Goal: Communication & Community: Answer question/provide support

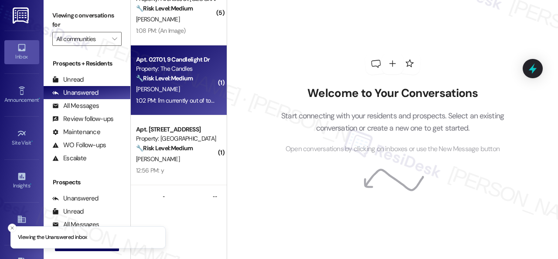
scroll to position [44, 0]
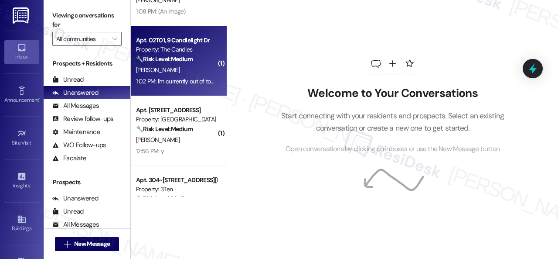
click at [205, 137] on div "A. Alonzo" at bounding box center [176, 139] width 82 height 11
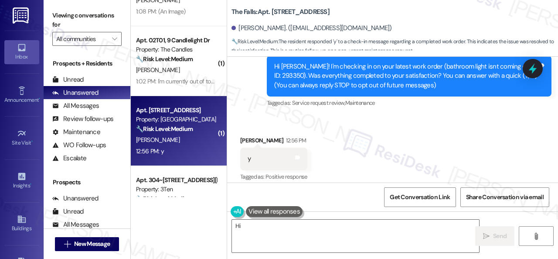
scroll to position [99, 0]
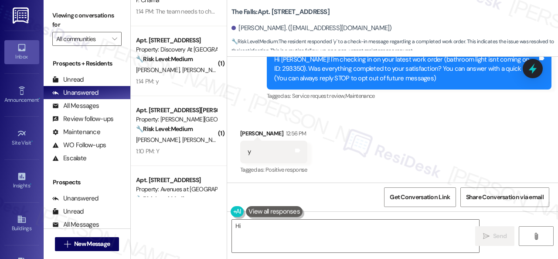
click at [400, 140] on div "Received via SMS Amber Alonzo 12:56 PM y Tags and notes Tagged as: Positive res…" at bounding box center [392, 146] width 331 height 74
click at [257, 104] on div "Survey, sent via SMS Residesk Automated Survey 12:29 PM Hi Amber! I'm checking …" at bounding box center [392, 63] width 331 height 92
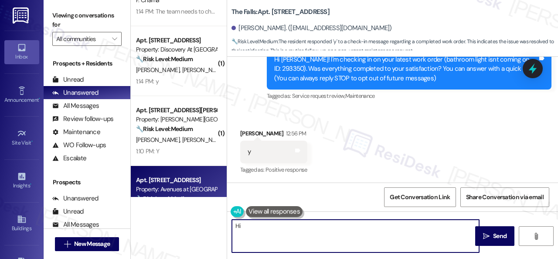
drag, startPoint x: 428, startPoint y: 236, endPoint x: 193, endPoint y: 196, distance: 238.1
click at [193, 196] on div "( 2 ) Apt. 9107, 12501 Broadway St Property: Avenues at Shadow Creek 🔧 Risk Lev…" at bounding box center [345, 129] width 428 height 259
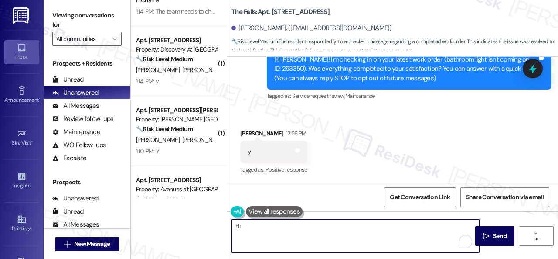
paste textarea "Glad to hear things are all set! If {{property}} met your expectations, please …"
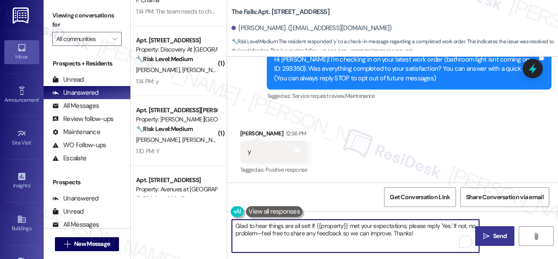
type textarea "Glad to hear things are all set! If {{property}} met your expectations, please …"
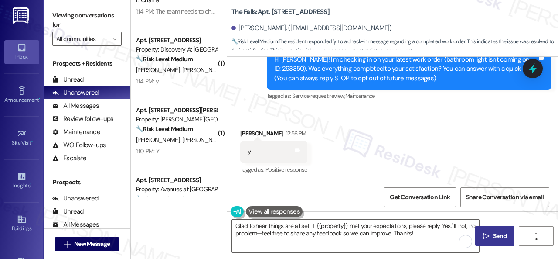
click at [493, 237] on span "Send" at bounding box center [500, 235] width 14 height 9
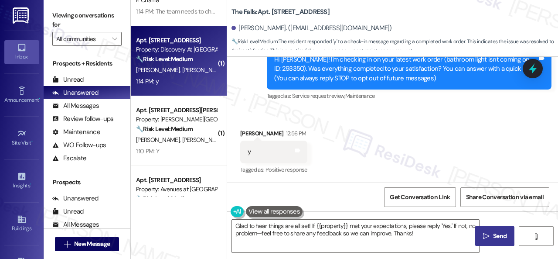
click at [170, 76] on div "1:14 PM: y 1:14 PM: y" at bounding box center [176, 81] width 82 height 11
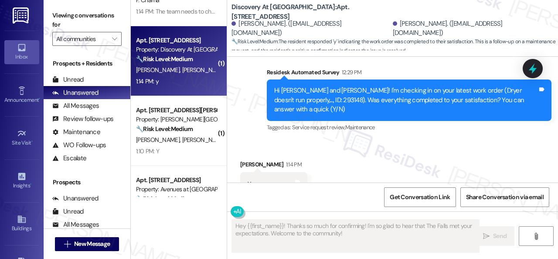
scroll to position [629, 0]
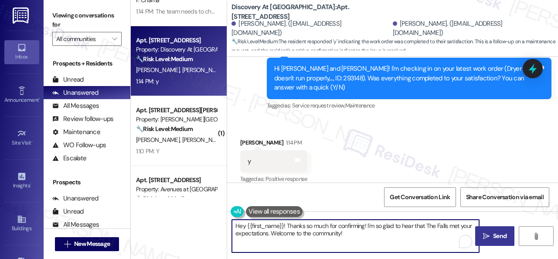
drag, startPoint x: 284, startPoint y: 237, endPoint x: 224, endPoint y: 213, distance: 64.7
click at [224, 213] on div "( 2 ) Apt. 9107, 12501 Broadway St Property: Avenues at Shadow Creek 🔧 Risk Lev…" at bounding box center [345, 129] width 428 height 259
paste textarea "Glad to hear things are all set! If {{property}} met your expectations, please …"
type textarea "Glad to hear things are all set! If {{property}} met your expectations, please …"
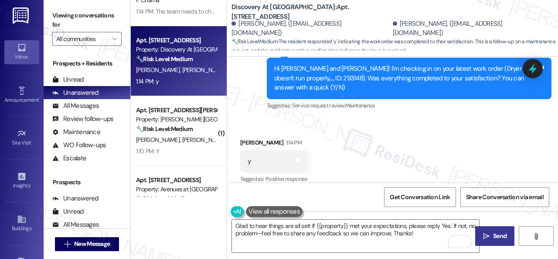
click at [487, 241] on button " Send" at bounding box center [495, 236] width 39 height 20
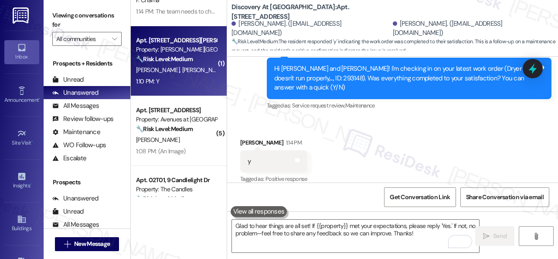
click at [175, 90] on div "Apt. 518, 4101 S Custer Rd Property: Craig Ranch 🔧 Risk Level: Medium The resid…" at bounding box center [179, 61] width 96 height 70
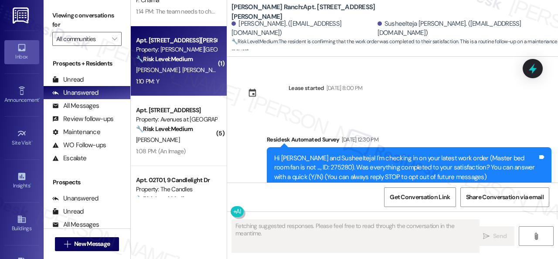
scroll to position [7452, 0]
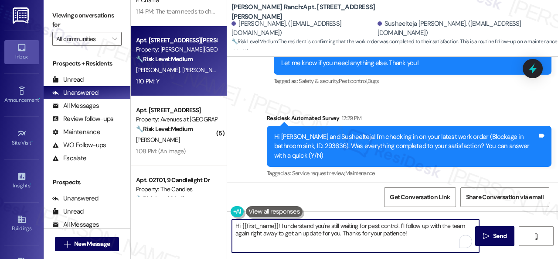
drag, startPoint x: 421, startPoint y: 233, endPoint x: 223, endPoint y: 213, distance: 198.6
click at [223, 213] on div "( 2 ) Apt. 9107, 12501 Broadway St Property: Avenues at Shadow Creek 🔧 Risk Lev…" at bounding box center [345, 129] width 428 height 259
paste textarea "Glad to hear things are all set! If {{property}} met your expectations, please …"
type textarea "Glad to hear things are all set! If {{property}} met your expectations, please …"
click at [491, 241] on button " Send" at bounding box center [495, 236] width 39 height 20
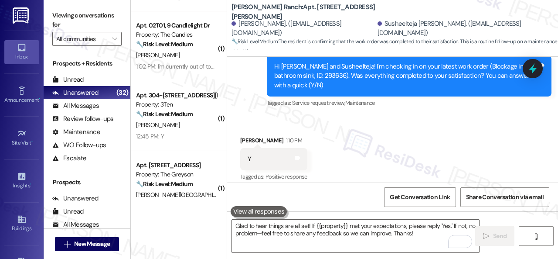
scroll to position [131, 0]
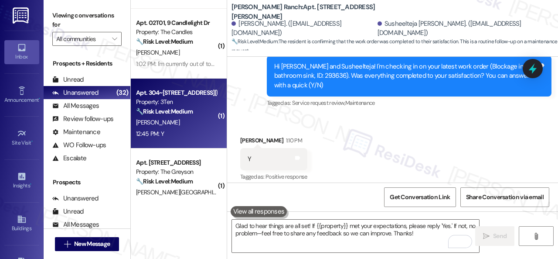
click at [170, 123] on div "R. Gregory" at bounding box center [176, 122] width 82 height 11
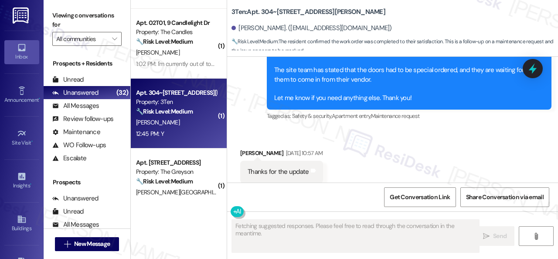
scroll to position [2383, 0]
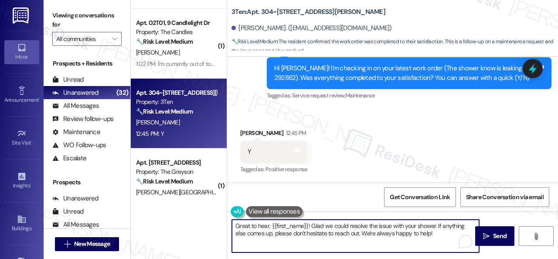
drag, startPoint x: 236, startPoint y: 227, endPoint x: 444, endPoint y: 244, distance: 209.2
click at [444, 244] on textarea "Great to hear, {{first_name}}! Glad we could resolve the issue with your shower…" at bounding box center [355, 235] width 247 height 33
paste textarea "Glad to hear things are all set! If {{property}} met your expectations, please …"
type textarea "Glad to hear things are all set! If {{property}} met your expectations, please …"
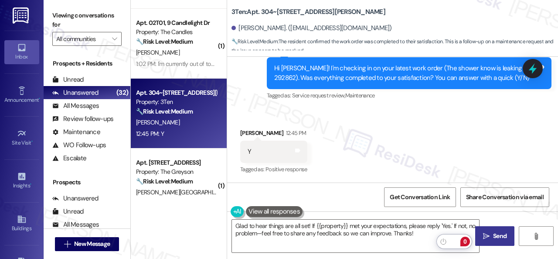
click at [484, 231] on span " Send" at bounding box center [495, 235] width 27 height 9
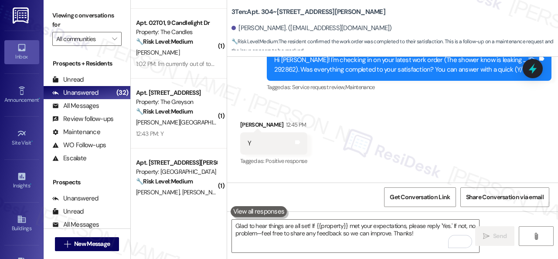
scroll to position [2453, 0]
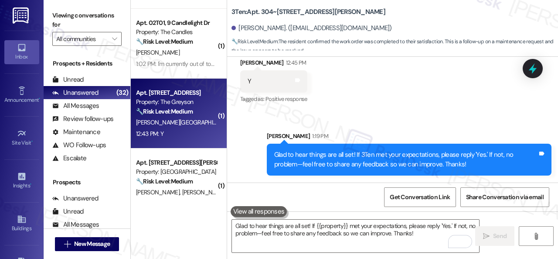
click at [178, 137] on div "12:43 PM: Y 12:43 PM: Y" at bounding box center [176, 133] width 82 height 11
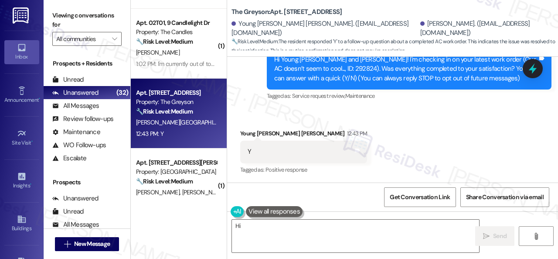
scroll to position [99, 0]
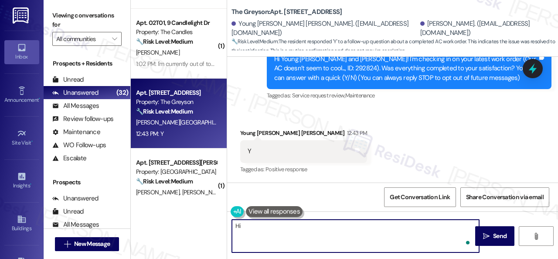
drag, startPoint x: 377, startPoint y: 222, endPoint x: 199, endPoint y: 219, distance: 178.5
click at [199, 219] on div "( 2 ) Apt. 9107, 12501 Broadway St Property: Avenues at Shadow Creek 🔧 Risk Lev…" at bounding box center [345, 129] width 428 height 259
paste textarea "Glad to hear things are all set! If {{property}} met your expectations, please …"
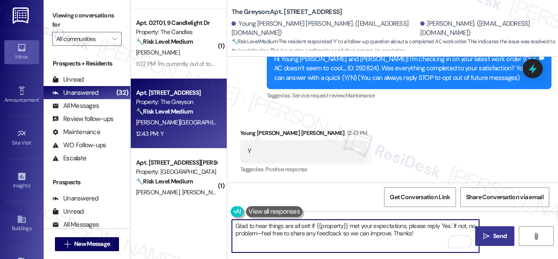
type textarea "Glad to hear things are all set! If {{property}} met your expectations, please …"
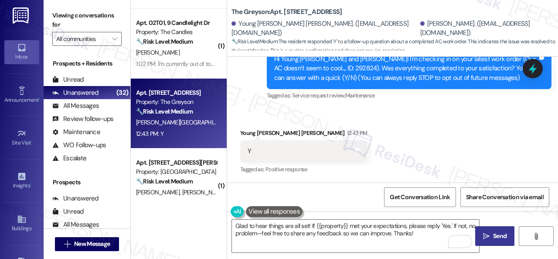
click at [497, 240] on button " Send" at bounding box center [495, 236] width 39 height 20
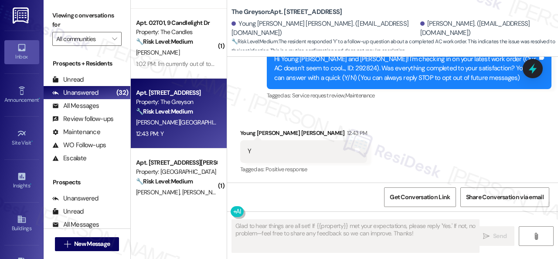
scroll to position [99, 0]
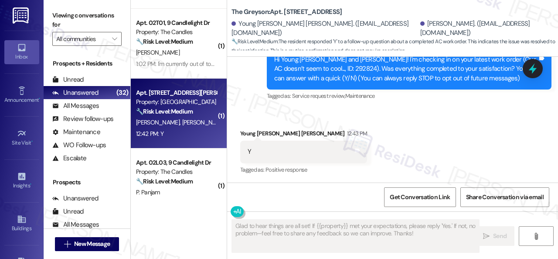
click at [192, 135] on div "12:42 PM: Y 12:42 PM: Y" at bounding box center [176, 133] width 82 height 11
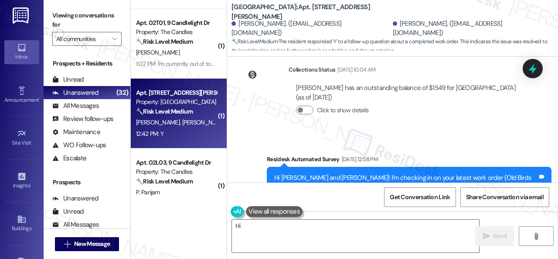
scroll to position [862, 0]
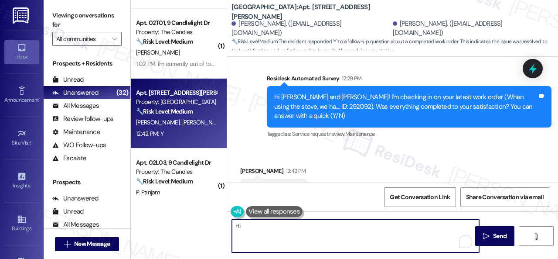
drag, startPoint x: 433, startPoint y: 233, endPoint x: 210, endPoint y: 212, distance: 223.5
click at [212, 212] on div "( 2 ) Apt. 9107, 12501 Broadway St Property: Avenues at Shadow Creek 🔧 Risk Lev…" at bounding box center [345, 129] width 428 height 259
paste textarea "Glad to hear things are all set! If {{property}} met your expectations, please …"
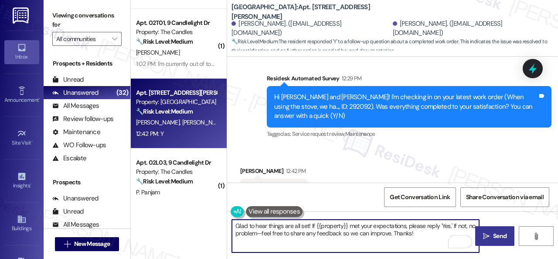
type textarea "Glad to hear things are all set! If {{property}} met your expectations, please …"
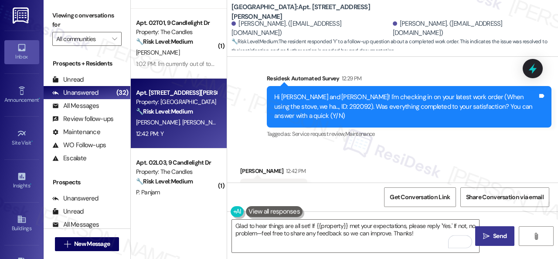
click at [500, 238] on span "Send" at bounding box center [500, 235] width 14 height 9
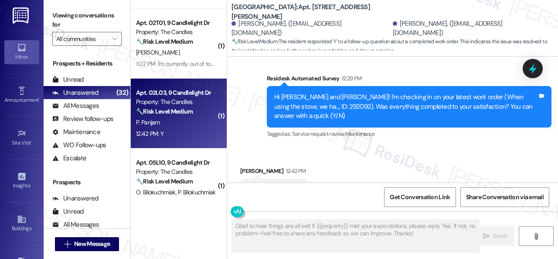
click at [169, 126] on div "P. Panjam" at bounding box center [176, 122] width 82 height 11
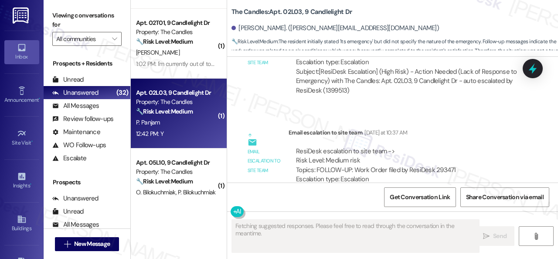
scroll to position [6364, 0]
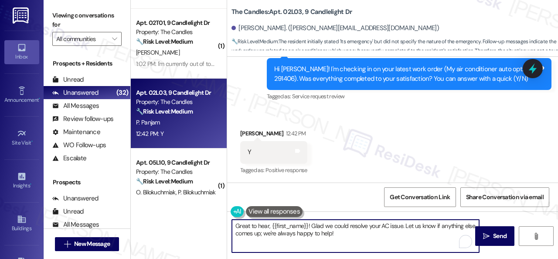
drag, startPoint x: 355, startPoint y: 227, endPoint x: 174, endPoint y: 217, distance: 181.4
click at [174, 217] on div "( 2 ) Apt. 9107, 12501 Broadway St Property: Avenues at Shadow Creek 🔧 Risk Lev…" at bounding box center [345, 129] width 428 height 259
click at [310, 233] on textarea "Great to hear, {{first_name}}! Glad we could resolve your AC issue. Let us know…" at bounding box center [355, 235] width 247 height 33
drag, startPoint x: 340, startPoint y: 235, endPoint x: 187, endPoint y: 228, distance: 153.7
click at [187, 228] on div "( 2 ) Apt. 9107, 12501 Broadway St Property: Avenues at Shadow Creek 🔧 Risk Lev…" at bounding box center [345, 129] width 428 height 259
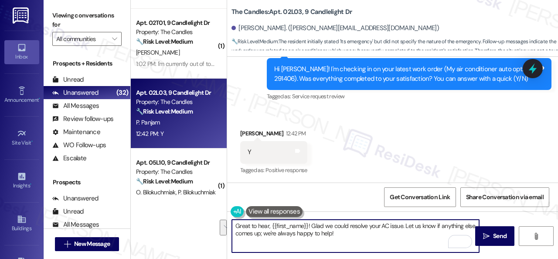
paste textarea "Glad to hear things are all set! If {{property}} met your expectations, please …"
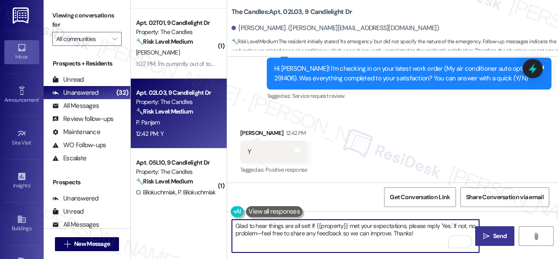
type textarea "Glad to hear things are all set! If {{property}} met your expectations, please …"
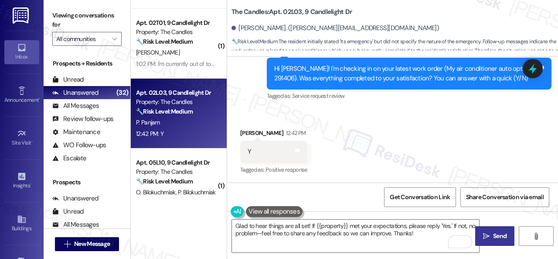
click at [500, 238] on span "Send" at bounding box center [500, 235] width 14 height 9
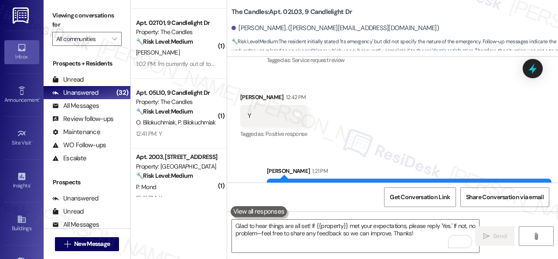
scroll to position [6435, 0]
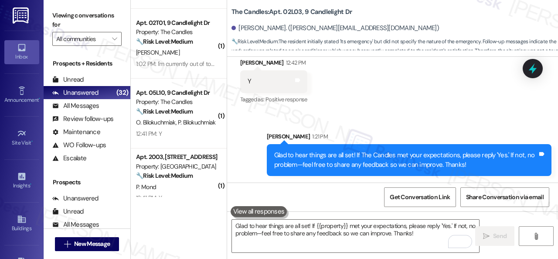
drag, startPoint x: 171, startPoint y: 138, endPoint x: 282, endPoint y: 129, distance: 111.2
click at [171, 138] on div "12:41 PM: Y 12:41 PM: Y" at bounding box center [176, 133] width 82 height 11
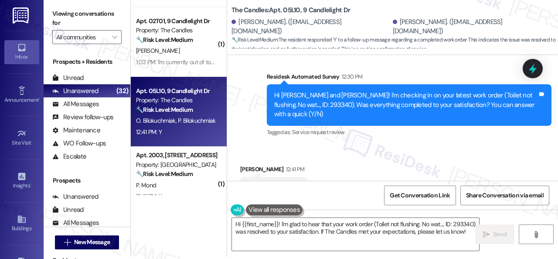
scroll to position [3, 0]
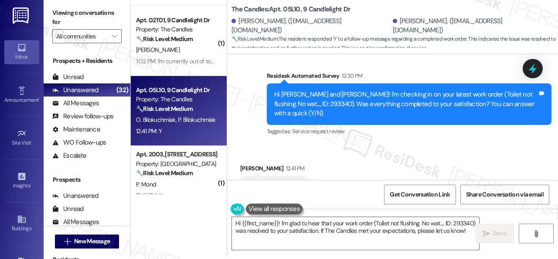
click at [373, 144] on div "Received via SMS Oksana Bilokuchmiak 12:41 PM Y Tags and notes Tagged as: Posit…" at bounding box center [392, 181] width 331 height 74
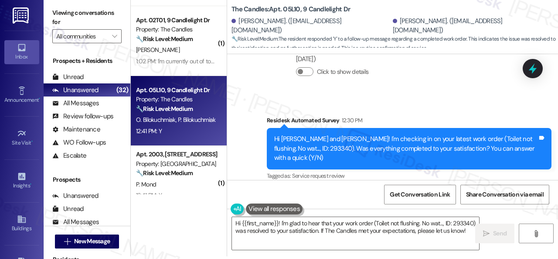
scroll to position [1577, 0]
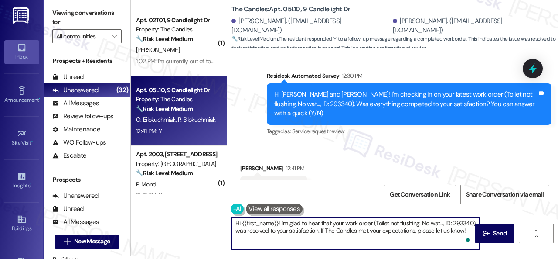
drag, startPoint x: 267, startPoint y: 239, endPoint x: 218, endPoint y: 218, distance: 53.0
click at [208, 215] on div "( 2 ) Apt. 9107, 12501 Broadway St Property: Avenues at Shadow Creek 🔧 Risk Lev…" at bounding box center [345, 126] width 428 height 259
paste textarea "Glad to hear things are all set! If {{property}} met your expectations, please …"
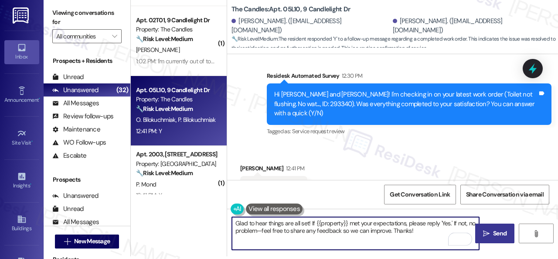
type textarea "Glad to hear things are all set! If {{property}} met your expectations, please …"
click at [490, 227] on button " Send" at bounding box center [495, 233] width 39 height 20
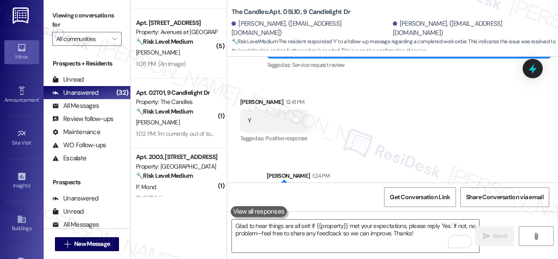
scroll to position [1647, 0]
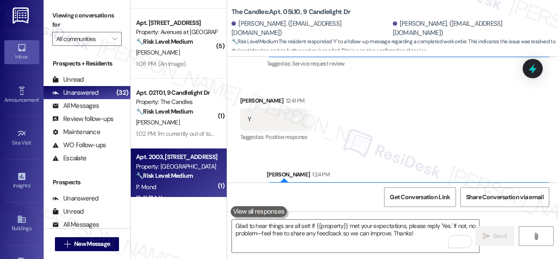
click at [184, 185] on div "P. Mond" at bounding box center [176, 187] width 82 height 11
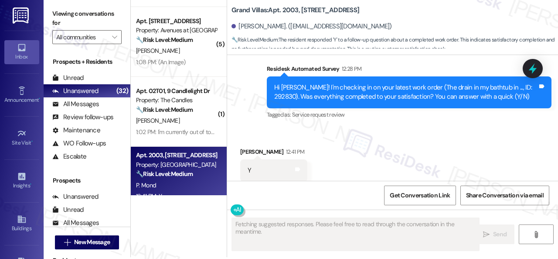
scroll to position [3, 0]
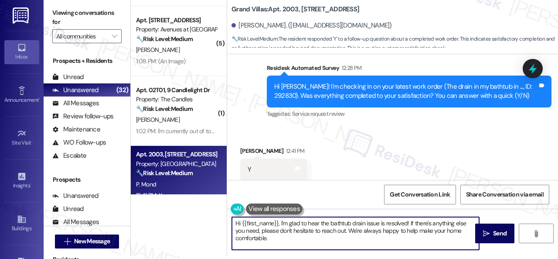
drag, startPoint x: 272, startPoint y: 237, endPoint x: 233, endPoint y: 219, distance: 42.4
click at [233, 219] on textarea "Hi {{first_name}}, I'm glad to hear the bathtub drain issue is resolved! If the…" at bounding box center [355, 233] width 247 height 33
paste textarea "Glad to hear things are all set! If {{property}} met your expectations, please …"
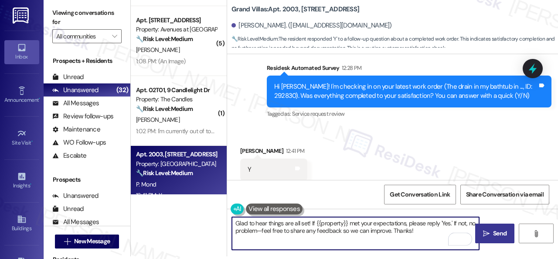
type textarea "Glad to hear things are all set! If {{property}} met your expectations, please …"
click at [502, 233] on span "Send" at bounding box center [500, 233] width 14 height 9
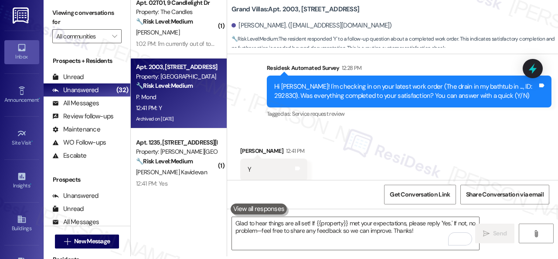
scroll to position [7199, 0]
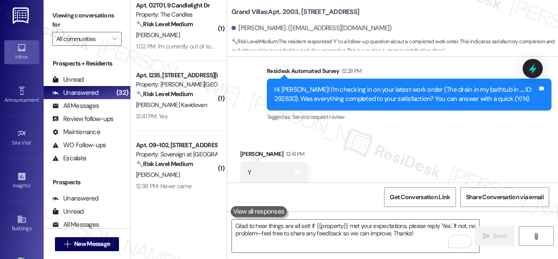
click at [180, 110] on div "J. Kavidevan" at bounding box center [176, 104] width 82 height 11
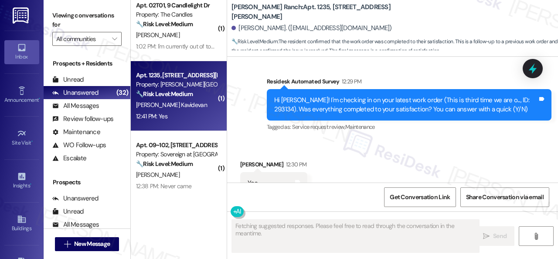
scroll to position [2915, 0]
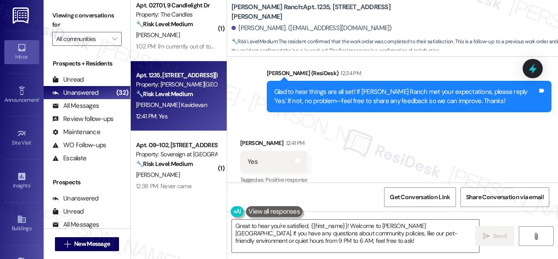
click at [273, 120] on div "Received via SMS Jeevitha Kavidevan 12:41 PM Yes Tags and notes Tagged as: Posi…" at bounding box center [392, 156] width 331 height 74
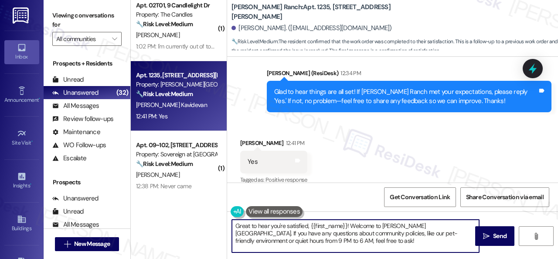
drag, startPoint x: 269, startPoint y: 224, endPoint x: 225, endPoint y: 216, distance: 44.3
click at [224, 213] on div "( 2 ) Apt. 9107, 12501 Broadway St Property: Avenues at Shadow Creek 🔧 Risk Lev…" at bounding box center [345, 129] width 428 height 259
paste textarea "I'm glad you are satisfied with your home. Have you written a review for us bef…"
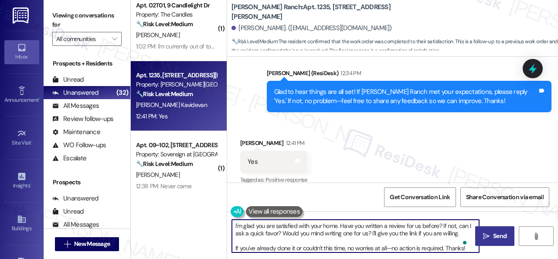
type textarea "I'm glad you are satisfied with your home. Have you written a review for us bef…"
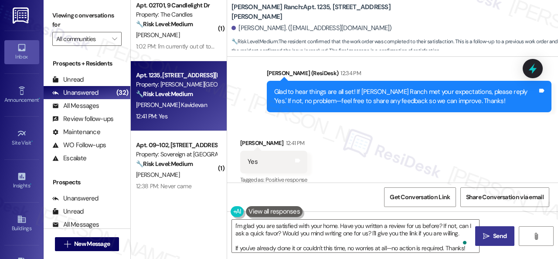
click at [488, 239] on span " Send" at bounding box center [495, 235] width 27 height 9
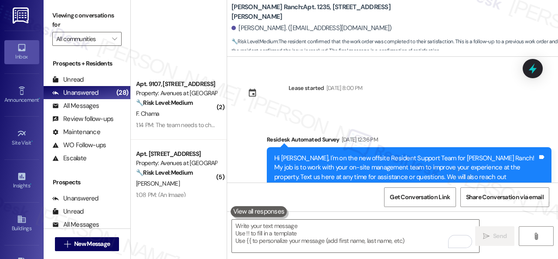
scroll to position [2915, 0]
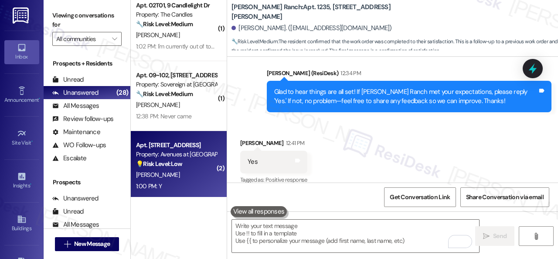
click at [216, 180] on div "Apt. [STREET_ADDRESS] Property: Avenues at [GEOGRAPHIC_DATA] 💡 Risk Level: Low …" at bounding box center [179, 166] width 96 height 70
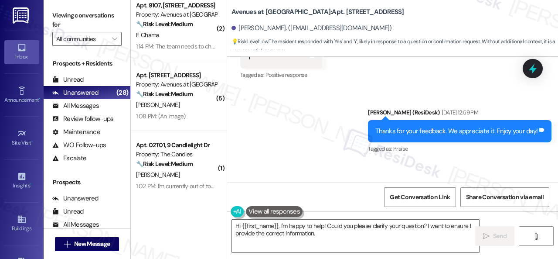
scroll to position [416, 0]
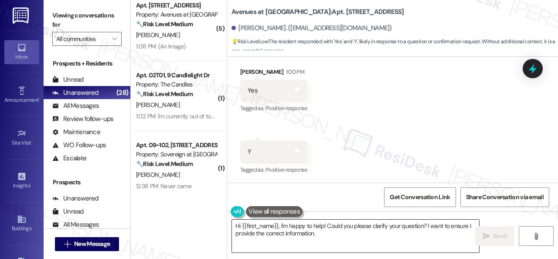
click at [273, 228] on textarea "Hi {{first_name}}, I'm happy to help! Could you please clarify your question? I…" at bounding box center [355, 235] width 247 height 33
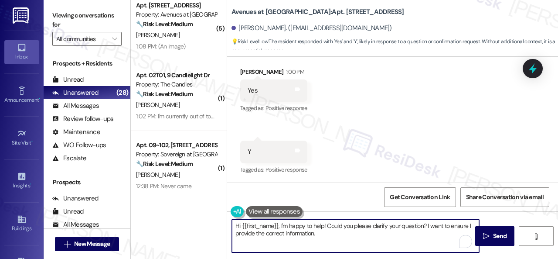
paste textarea "Glad to hear things are all set! If {{property}} met your expectations, please …"
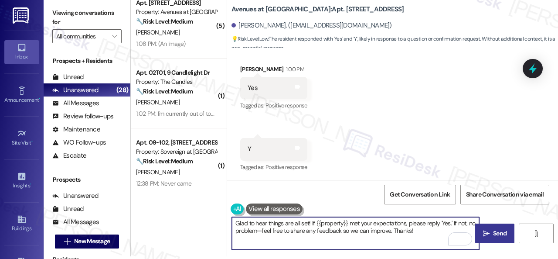
type textarea "Glad to hear things are all set! If {{property}} met your expectations, please …"
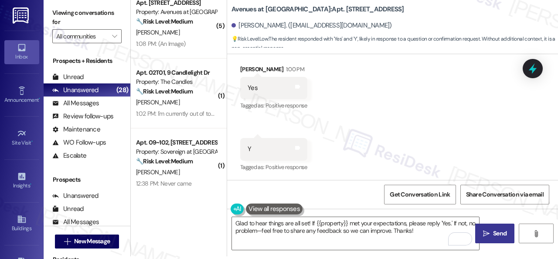
click at [494, 236] on span "Send" at bounding box center [500, 233] width 14 height 9
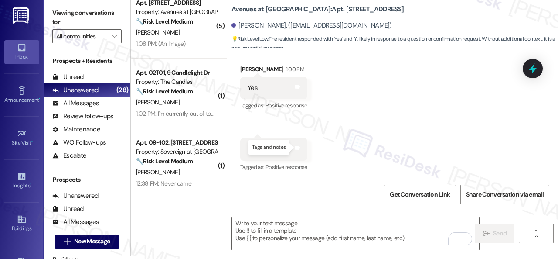
type textarea "Fetching suggested responses. Please feel free to read through the conversation…"
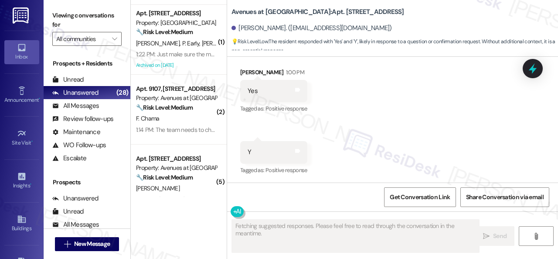
scroll to position [44, 0]
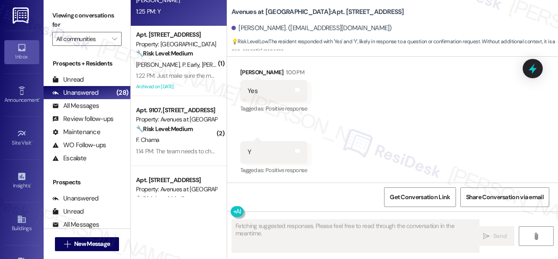
click at [184, 14] on div "1:25 PM: Y 1:25 PM: Y" at bounding box center [176, 11] width 82 height 11
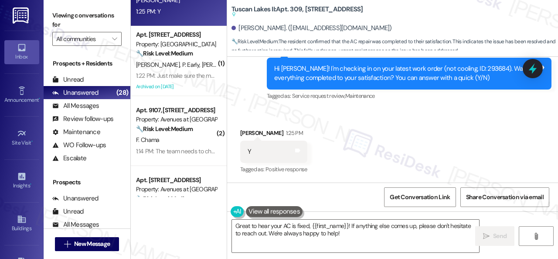
scroll to position [216, 0]
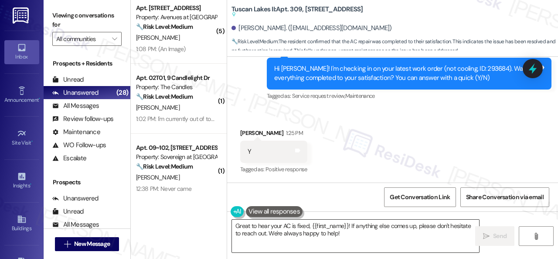
click at [339, 235] on textarea "Great to hear your AC is fixed, {{first_name}}! If anything else comes up, plea…" at bounding box center [355, 235] width 247 height 33
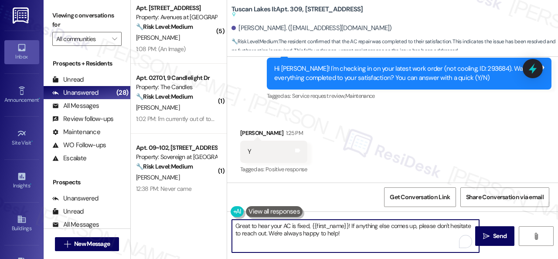
drag, startPoint x: 339, startPoint y: 235, endPoint x: 191, endPoint y: 221, distance: 148.6
click at [191, 221] on div "( 1 ) Apt. 3105, 1550 Katy Gap Rd Property: Grand Villas 🔧 Risk Level: Medium T…" at bounding box center [345, 129] width 428 height 259
paste textarea "lad to hear things are all set! If {{property}} met your expectations, please r…"
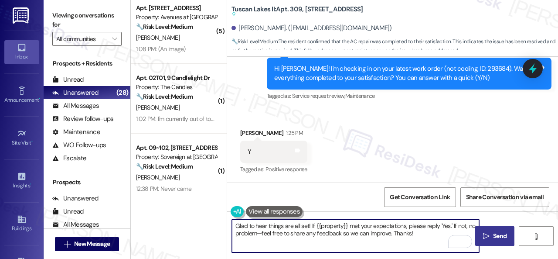
type textarea "Glad to hear things are all set! If {{property}} met your expectations, please …"
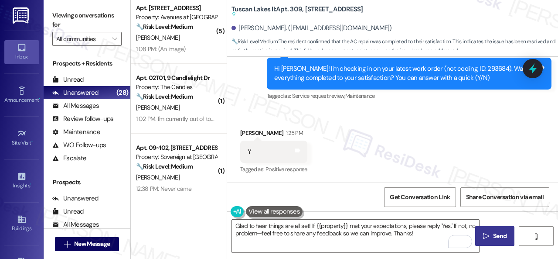
click at [504, 231] on span "Send" at bounding box center [500, 235] width 14 height 9
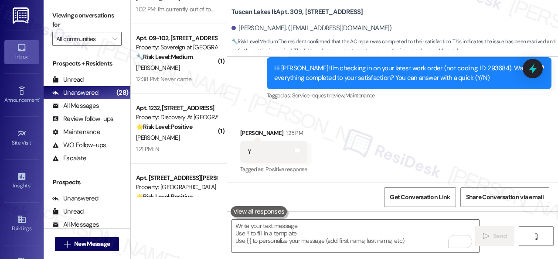
scroll to position [262, 0]
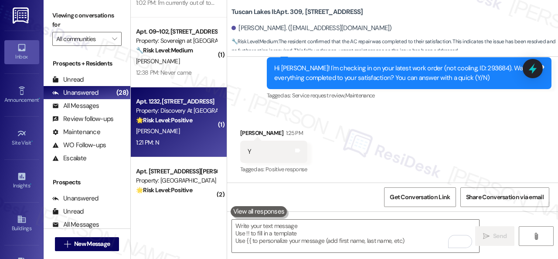
click at [194, 129] on div "D. Joykutty" at bounding box center [176, 131] width 82 height 11
type textarea "Fetching suggested responses. Please feel free to read through the conversation…"
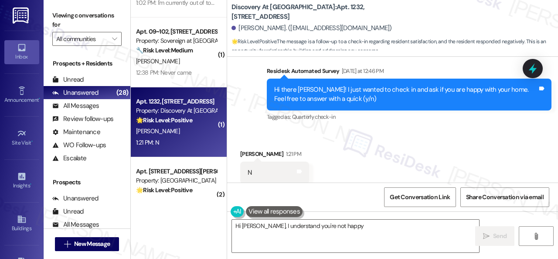
scroll to position [209, 0]
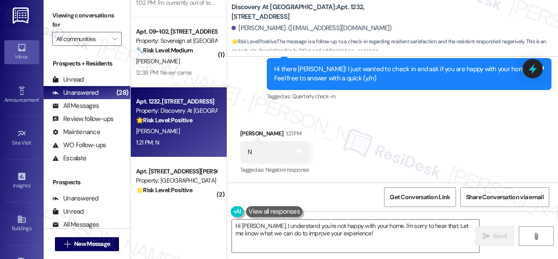
click at [277, 121] on div "Received via SMS Daniel Joykutty 1:21 PM N Tags and notes Tagged as: Negative r…" at bounding box center [392, 146] width 331 height 74
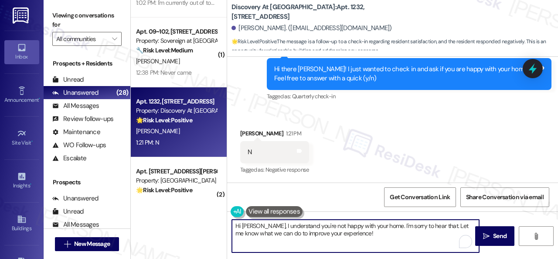
drag, startPoint x: 366, startPoint y: 237, endPoint x: 389, endPoint y: 231, distance: 24.5
click at [167, 203] on div "( 2 ) Apt. 9107, 12501 Broadway St Property: Avenues at Shadow Creek 🔧 Risk Lev…" at bounding box center [345, 129] width 428 height 259
paste textarea "Thank you for sharing your feedback. We're here to help improve your experience…"
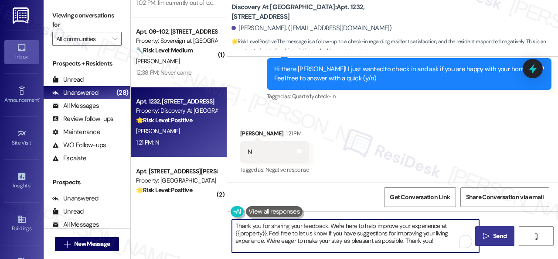
type textarea "Thank you for sharing your feedback. We're here to help improve your experience…"
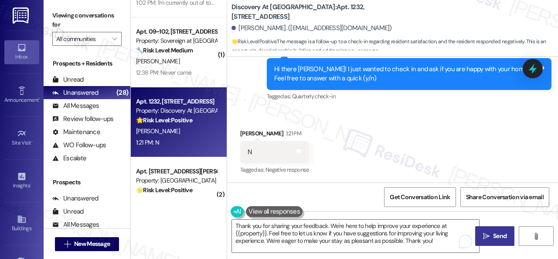
click at [488, 236] on span " Send" at bounding box center [495, 235] width 27 height 9
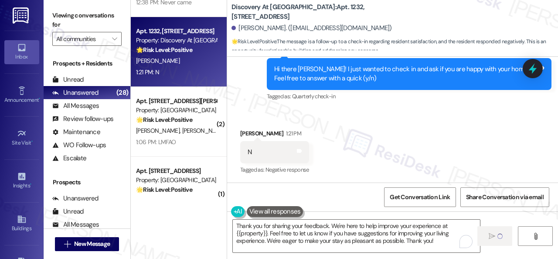
scroll to position [349, 0]
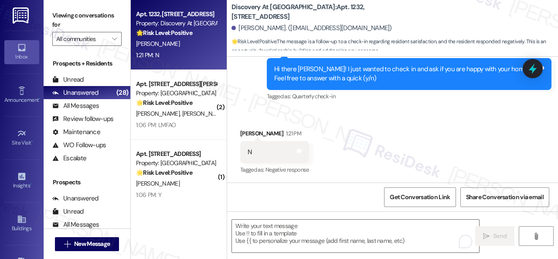
type textarea "Fetching suggested responses. Please feel free to read through the conversation…"
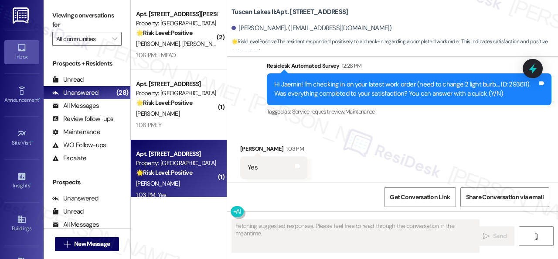
scroll to position [3453, 0]
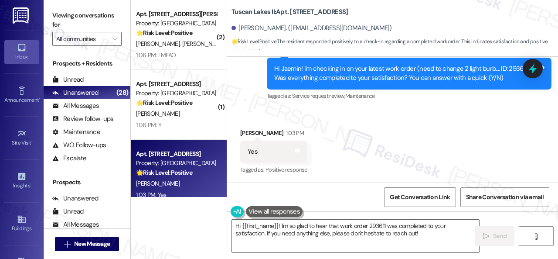
click at [282, 107] on div "Survey, sent via SMS Residesk Automated Survey 12:28 PM Hi Jaemin! I'm checking…" at bounding box center [409, 74] width 298 height 70
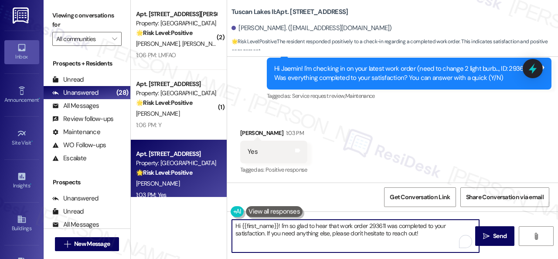
drag, startPoint x: 440, startPoint y: 236, endPoint x: 188, endPoint y: 162, distance: 262.0
click at [167, 166] on div "( 1 ) Apt. 02T01, 9 Candlelight Dr Property: The Candles 🔧 Risk Level: Medium T…" at bounding box center [345, 129] width 428 height 259
paste textarea "Glad to hear things are all set! If {{property}} met your expectations, please …"
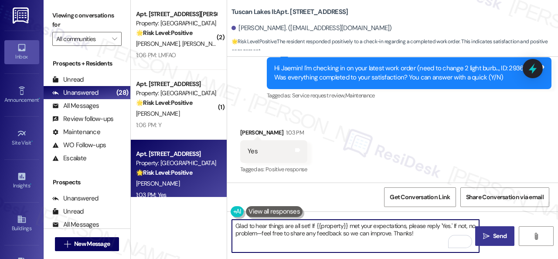
type textarea "Glad to hear things are all set! If {{property}} met your expectations, please …"
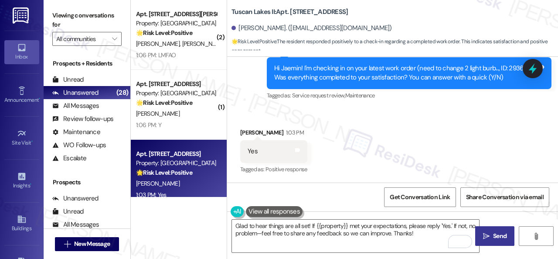
click at [490, 240] on button " Send" at bounding box center [495, 236] width 39 height 20
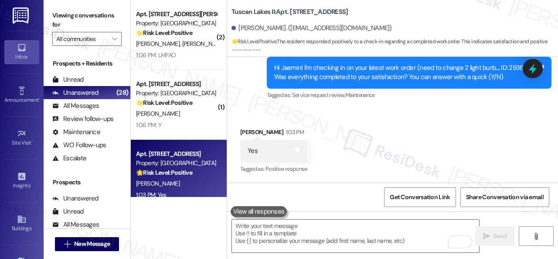
scroll to position [3453, 0]
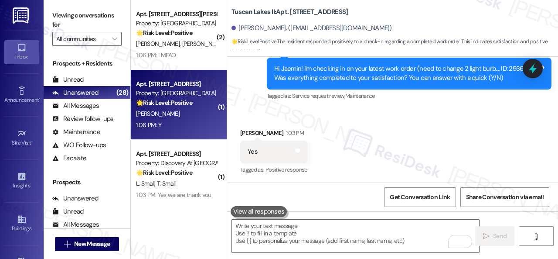
click at [201, 111] on div "A. Hancock" at bounding box center [176, 113] width 82 height 11
type textarea "Fetching suggested responses. Please feel free to read through the conversation…"
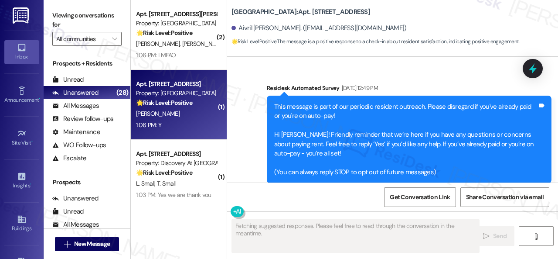
type textarea "Fetching suggested responses. Please feel free to read through the conversation…"
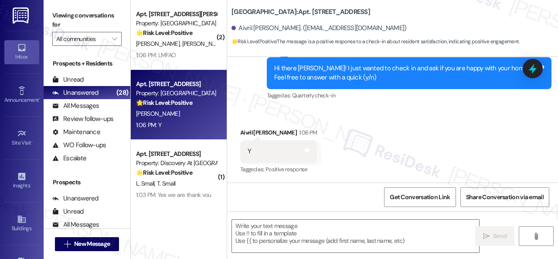
click at [277, 102] on div "Tagged as: Quarterly check-in Click to highlight conversations about Quarterly …" at bounding box center [409, 95] width 285 height 13
click at [318, 227] on textarea at bounding box center [355, 235] width 247 height 33
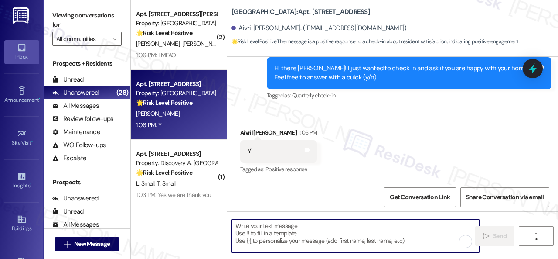
paste textarea "I'm glad you are satisfied with your home. Have you written a review for us bef…"
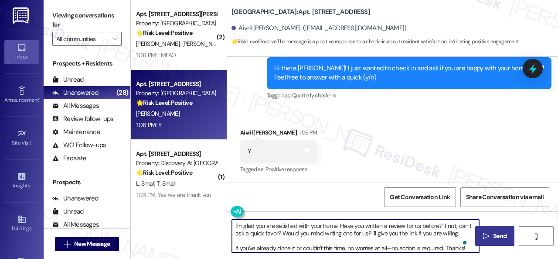
type textarea "I'm glad you are satisfied with your home. Have you written a review for us bef…"
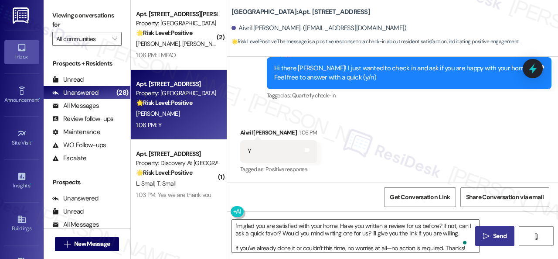
click at [494, 241] on button " Send" at bounding box center [495, 236] width 39 height 20
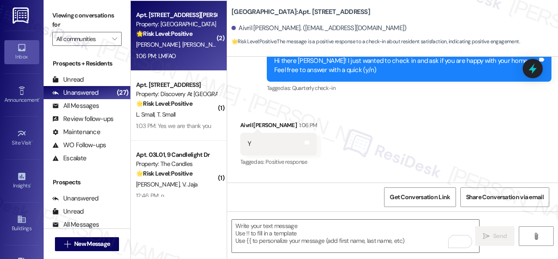
scroll to position [349, 0]
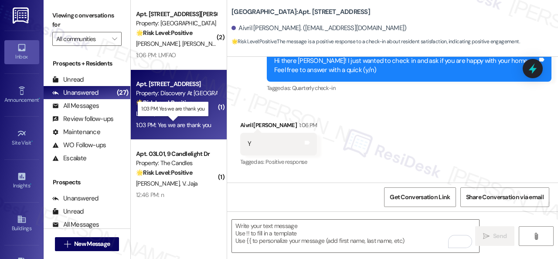
click at [197, 121] on div "1:03 PM: Yes we are thank you 1:03 PM: Yes we are thank you" at bounding box center [173, 125] width 75 height 8
type textarea "Fetching suggested responses. Please feel free to read through the conversation…"
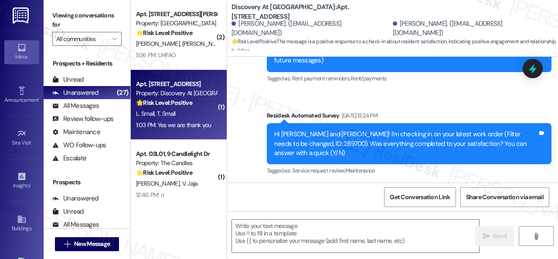
type textarea "Fetching suggested responses. Please feel free to read through the conversation…"
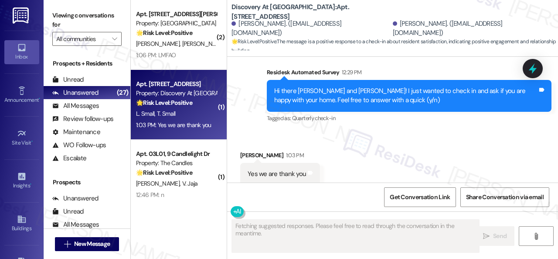
scroll to position [449, 0]
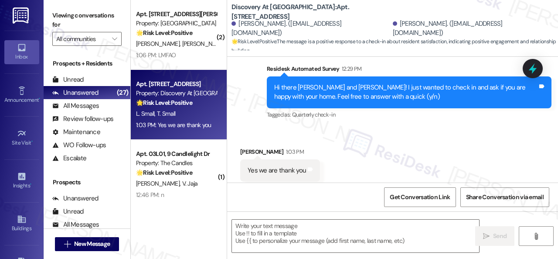
click at [284, 147] on div "1:03 PM" at bounding box center [294, 151] width 20 height 9
click at [325, 237] on textarea at bounding box center [355, 235] width 247 height 33
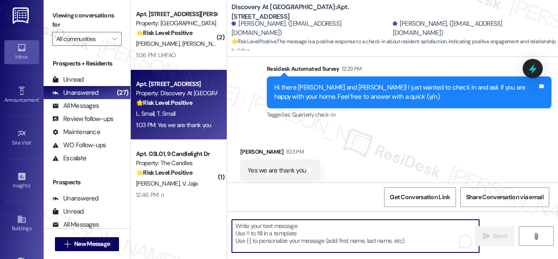
paste textarea "I'm glad you are satisfied with your home. Have you written a review for us bef…"
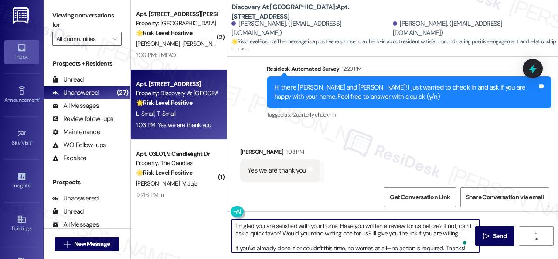
scroll to position [450, 0]
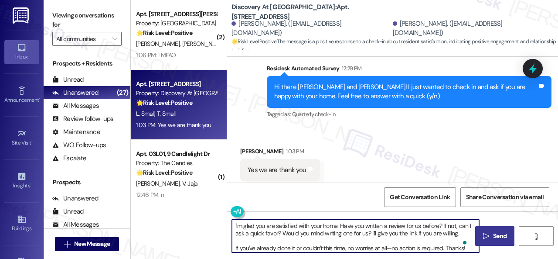
type textarea "I'm glad you are satisfied with your home. Have you written a review for us bef…"
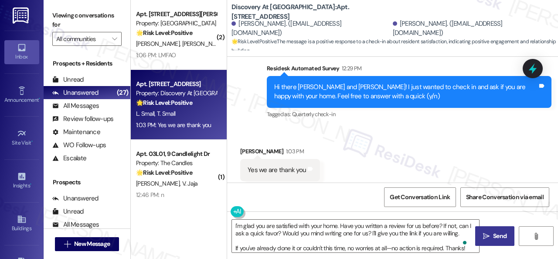
click at [491, 240] on button " Send" at bounding box center [495, 236] width 39 height 20
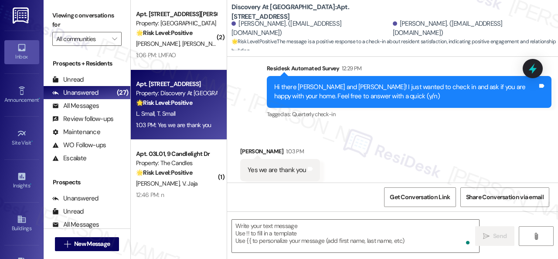
scroll to position [449, 0]
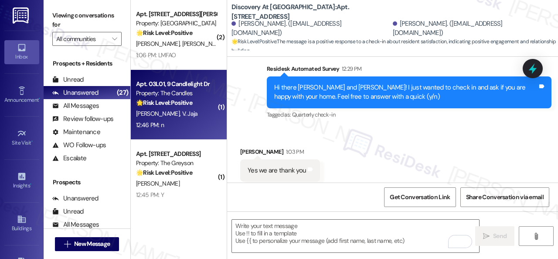
click at [192, 125] on div "12:46 PM: n 12:46 PM: n" at bounding box center [176, 125] width 82 height 11
type textarea "Fetching suggested responses. Please feel free to read through the conversation…"
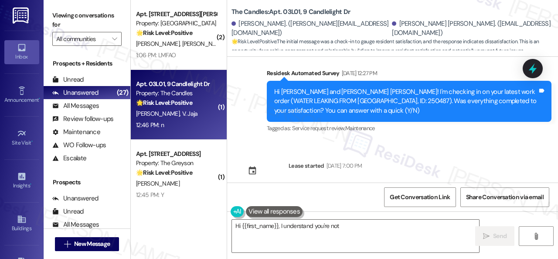
scroll to position [4412, 0]
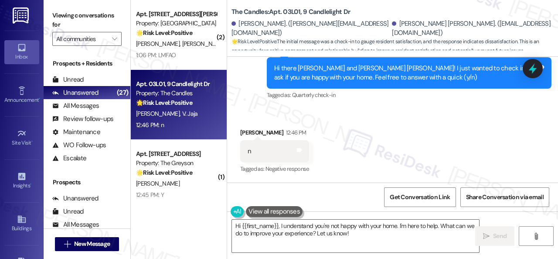
click at [248, 104] on div "Survey, sent via SMS Residesk Automated Survey 12:30 PM Hi there Venkata and Va…" at bounding box center [392, 66] width 331 height 83
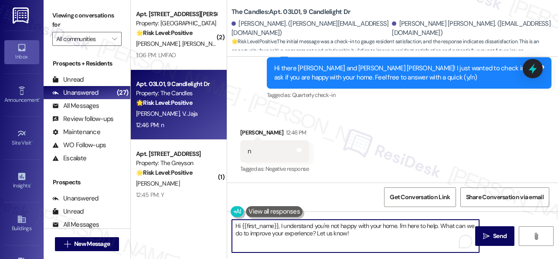
drag, startPoint x: 323, startPoint y: 226, endPoint x: 185, endPoint y: 198, distance: 140.7
click at [185, 198] on div "( 1 ) Apt. 02T01, 9 Candlelight Dr Property: The Candles 🔧 Risk Level: Medium T…" at bounding box center [345, 129] width 428 height 259
paste textarea "I'm sorry that the work order wasn't completed to your satisfaction. Can you pl…"
type textarea "I'm sorry that the work order wasn't completed to your satisfaction. Can you pl…"
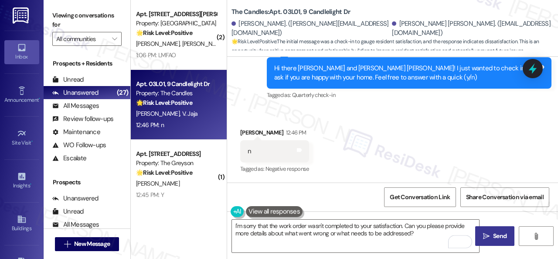
click at [484, 231] on span " Send" at bounding box center [495, 235] width 27 height 9
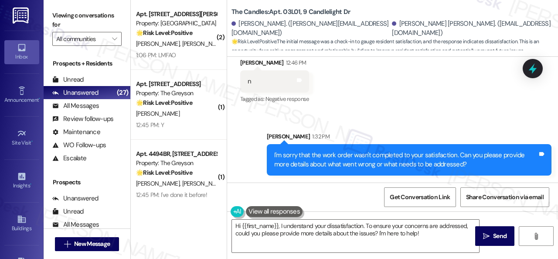
scroll to position [4483, 0]
click at [257, 182] on div "Survey, sent via SMS Residesk Automated Survey May 16, 2024 at 12:25 PM Hi Venk…" at bounding box center [392, 120] width 331 height 126
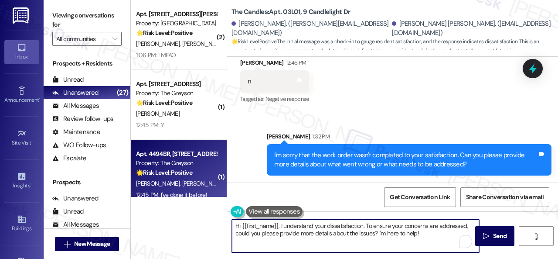
drag, startPoint x: 362, startPoint y: 233, endPoint x: 168, endPoint y: 190, distance: 198.1
click at [168, 190] on div "( 1 ) Apt. 02T01, 9 Candlelight Dr Property: The Candles 🔧 Risk Level: Medium T…" at bounding box center [345, 129] width 428 height 259
paste textarea "Thank you for sharing your feedback. We're here to help improve your experience…"
type textarea "Thank you for sharing your feedback. We're here to help improve your experience…"
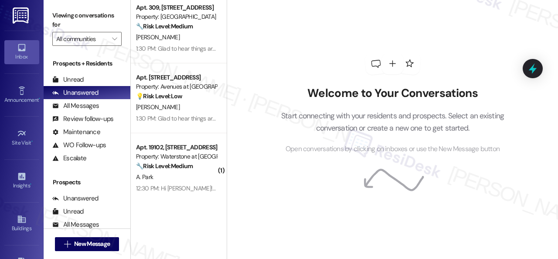
scroll to position [1688, 0]
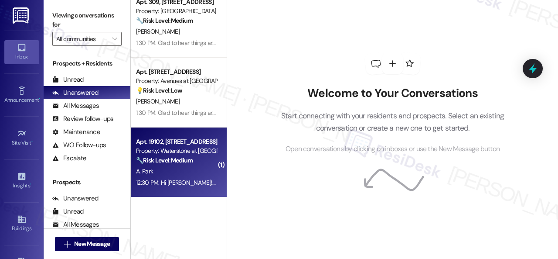
click at [182, 171] on div "A. Park" at bounding box center [176, 171] width 82 height 11
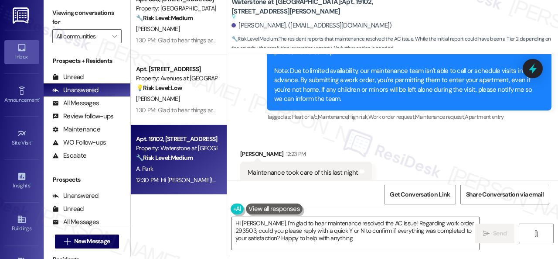
scroll to position [16679, 0]
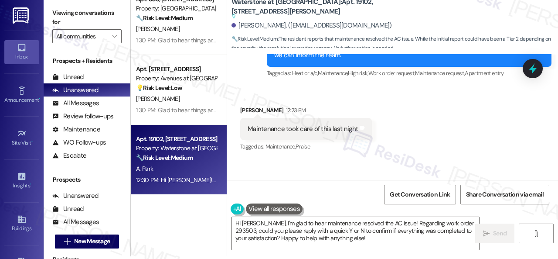
drag, startPoint x: 372, startPoint y: 236, endPoint x: 206, endPoint y: 185, distance: 174.0
click at [216, 197] on div "Apt. 4230RL, 4460 Mountain Laurel Road Property: The Greyson 🌟 Risk Level: Posi…" at bounding box center [345, 126] width 428 height 259
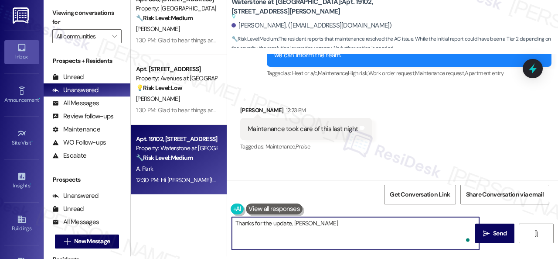
type textarea "Thanks for the update, Amy."
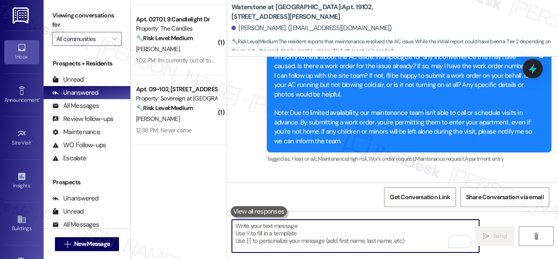
scroll to position [0, 0]
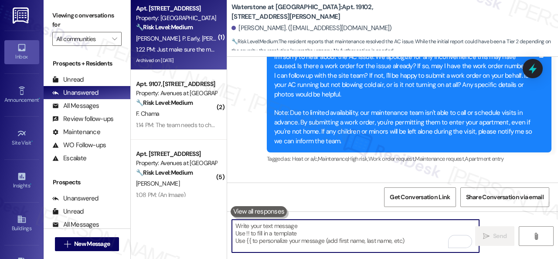
click at [207, 39] on div "A. Bonner P. Early K. Bonner" at bounding box center [176, 38] width 82 height 11
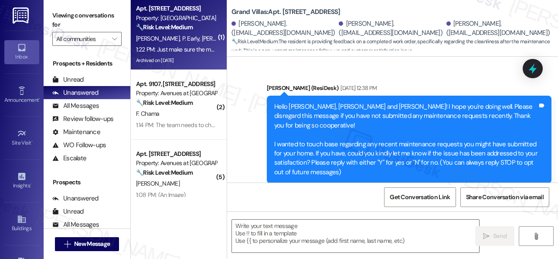
scroll to position [10127, 0]
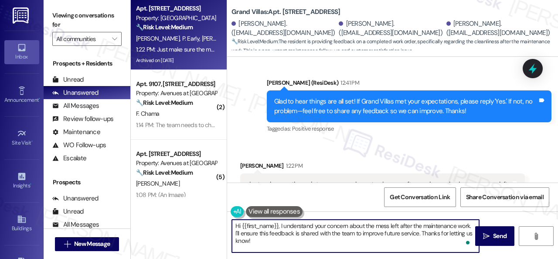
drag, startPoint x: 373, startPoint y: 225, endPoint x: 188, endPoint y: 223, distance: 184.6
click at [188, 223] on div "Apt. 3105, 1550 Katy Gap Rd Property: Grand Villas 🔧 Risk Level: Medium The res…" at bounding box center [345, 129] width 428 height 259
click at [290, 225] on textarea "I'm sorry to hear there was a mess left after the maintenance work. I'll ensure…" at bounding box center [355, 235] width 247 height 33
drag, startPoint x: 277, startPoint y: 225, endPoint x: 306, endPoint y: 225, distance: 28.8
click at [306, 225] on textarea "I'm sorry to hear there was a mess left after the maintenance work. I'll ensure…" at bounding box center [355, 235] width 247 height 33
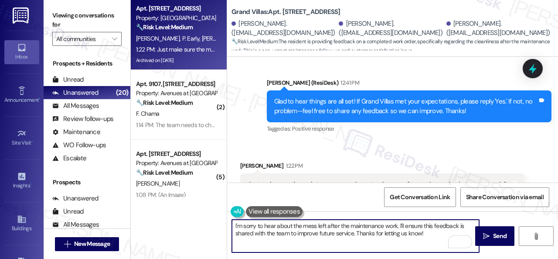
click at [319, 226] on textarea "I'm sorry to hear about the mess left after the maintenance work. I'll ensure t…" at bounding box center [355, 235] width 247 height 33
click at [458, 235] on textarea "I'm sorry to hear about the mess that was left after the maintenance work. I'll…" at bounding box center [355, 235] width 247 height 33
type textarea "I'm sorry to hear about the mess that was left after the maintenance work. I'll…"
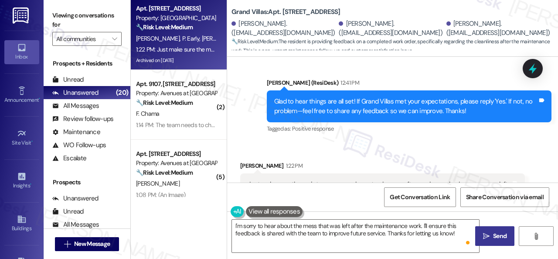
click at [496, 234] on span "Send" at bounding box center [500, 235] width 14 height 9
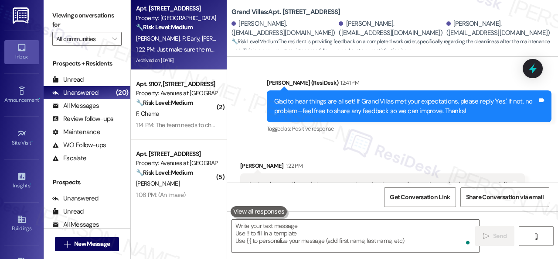
scroll to position [10126, 0]
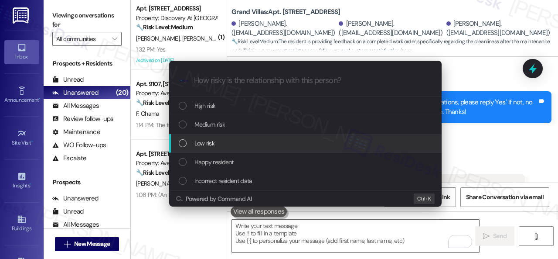
click at [468, 115] on div "Escalate Conversation How risky is the relationship with this person? Topics (e…" at bounding box center [279, 129] width 558 height 259
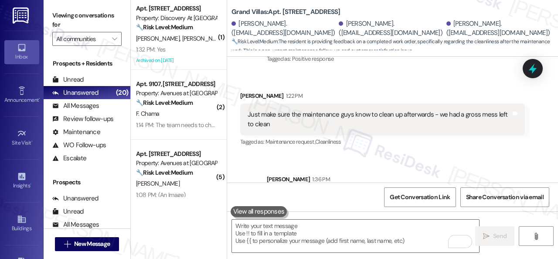
scroll to position [10197, 0]
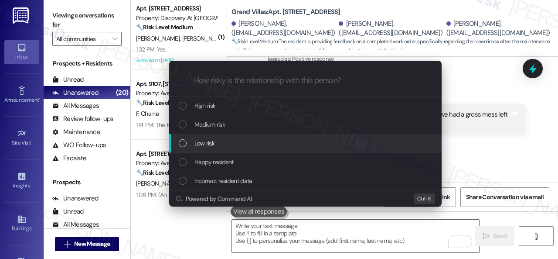
click at [200, 140] on span "Low risk" at bounding box center [205, 143] width 20 height 10
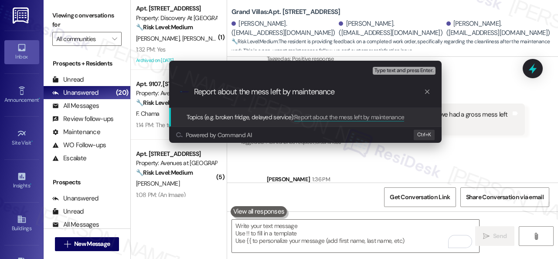
type input "Report about the mess left by maintenance."
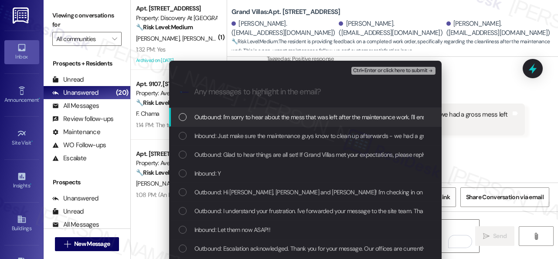
click at [200, 140] on span "Inbound: Just make sure the maintenance guys know to clean up afterwards - we h…" at bounding box center [337, 136] width 285 height 10
click at [361, 72] on span "Ctrl+Enter or click here to submit" at bounding box center [390, 71] width 75 height 6
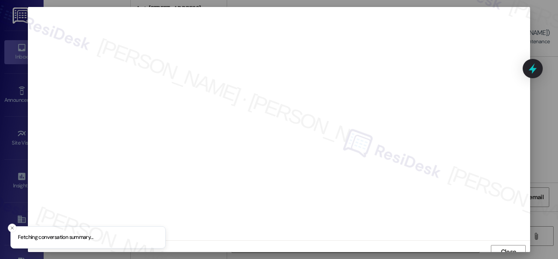
scroll to position [7, 0]
click at [501, 242] on span "Close" at bounding box center [508, 244] width 15 height 9
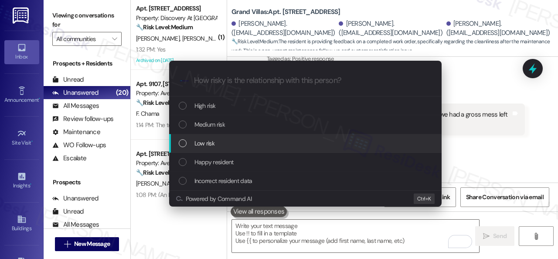
click at [202, 144] on span "Low risk" at bounding box center [205, 143] width 20 height 10
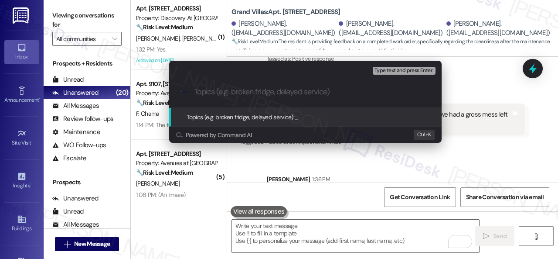
paste input "Report about the mess left by maintenance."
type input "Report about the mess left by maintenance."
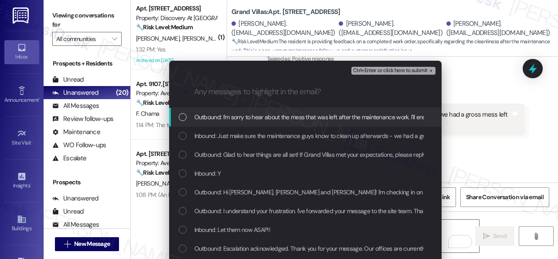
click at [210, 139] on span "Inbound: Just make sure the maintenance guys know to clean up afterwards - we h…" at bounding box center [337, 136] width 285 height 10
click at [367, 69] on span "Ctrl+Enter or click here to submit" at bounding box center [390, 71] width 75 height 6
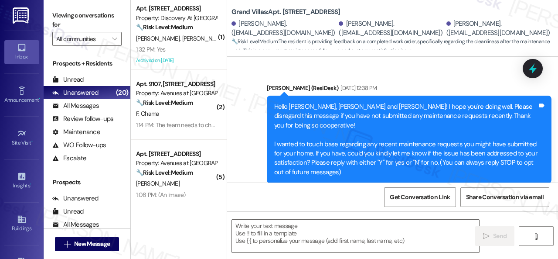
scroll to position [10126, 0]
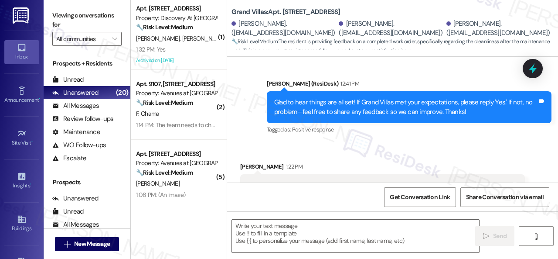
type textarea "Fetching suggested responses. Please feel free to read through the conversation…"
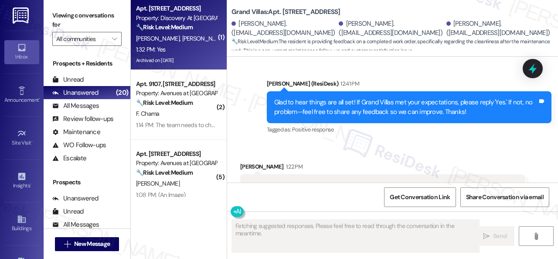
click at [203, 48] on div "1:32 PM: Yes 1:32 PM: Yes" at bounding box center [176, 49] width 82 height 11
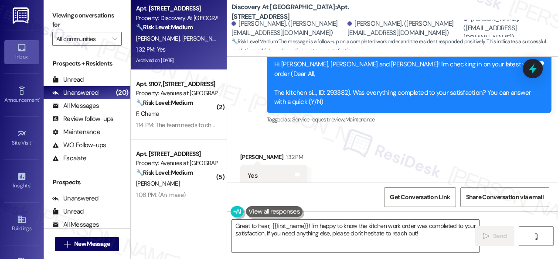
scroll to position [808, 0]
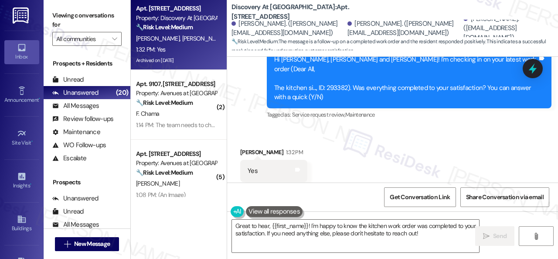
click at [275, 128] on div "Received via SMS Amal Mohamed 1:32 PM Yes Tags and notes Tagged as: Positive re…" at bounding box center [392, 165] width 331 height 74
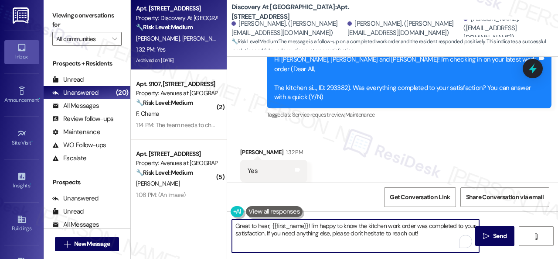
drag, startPoint x: 445, startPoint y: 233, endPoint x: 197, endPoint y: 202, distance: 250.1
click at [197, 202] on div "Apt. 1023, 150 Northpark Plaza Drive Property: Discovery At Kingwood 🔧 Risk Lev…" at bounding box center [345, 129] width 428 height 259
paste textarea "lad to hear things are all set! If {{property}} met your expectations, please r…"
type textarea "Glad to hear things are all set! If {{property}} met your expectations, please …"
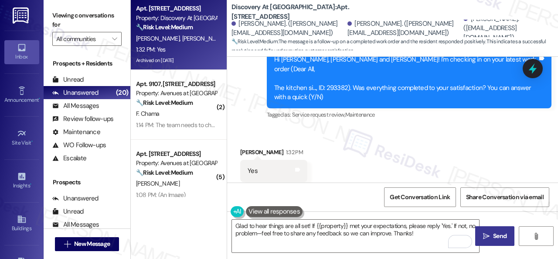
click at [496, 239] on span "Send" at bounding box center [500, 235] width 14 height 9
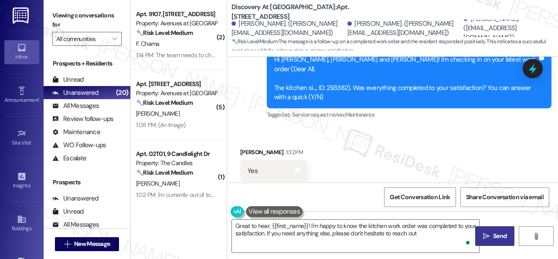
type textarea "Great to hear, {{first_name}}! I'm happy to know the kitchen work order was com…"
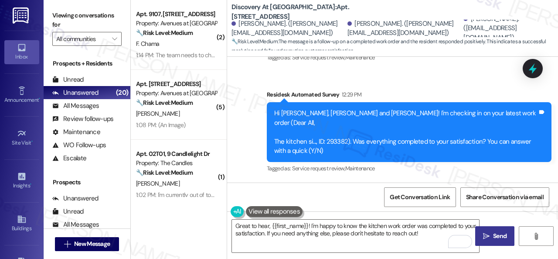
scroll to position [747, 0]
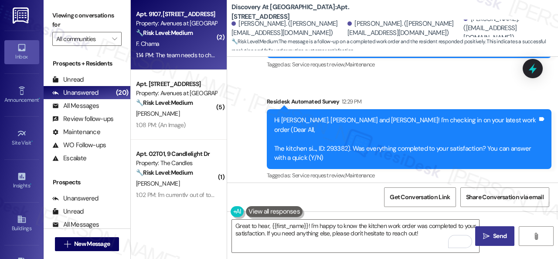
click at [205, 36] on div "🔧 Risk Level: Medium The resident is reporting that a work order is not yet com…" at bounding box center [176, 32] width 81 height 9
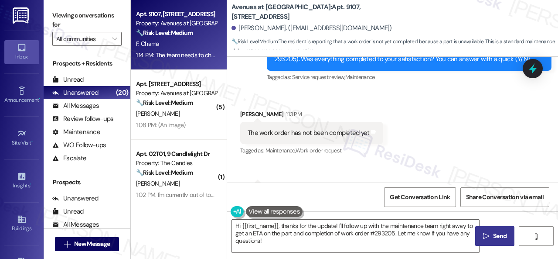
scroll to position [271, 0]
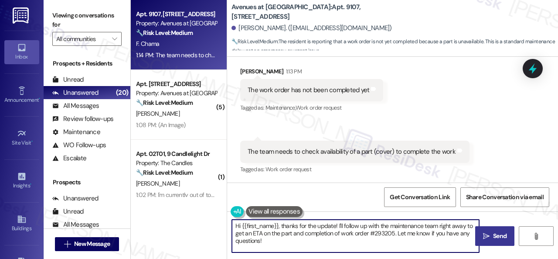
drag, startPoint x: 396, startPoint y: 233, endPoint x: 150, endPoint y: 205, distance: 247.2
click at [150, 205] on div "Apt. 9107, 12501 Broadway St Property: Avenues at Shadow Creek 🔧 Risk Level: Me…" at bounding box center [345, 129] width 428 height 259
drag, startPoint x: 246, startPoint y: 231, endPoint x: 357, endPoint y: 230, distance: 111.3
click at [357, 230] on textarea "Thanks for the update. We appreciate your patience while waiting for the part. …" at bounding box center [355, 235] width 247 height 33
type textarea "Thanks for the update. We appreciate your patience while waiting for the part. …"
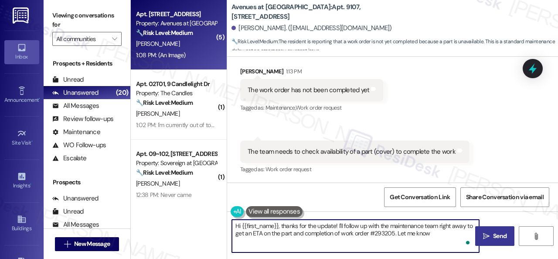
type textarea "Hi {{first_name}}, thanks for the update! I'll follow up with the maintenance t…"
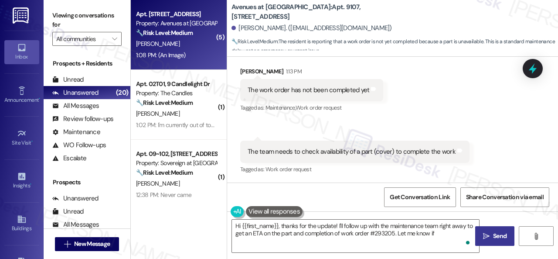
click at [193, 34] on strong "🔧 Risk Level: Medium" at bounding box center [164, 33] width 57 height 8
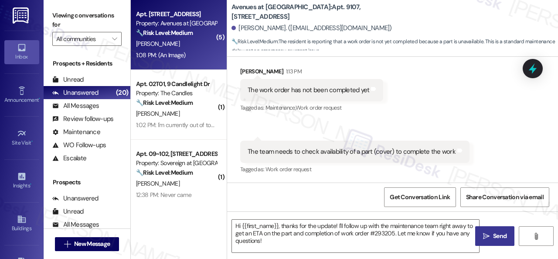
type textarea "Fetching suggested responses. Please feel free to read through the conversation…"
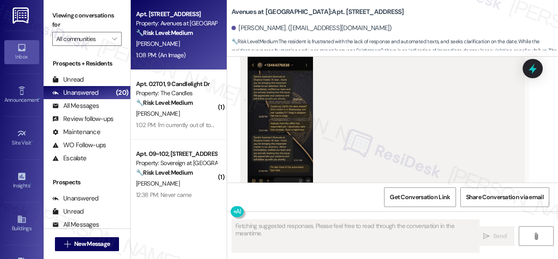
scroll to position [8377, 0]
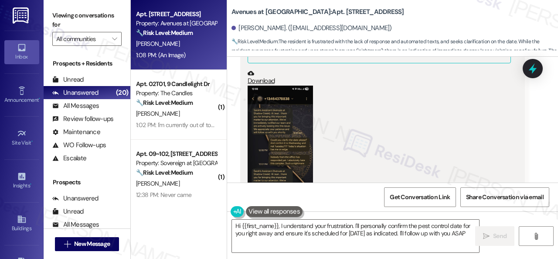
type textarea "Hi {{first_name}}, I understand your frustration. I'll personally confirm the p…"
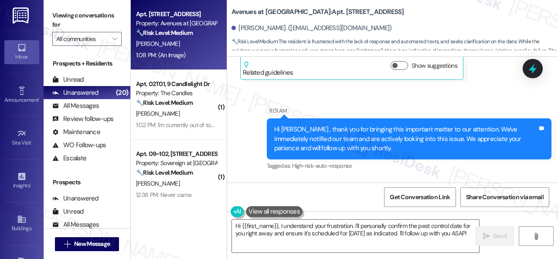
scroll to position [6850, 0]
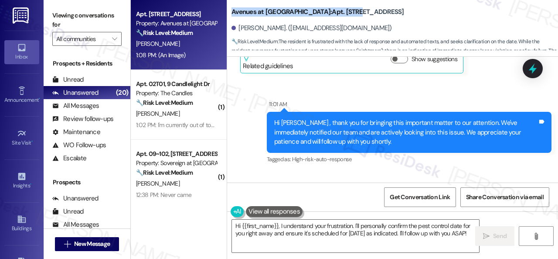
drag, startPoint x: 232, startPoint y: 13, endPoint x: 338, endPoint y: 13, distance: 105.6
click at [338, 13] on b "Avenues at Shadow Creek: Apt. 10102, 12501 Broadway St" at bounding box center [318, 11] width 173 height 9
copy b "Avenues at Shadow Creek: Apt. 10102"
click at [403, 191] on span "Get Conversation Link" at bounding box center [420, 197] width 64 height 19
click at [385, 80] on div "Sent via SMS 11:01 AM Hi Jean , thank you for bringing this important matter to…" at bounding box center [392, 126] width 331 height 92
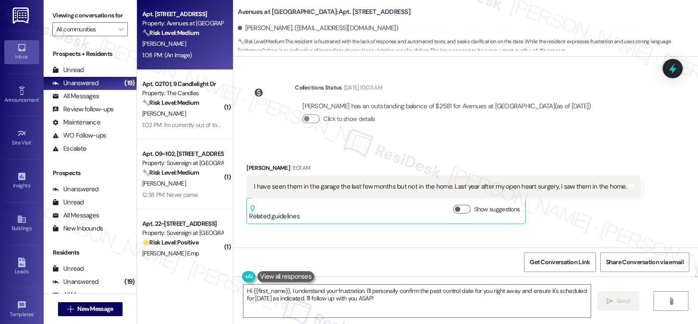
scroll to position [6455, 0]
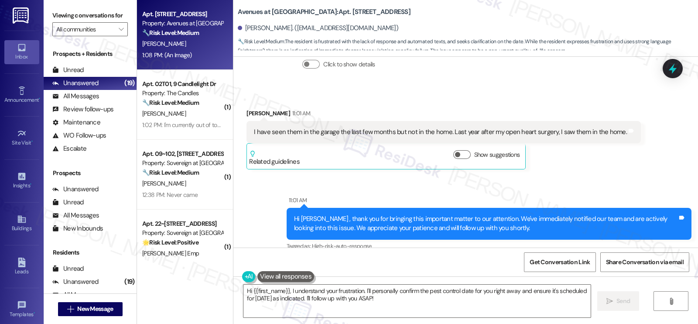
click at [378, 176] on div "Sent via SMS 11:01 AM Hi Jean , thank you for bringing this important matter to…" at bounding box center [465, 217] width 465 height 83
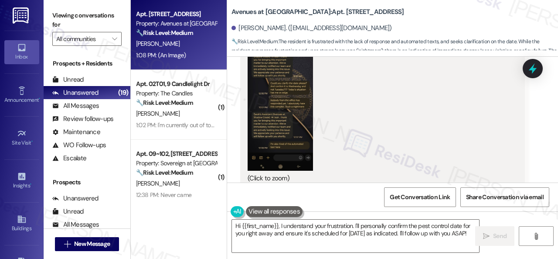
scroll to position [8420, 0]
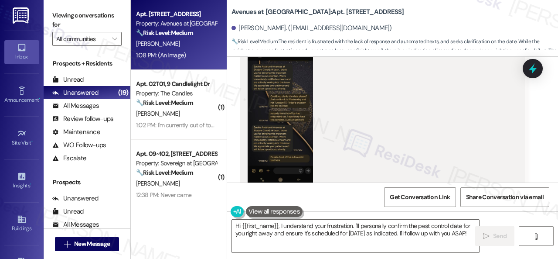
click at [260, 120] on button "Zoom image" at bounding box center [280, 113] width 65 height 142
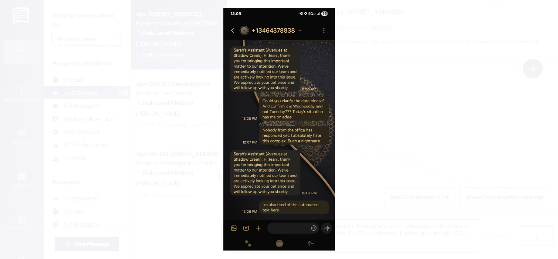
click at [318, 145] on button "Unzoom image" at bounding box center [279, 129] width 558 height 259
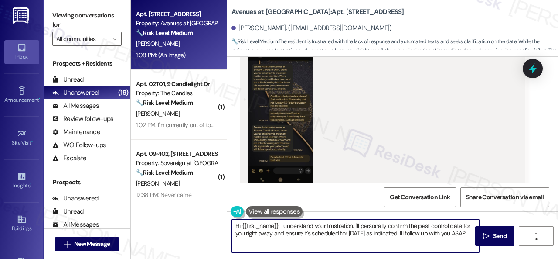
drag, startPoint x: 280, startPoint y: 227, endPoint x: 303, endPoint y: 248, distance: 31.2
click at [298, 247] on textarea "Hi {{first_name}}, I understand your frustration. I'll personally confirm the p…" at bounding box center [355, 235] width 247 height 33
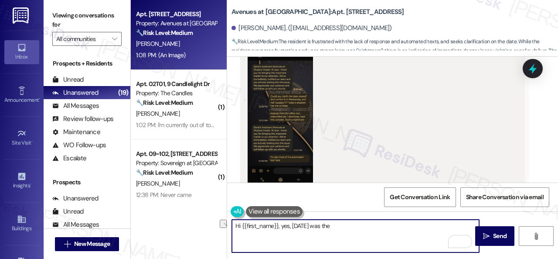
drag, startPoint x: 291, startPoint y: 224, endPoint x: 357, endPoint y: 225, distance: 66.3
click at [357, 225] on textarea "Hi {{first_name}}, yes, Wednesday was the" at bounding box center [355, 235] width 247 height 33
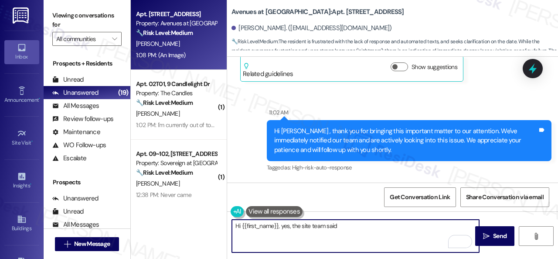
scroll to position [7068, 0]
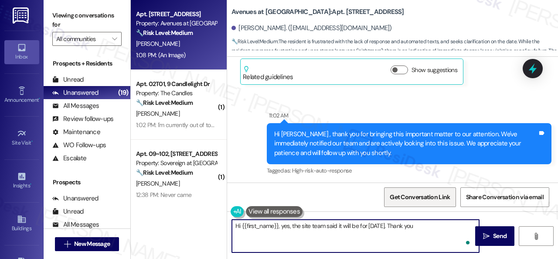
type textarea "Hi {{first_name}}, yes, the site team said it will be for next Wednesday. Thank…"
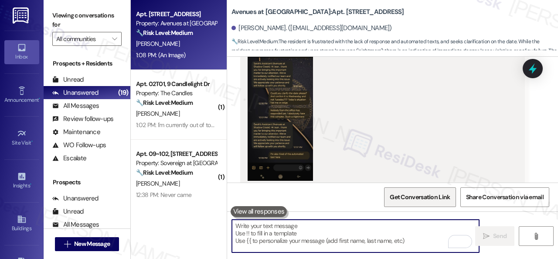
scroll to position [8464, 0]
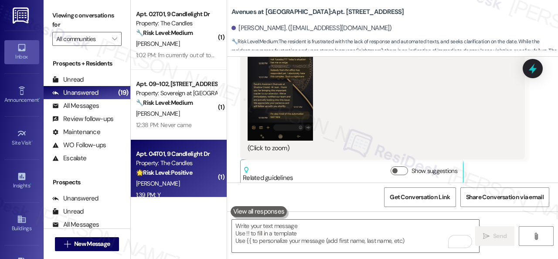
click at [202, 190] on div "1:39 PM: Y 1:39 PM: Y" at bounding box center [176, 194] width 82 height 11
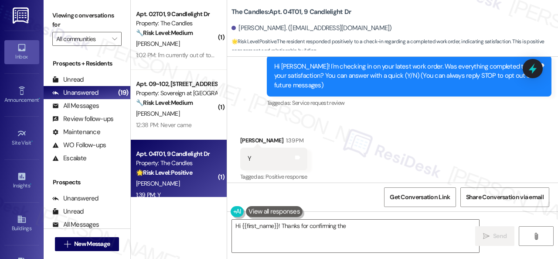
scroll to position [99, 0]
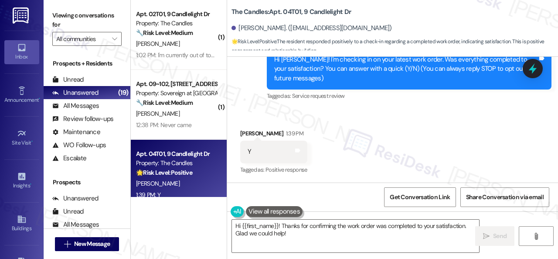
click at [290, 116] on div "Received via SMS Raheel Makhani 1:39 PM Y Tags and notes Tagged as: Positive re…" at bounding box center [392, 146] width 331 height 74
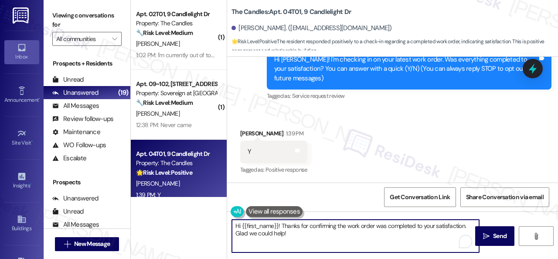
drag, startPoint x: 257, startPoint y: 225, endPoint x: 209, endPoint y: 217, distance: 47.8
click at [209, 217] on div "( 1 ) Apt. 02T01, 9 Candlelight Dr Property: The Candles 🔧 Risk Level: Medium T…" at bounding box center [345, 129] width 428 height 259
paste textarea "Glad to hear things are all set! If {{property}} met your expectations, please …"
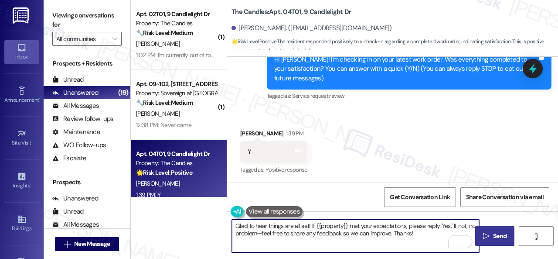
type textarea "Glad to hear things are all set! If {{property}} met your expectations, please …"
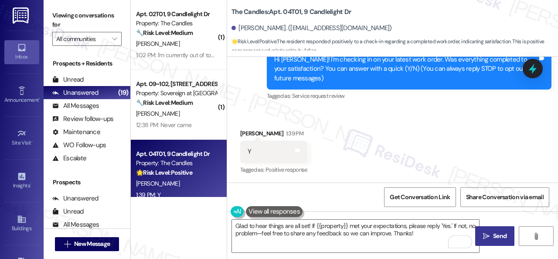
click at [502, 237] on span "Send" at bounding box center [500, 235] width 14 height 9
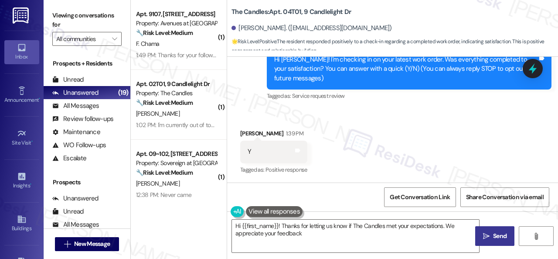
type textarea "Hi {{first_name}}! Thanks for letting us know if The Candles met your expectati…"
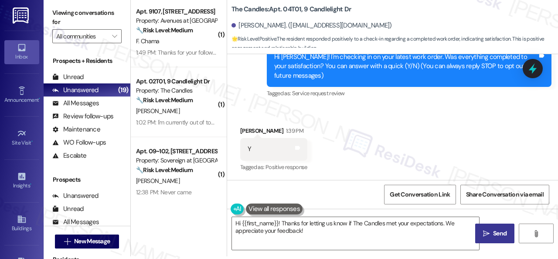
scroll to position [169, 0]
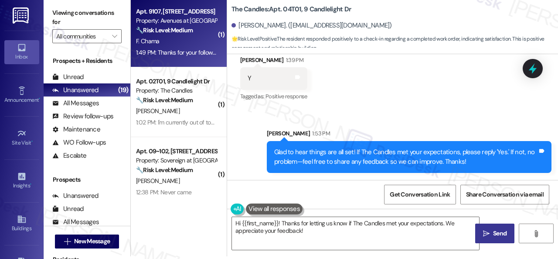
click at [181, 41] on div "F. Chama" at bounding box center [176, 41] width 82 height 11
type textarea "Fetching suggested responses. Please feel free to read through the conversation…"
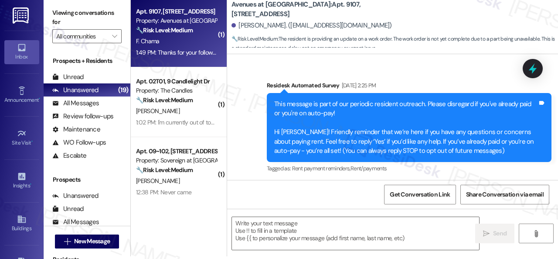
scroll to position [0, 0]
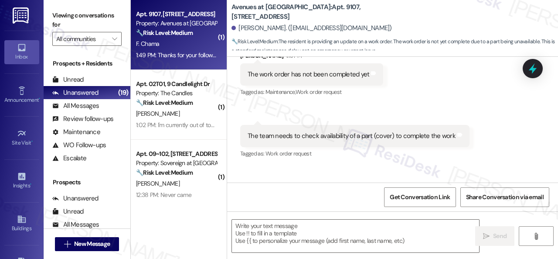
type textarea "Fetching suggested responses. Please feel free to read through the conversation…"
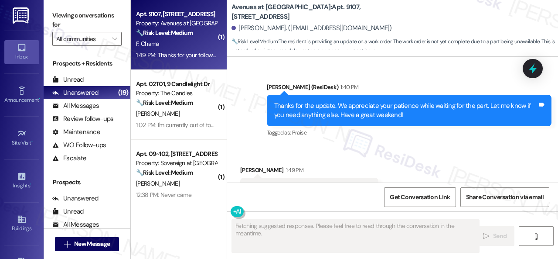
scroll to position [437, 0]
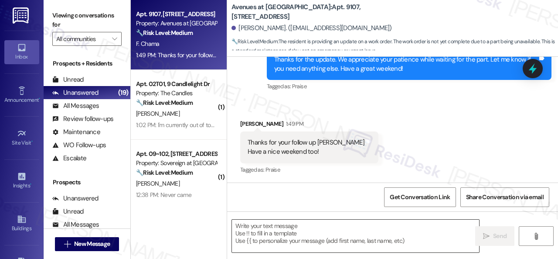
click at [288, 238] on textarea at bounding box center [355, 235] width 247 height 33
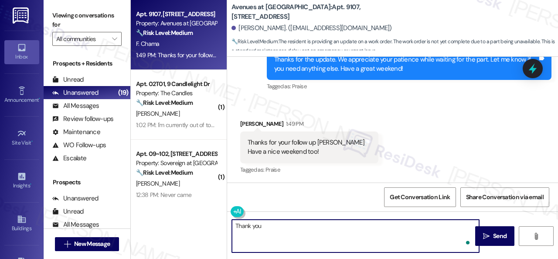
type textarea "Thank you!"
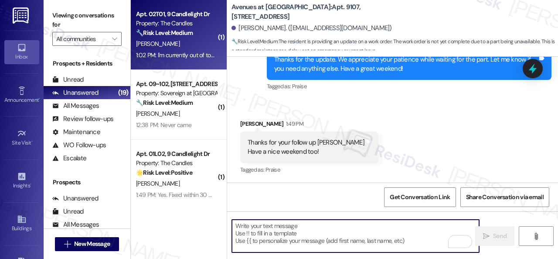
click at [200, 41] on div "V. Garcia" at bounding box center [176, 43] width 82 height 11
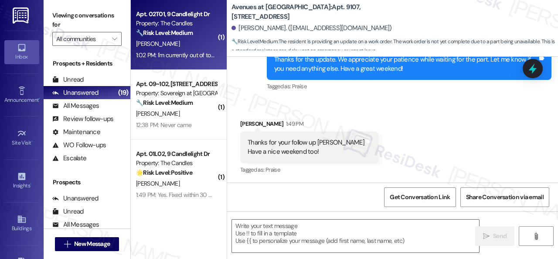
type textarea "Fetching suggested responses. Please feel free to read through the conversation…"
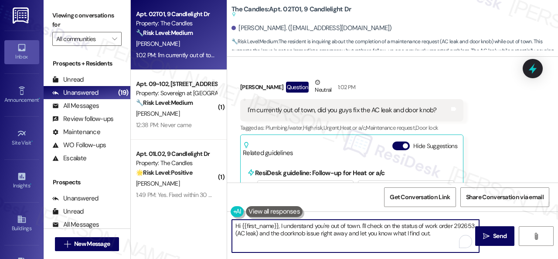
scroll to position [3, 0]
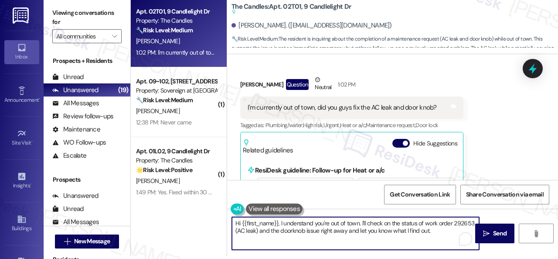
drag, startPoint x: 235, startPoint y: 226, endPoint x: 452, endPoint y: 262, distance: 220.1
click at [452, 258] on html "Inbox Go to Inbox Announcement • Send A Text Announcement Site Visit • Go to Si…" at bounding box center [279, 129] width 558 height 259
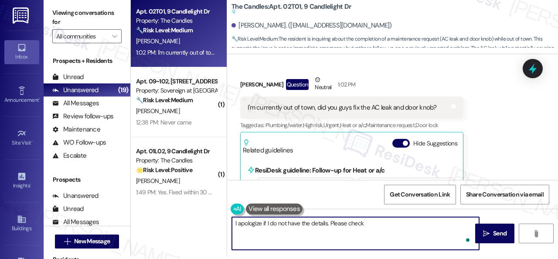
type textarea "I apologize if I do not have the details. Please check"
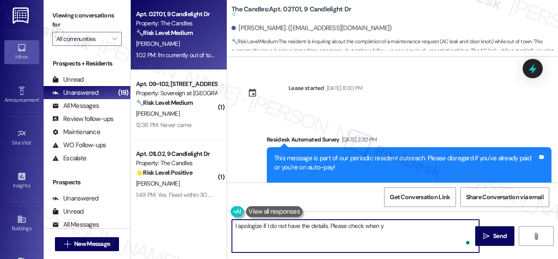
scroll to position [1215, 0]
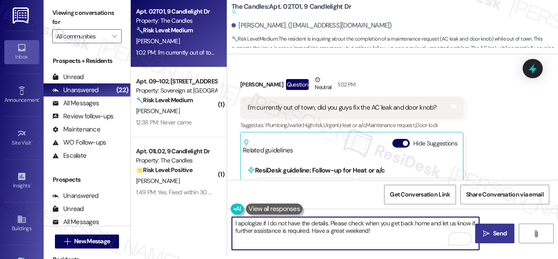
type textarea "I apologize if I do not have the details. Please check when you get back home a…"
click at [493, 232] on span "Send" at bounding box center [500, 233] width 14 height 9
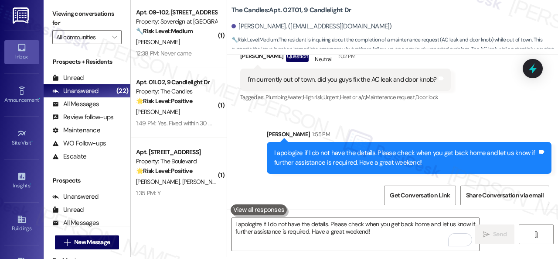
scroll to position [3, 0]
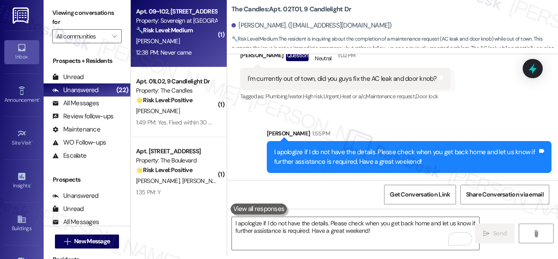
click at [178, 43] on div "[PERSON_NAME]" at bounding box center [176, 41] width 82 height 11
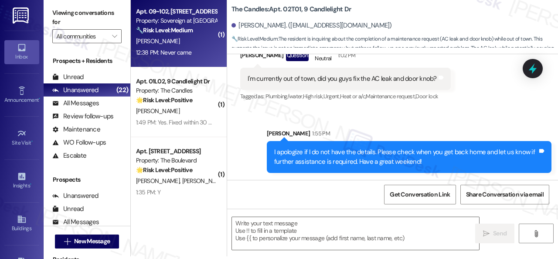
type textarea "Fetching suggested responses. Please feel free to read through the conversation…"
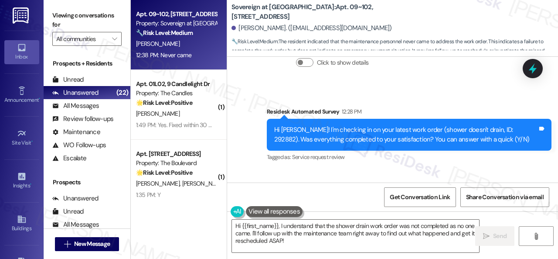
scroll to position [1272, 0]
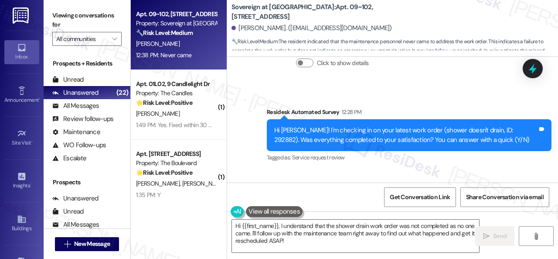
click at [278, 93] on div "Survey, sent via SMS Residesk Automated Survey 12:28 PM Hi [PERSON_NAME]! I'm c…" at bounding box center [392, 129] width 331 height 83
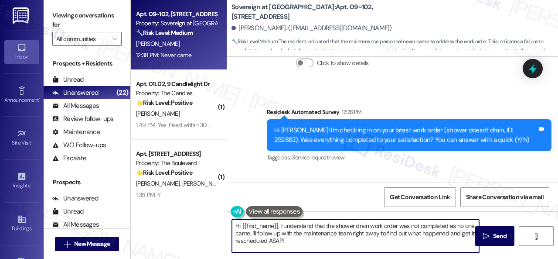
drag, startPoint x: 298, startPoint y: 245, endPoint x: 157, endPoint y: 203, distance: 146.5
click at [157, 203] on div "Apt. 09~102, [STREET_ADDRESS] Property: Sovereign at [GEOGRAPHIC_DATA] 🔧 Risk L…" at bounding box center [345, 129] width 428 height 259
paste textarea "I'm sorry to hear the issue hasn't been resolved yet. We apologize for the dela…"
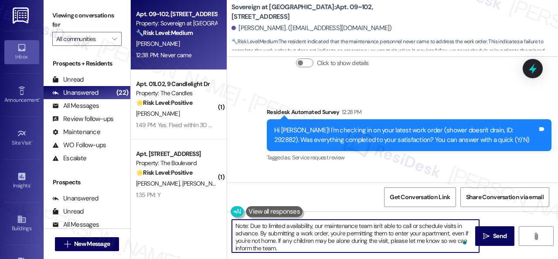
scroll to position [0, 0]
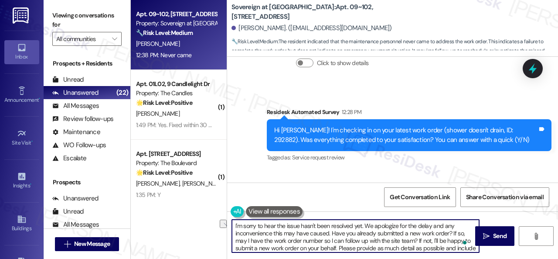
drag, startPoint x: 277, startPoint y: 226, endPoint x: 362, endPoint y: 225, distance: 85.1
click at [362, 225] on textarea "I'm sorry to hear the issue hasn't been resolved yet. We apologize for the dela…" at bounding box center [355, 235] width 247 height 33
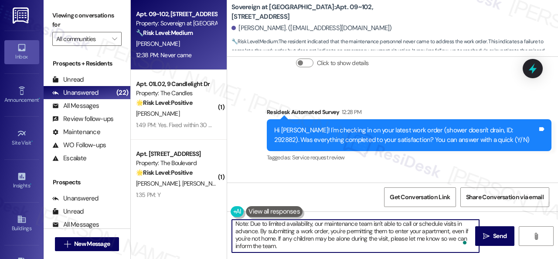
scroll to position [46, 0]
type textarea "I'm sorry to hear no one came to check. We apologize for the delay and any inco…"
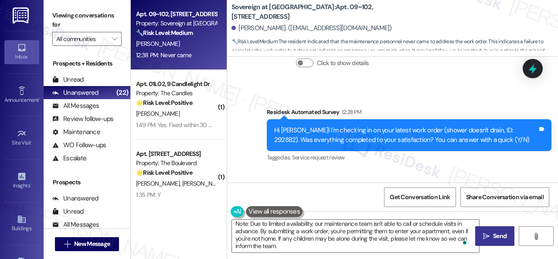
click at [488, 237] on span " Send" at bounding box center [495, 235] width 27 height 9
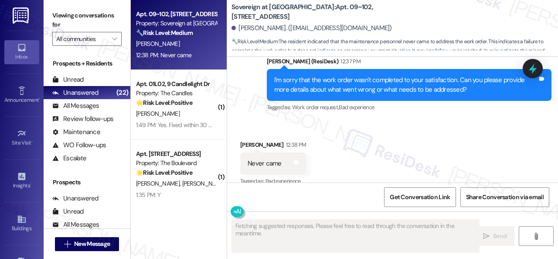
scroll to position [1490, 0]
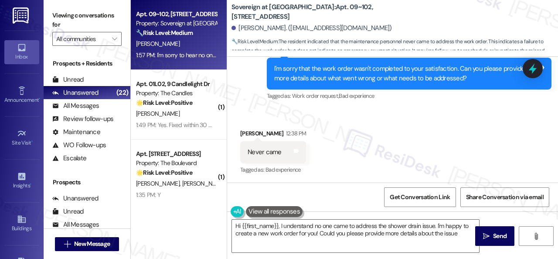
type textarea "Hi {{first_name}}, I understand no one came to address the shower drain issue. …"
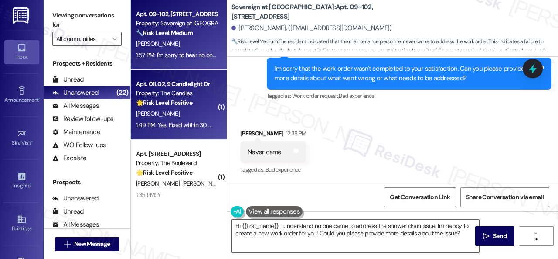
click at [192, 107] on div "🌟 Risk Level: Positive The resident is providing positive feedback on a complet…" at bounding box center [176, 102] width 81 height 9
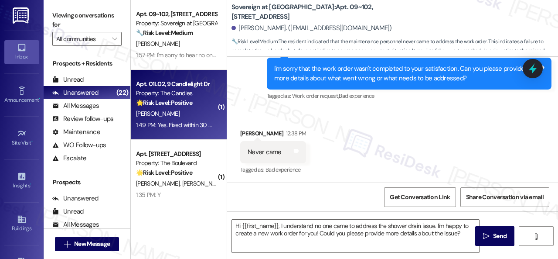
type textarea "Fetching suggested responses. Please feel free to read through the conversation…"
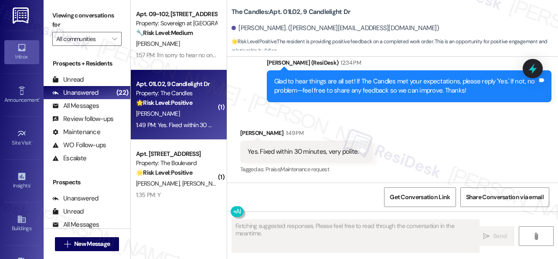
scroll to position [601, 0]
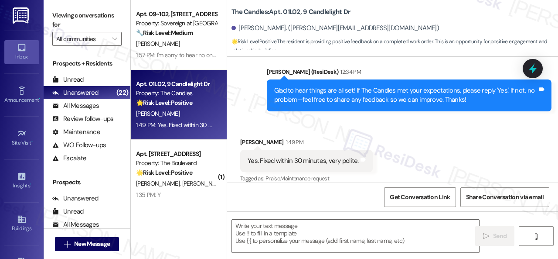
click at [399, 134] on div "Received via SMS Connor Lynch 1:49 PM Yes. Fixed within 30 minutes, very polite…" at bounding box center [392, 155] width 331 height 74
drag, startPoint x: 263, startPoint y: 115, endPoint x: 275, endPoint y: 124, distance: 15.4
click at [263, 118] on div "Received via SMS Connor Lynch 1:49 PM Yes. Fixed within 30 minutes, very polite…" at bounding box center [392, 155] width 331 height 74
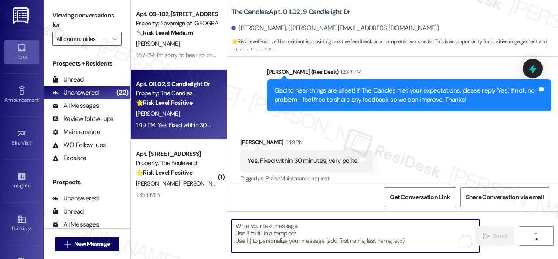
paste textarea "I'm glad you are satisfied with your home. Have you written a review for us bef…"
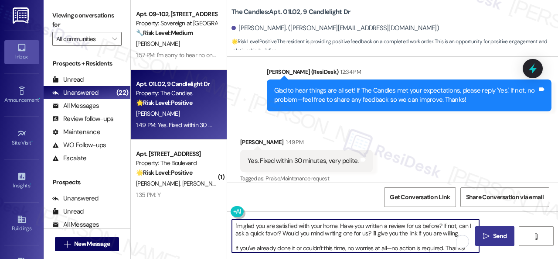
type textarea "I'm glad you are satisfied with your home. Have you written a review for us bef…"
click at [494, 239] on span "Send" at bounding box center [500, 235] width 14 height 9
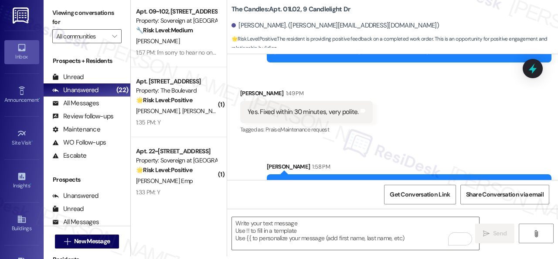
scroll to position [690, 0]
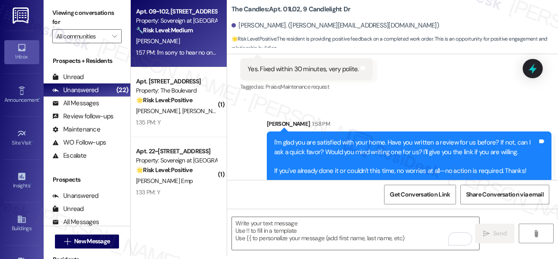
click at [181, 32] on strong "🔧 Risk Level: Medium" at bounding box center [164, 30] width 57 height 8
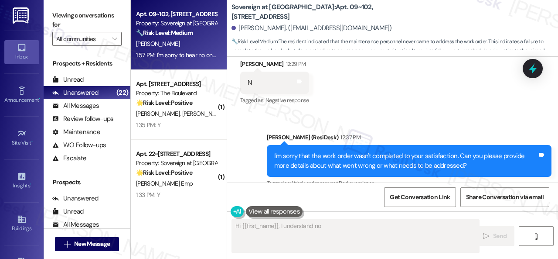
scroll to position [1490, 0]
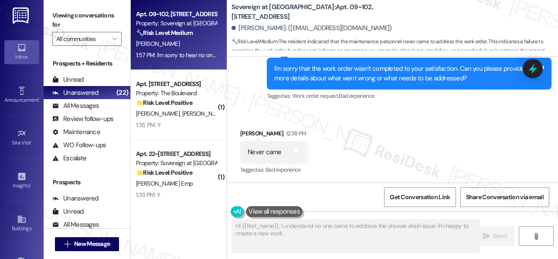
type textarea "Hi {{first_name}}, I understand no one came to address the shower drain issue. …"
click at [209, 114] on div "S. Ramoo K. Ramoo" at bounding box center [176, 113] width 82 height 11
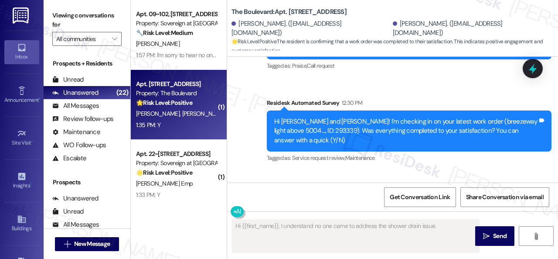
scroll to position [3150, 0]
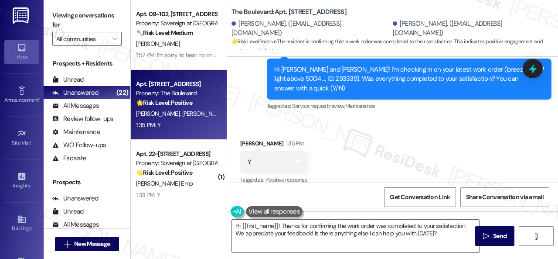
click at [240, 100] on div "Sent via SMS Sarah (ResiDesk) Aug 12, 2025 at 5:56 PM I'm glad you are satisfie…" at bounding box center [392, 22] width 331 height 194
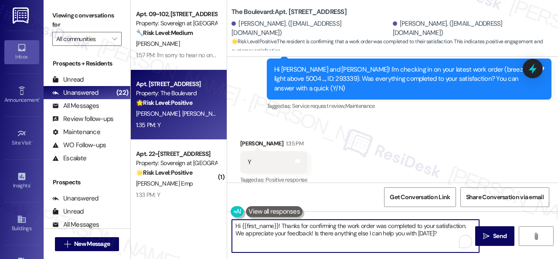
drag, startPoint x: 439, startPoint y: 235, endPoint x: 240, endPoint y: 227, distance: 199.1
click at [220, 226] on div "Apt. 09~102, 13310 Melrose Lane Property: Sovereign at Overland Park 🔧 Risk Lev…" at bounding box center [345, 129] width 428 height 259
paste textarea "Glad to hear things are all set! If {{property}} met your expectations, please …"
click at [280, 227] on textarea "Glad to hear things are all set! If {{property}} met your expectations, please …" at bounding box center [355, 235] width 247 height 33
drag, startPoint x: 235, startPoint y: 227, endPoint x: 434, endPoint y: 235, distance: 199.5
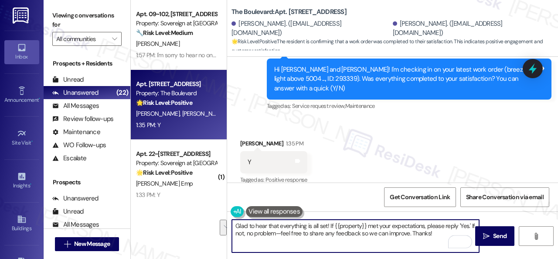
click at [434, 235] on textarea "Glad to hear that everything is all set! If {{property}} met your expectations,…" at bounding box center [355, 235] width 247 height 33
click at [438, 233] on textarea "Glad to hear that everything is all set! If {{property}} met your expectations,…" at bounding box center [355, 235] width 247 height 33
type textarea "Glad to hear that everything is all set! If {{property}} met your expectations,…"
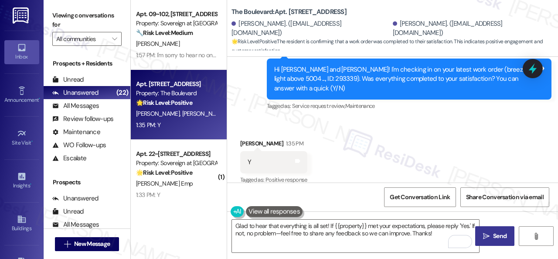
click at [499, 236] on span "Send" at bounding box center [500, 235] width 14 height 9
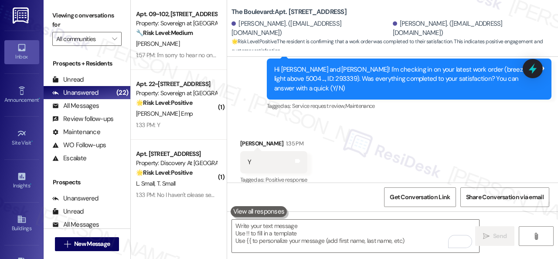
click at [270, 119] on div "Received via SMS Khemraj Ramoo 1:35 PM Y Tags and notes Tagged as: Positive res…" at bounding box center [392, 156] width 331 height 74
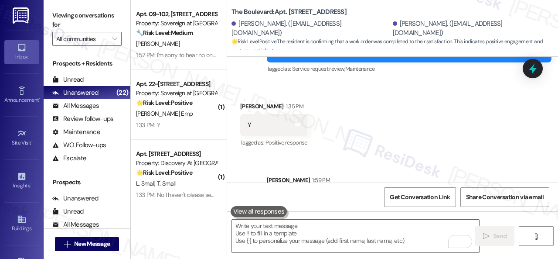
scroll to position [3220, 0]
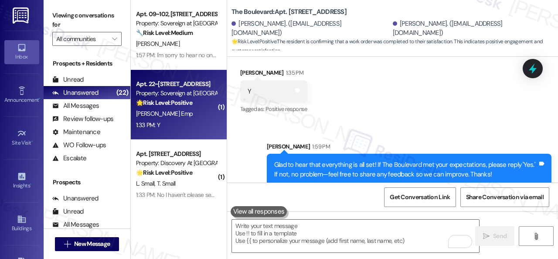
click at [207, 117] on div "N. Zelaya Emp" at bounding box center [176, 113] width 82 height 11
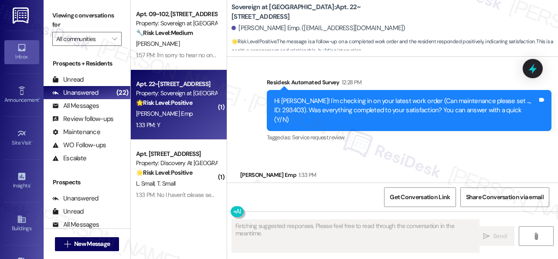
scroll to position [1778, 0]
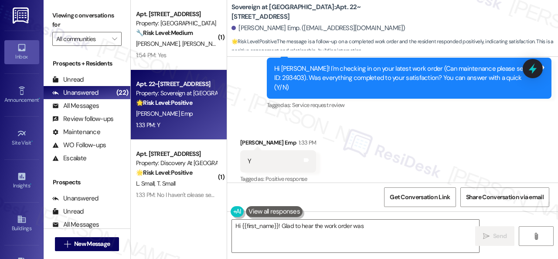
click at [240, 119] on div "Received via SMS Nichole Zelaya Emp 1:33 PM Y Tags and notes Tagged as: Positiv…" at bounding box center [392, 155] width 331 height 74
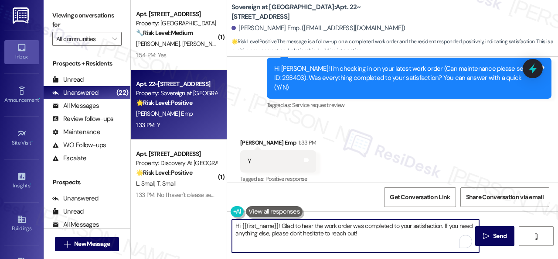
drag, startPoint x: 271, startPoint y: 227, endPoint x: 219, endPoint y: 224, distance: 52.5
click at [219, 224] on div "( 1 ) Apt. 902, 1550 Katy Gap Rd Property: Grand Villas 🔧 Risk Level: Medium Th…" at bounding box center [345, 129] width 428 height 259
paste textarea "Glad to hear that everything is all set! If {{property}} met your expectations,…"
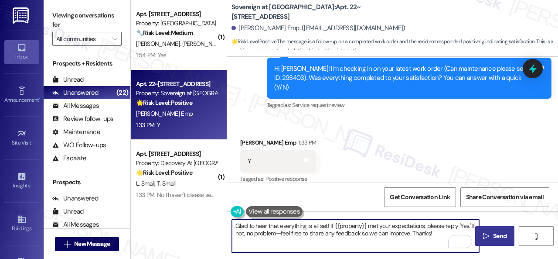
type textarea "Glad to hear that everything is all set! If {{property}} met your expectations,…"
click at [494, 239] on span "Send" at bounding box center [500, 235] width 14 height 9
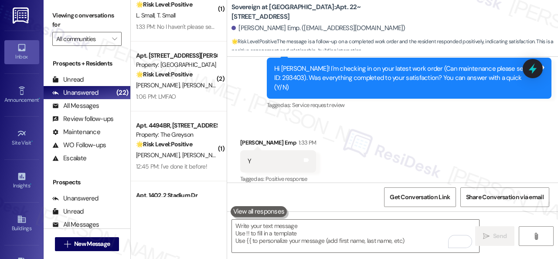
scroll to position [131, 0]
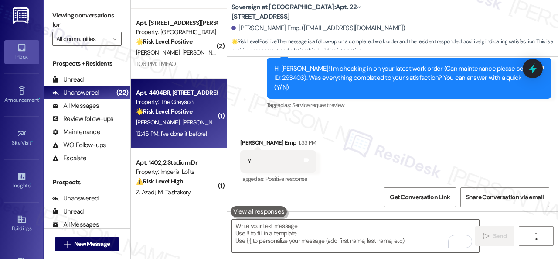
click at [195, 124] on div "T. Gahn K. Sargel" at bounding box center [176, 122] width 82 height 11
type textarea "Fetching suggested responses. Please feel free to read through the conversation…"
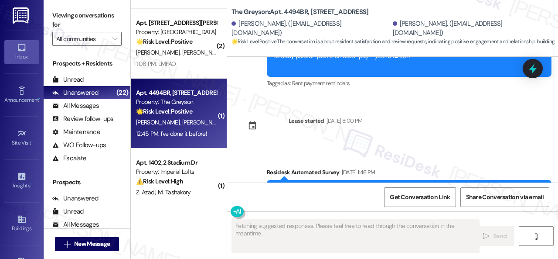
scroll to position [3342, 0]
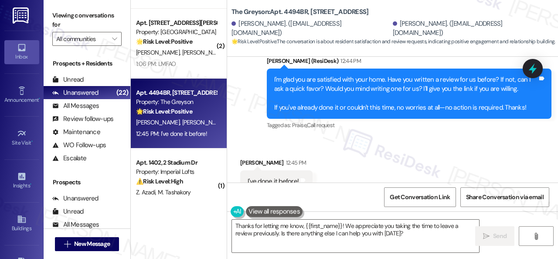
click at [249, 138] on div "Received via SMS Kaitlyn Sargel 12:45 PM I've done it before! Tags and notes Ta…" at bounding box center [392, 175] width 331 height 74
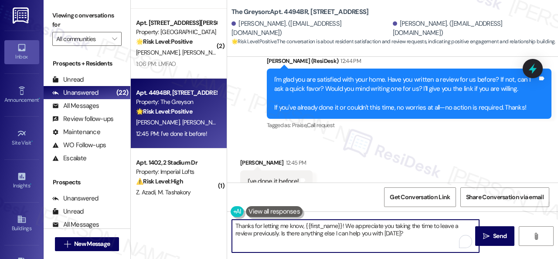
drag, startPoint x: 414, startPoint y: 235, endPoint x: 200, endPoint y: 211, distance: 215.2
click at [200, 211] on div "( 1 ) Apt. 902, 1550 Katy Gap Rd Property: Grand Villas 🔧 Risk Level: Medium Th…" at bounding box center [345, 129] width 428 height 259
paste textarea "I see. Thank you so much! Enjoy your day!"
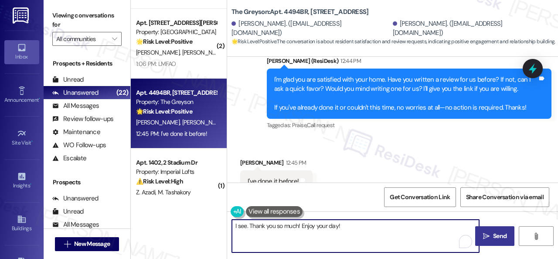
type textarea "I see. Thank you so much! Enjoy your day!"
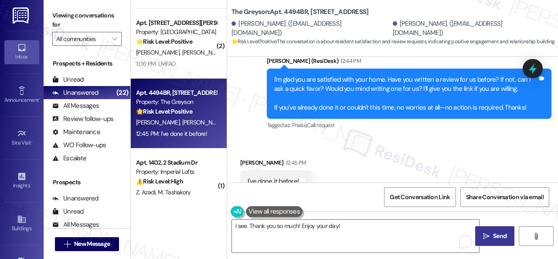
click at [495, 236] on span "Send" at bounding box center [500, 235] width 14 height 9
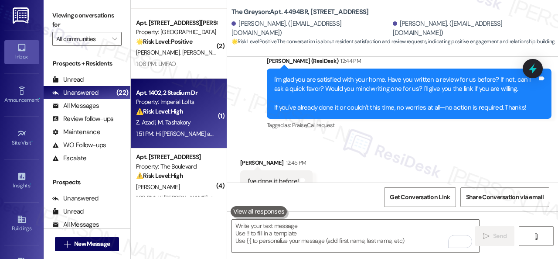
scroll to position [0, 0]
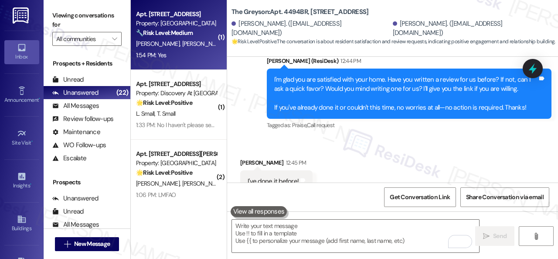
click at [203, 30] on div "🔧 Risk Level: Medium The resident responded positively to a follow-up regarding…" at bounding box center [176, 32] width 81 height 9
type textarea "Fetching suggested responses. Please feel free to read through the conversation…"
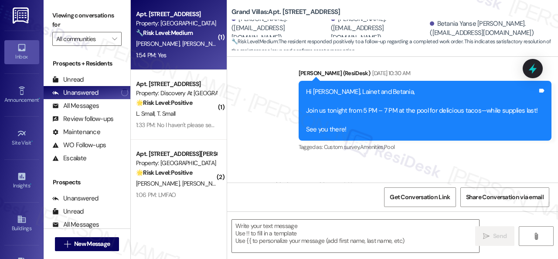
type textarea "Fetching suggested responses. Please feel free to read through the conversation…"
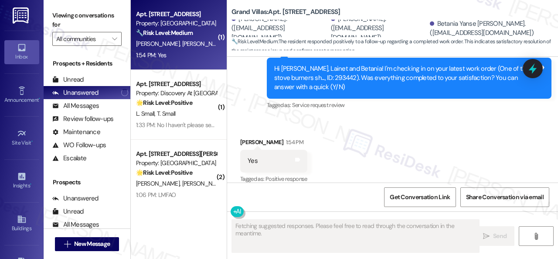
scroll to position [441, 0]
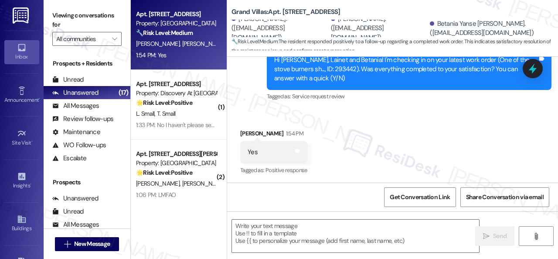
click at [279, 115] on div "Received via SMS Ninoska Talavera 1:54 PM Yes Tags and notes Tagged as: Positiv…" at bounding box center [392, 146] width 331 height 74
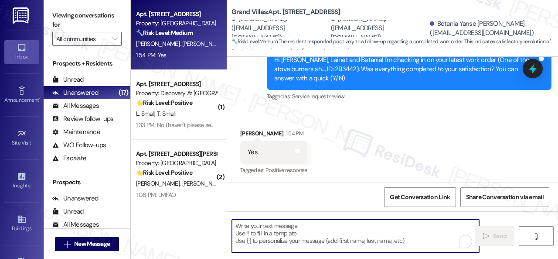
paste textarea "Glad to hear that everything is all set! If {{property}} met your expectations,…"
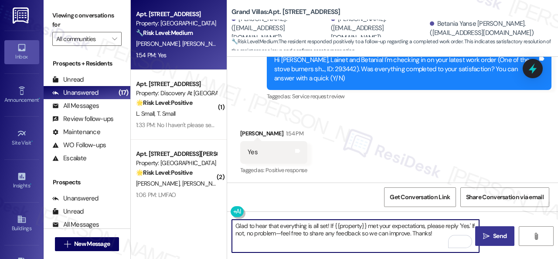
type textarea "Glad to hear that everything is all set! If {{property}} met your expectations,…"
click at [497, 234] on span "Send" at bounding box center [500, 235] width 14 height 9
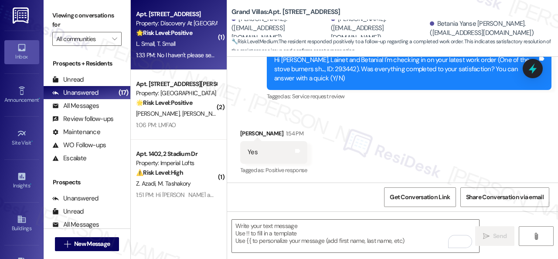
click at [194, 45] on div "L. Small T. Small" at bounding box center [176, 43] width 82 height 11
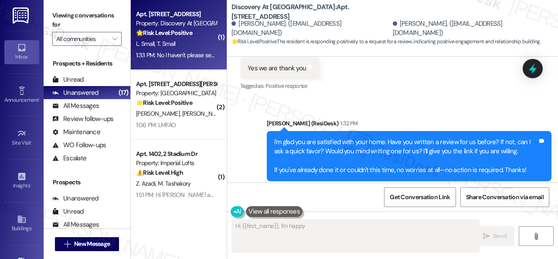
scroll to position [634, 0]
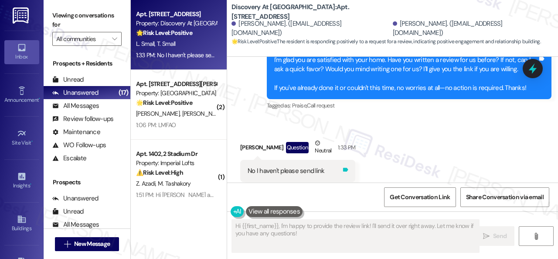
click at [343, 166] on icon at bounding box center [346, 169] width 7 height 7
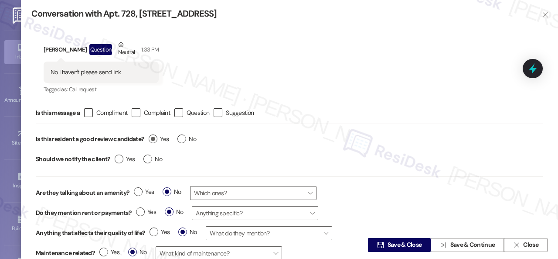
type textarea "Hey {{first_name}}! I'm happy to provide the review link. I'll send it over rig…"
click at [163, 137] on span "Yes" at bounding box center [159, 138] width 20 height 9
click at [163, 137] on input "Yes" at bounding box center [159, 139] width 20 height 11
radio input "true"
click at [402, 247] on span "Save & Close" at bounding box center [405, 244] width 34 height 9
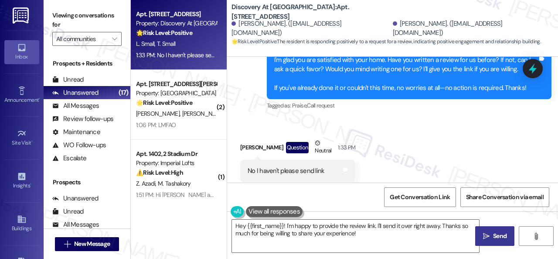
click at [283, 99] on div "Tagged as: Praise , Click to highlight conversations about Praise Call request …" at bounding box center [409, 105] width 285 height 13
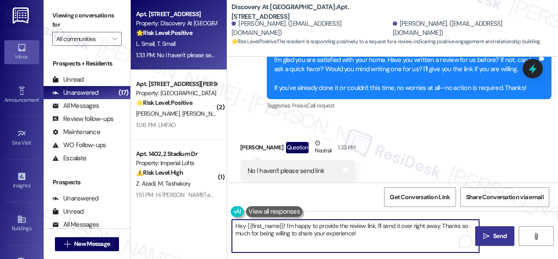
drag, startPoint x: 338, startPoint y: 232, endPoint x: 218, endPoint y: 222, distance: 120.4
click at [188, 220] on div "Apt. 728, 150 Northpark Plaza Drive Property: Discovery At Kingwood 🌟 Risk Leve…" at bounding box center [345, 129] width 428 height 259
paste textarea "Thank you so much! It means a lot to us! Please take a moment to write a review…"
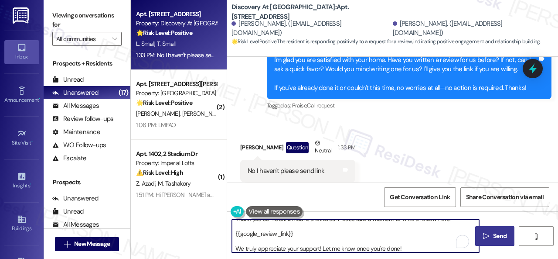
scroll to position [7, 0]
type textarea "Thank you so much! It means a lot to us! Please take a moment to write a review…"
click at [499, 239] on span "Send" at bounding box center [500, 235] width 14 height 9
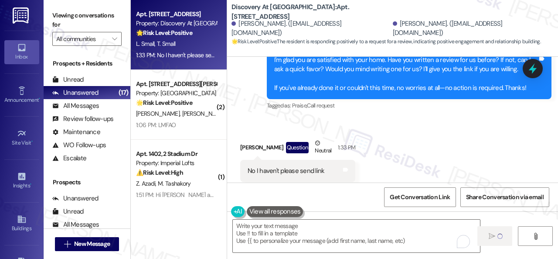
scroll to position [0, 0]
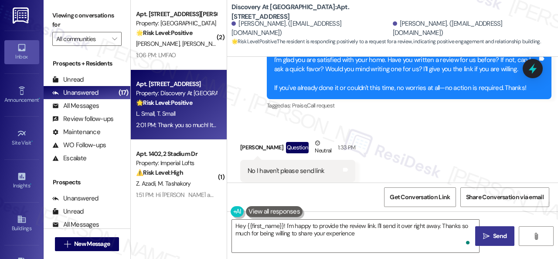
type textarea "Hey {{first_name}}! I'm happy to provide the review link. I'll send it over rig…"
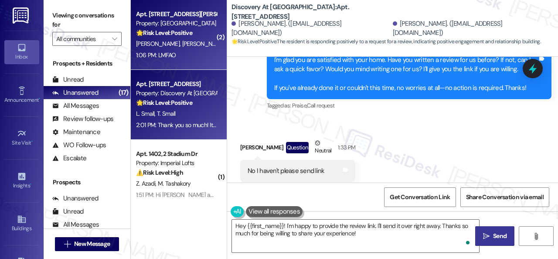
click at [198, 50] on div "1:06 PM: LMFAO 1:06 PM: LMFAO" at bounding box center [176, 55] width 82 height 11
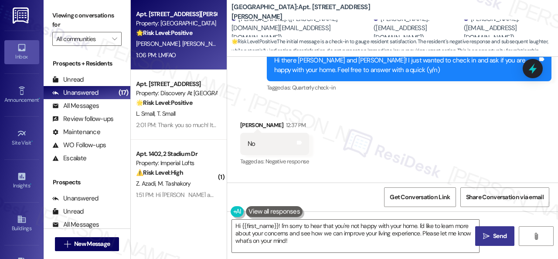
scroll to position [273, 0]
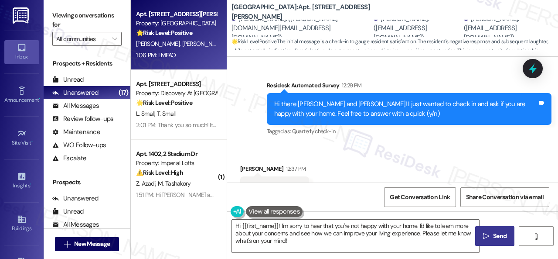
drag, startPoint x: 257, startPoint y: 125, endPoint x: 283, endPoint y: 158, distance: 42.5
click at [257, 125] on div "Survey, sent via SMS Residesk Automated Survey 12:29 PM Hi there Wesley, Carmen…" at bounding box center [392, 102] width 331 height 83
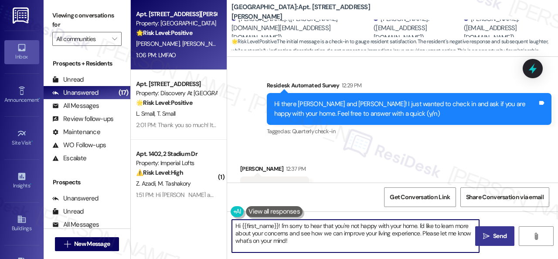
drag, startPoint x: 310, startPoint y: 244, endPoint x: 210, endPoint y: 213, distance: 104.3
click at [202, 208] on div "Apt. 1012, 201 Courtright East Road Property: Overland Park 🌟 Risk Level: Posit…" at bounding box center [345, 129] width 428 height 259
paste textarea "Thank you for sharing your feedback. We're here to help improve your experience…"
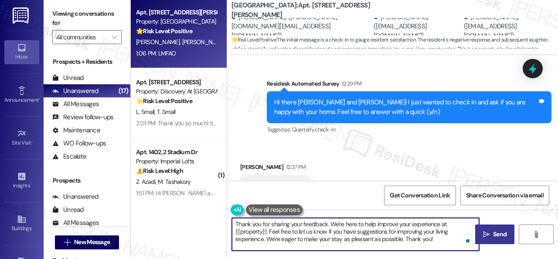
scroll to position [3, 0]
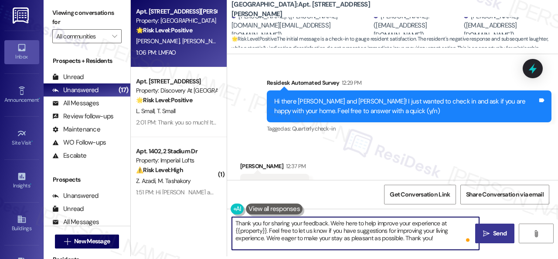
type textarea "Thank you for sharing your feedback. We're here to help improve your experience…"
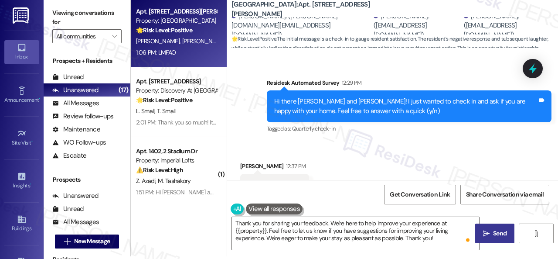
click at [494, 238] on span "Send" at bounding box center [500, 233] width 14 height 9
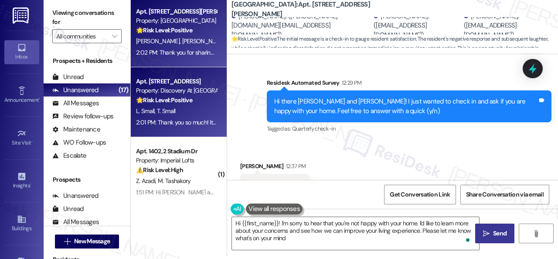
type textarea "Hi {{first_name}}! I'm sorry to hear that you're not happy with your home. I'd …"
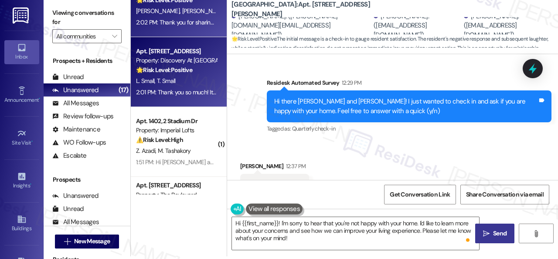
scroll to position [80, 0]
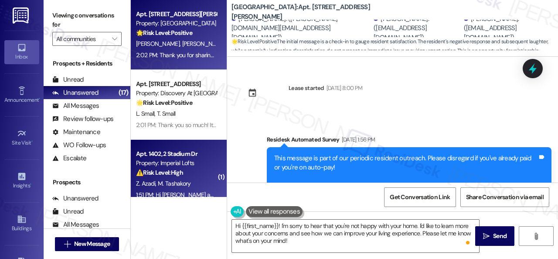
scroll to position [273, 0]
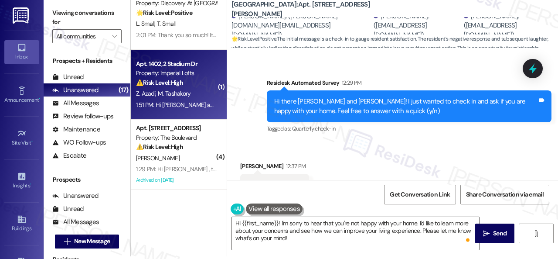
click at [207, 81] on div "⚠️ Risk Level: High The resident indicates the faucet is still broken and requi…" at bounding box center [176, 82] width 81 height 9
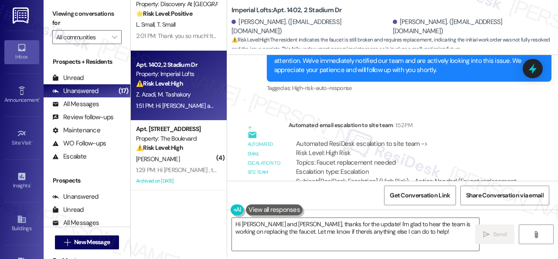
scroll to position [3, 0]
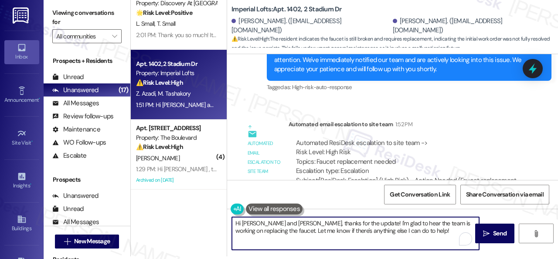
drag, startPoint x: 293, startPoint y: 223, endPoint x: 204, endPoint y: 223, distance: 89.0
click at [204, 223] on div "Apt. [STREET_ADDRESS][PERSON_NAME] Property: [GEOGRAPHIC_DATA] 🌟 Risk Level: Po…" at bounding box center [345, 126] width 428 height 259
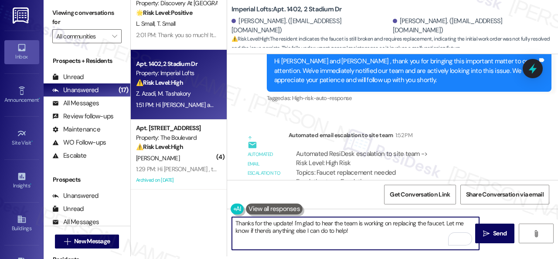
scroll to position [1591, 0]
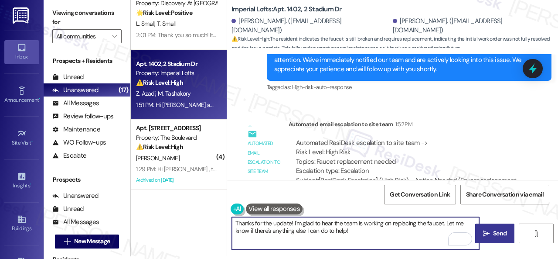
type textarea "Thanks for the update! I'm glad to hear the team is working on replacing the fa…"
click at [498, 239] on button " Send" at bounding box center [495, 233] width 39 height 20
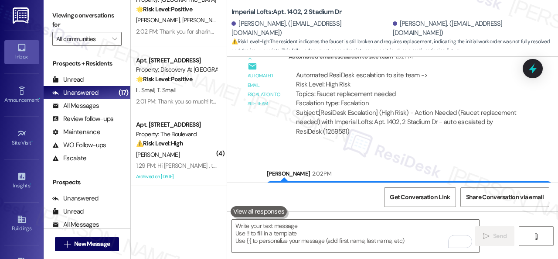
scroll to position [44, 0]
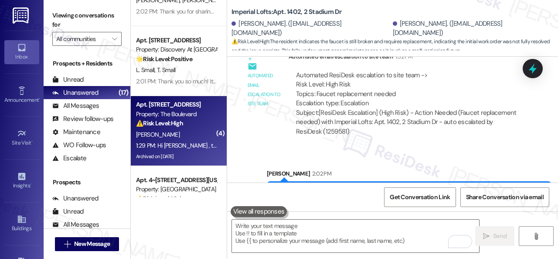
click at [199, 135] on div "[PERSON_NAME]" at bounding box center [176, 134] width 82 height 11
type textarea "Fetching suggested responses. Please feel free to read through the conversation…"
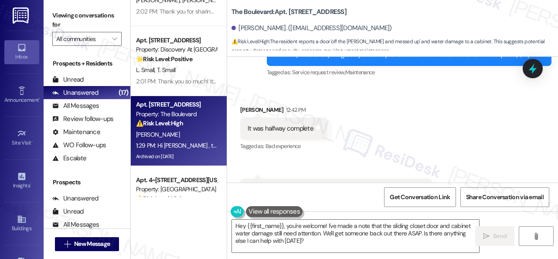
scroll to position [4732, 0]
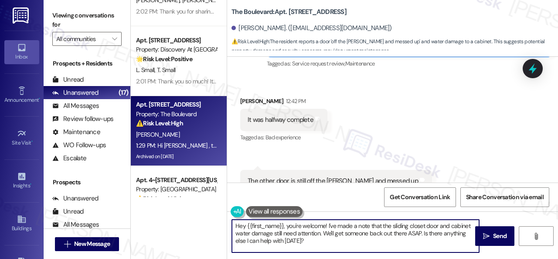
drag, startPoint x: 380, startPoint y: 225, endPoint x: 215, endPoint y: 228, distance: 165.8
click at [215, 228] on div "Apt. [STREET_ADDRESS][PERSON_NAME] Property: [GEOGRAPHIC_DATA] 🌟 Risk Level: Po…" at bounding box center [345, 129] width 428 height 259
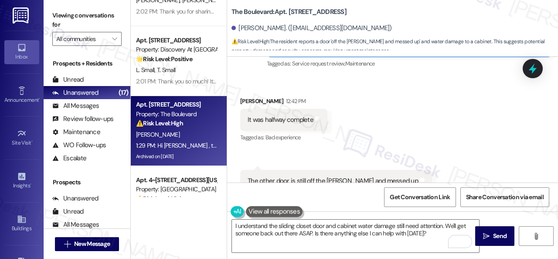
click at [270, 121] on div "Received via SMS [PERSON_NAME] 12:42 PM It was halfway complete Tags and notes …" at bounding box center [392, 144] width 331 height 135
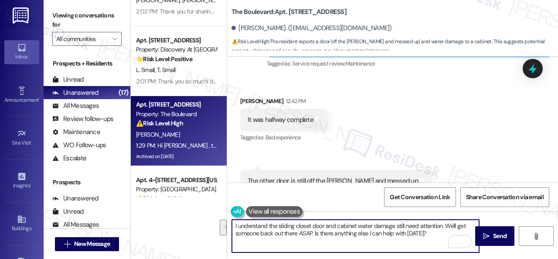
drag, startPoint x: 435, startPoint y: 232, endPoint x: 211, endPoint y: 220, distance: 224.6
click at [211, 220] on div "Apt. [STREET_ADDRESS][PERSON_NAME] Property: [GEOGRAPHIC_DATA] 🌟 Risk Level: Po…" at bounding box center [345, 129] width 428 height 259
click at [388, 229] on textarea "I understand the sliding closet door and cabinet water damage still need attent…" at bounding box center [355, 235] width 247 height 33
drag, startPoint x: 444, startPoint y: 226, endPoint x: 446, endPoint y: 243, distance: 17.6
click at [446, 243] on textarea "I understand the sliding closet door and cabinet water damage still need attent…" at bounding box center [355, 235] width 247 height 33
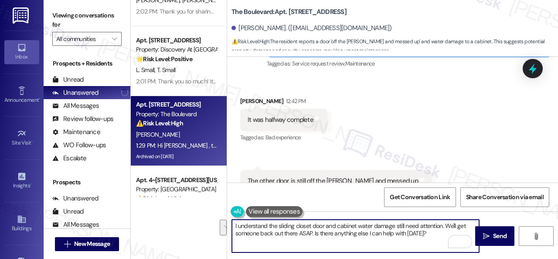
paste textarea "apologize for the delay and any inconvenience this may have caused. Have you al…"
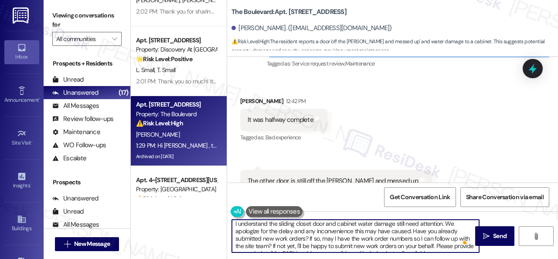
scroll to position [4, 0]
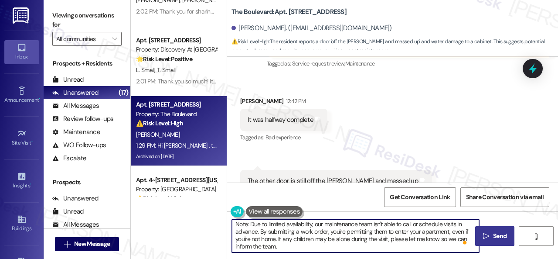
type textarea "I understand the sliding closet door and cabinet water damage still need attent…"
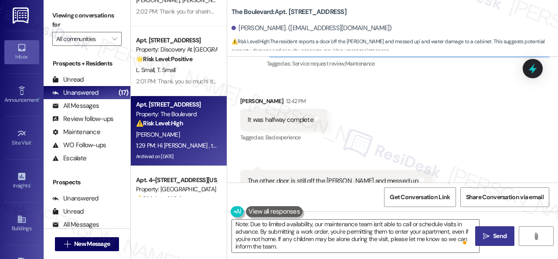
click at [493, 244] on button " Send" at bounding box center [495, 236] width 39 height 20
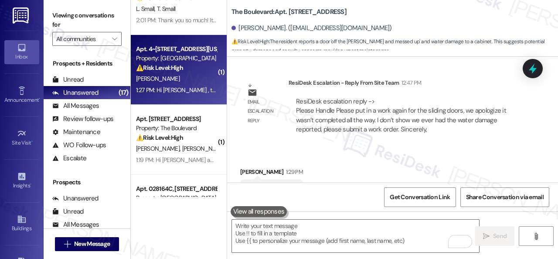
click at [193, 82] on div "[PERSON_NAME]" at bounding box center [176, 78] width 82 height 11
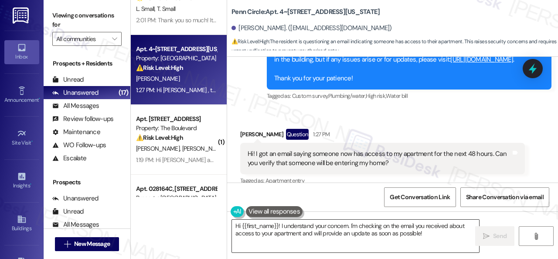
click at [428, 234] on textarea "Hi {{first_name}}! I understand your concern. I'm checking on the email you rec…" at bounding box center [355, 235] width 247 height 33
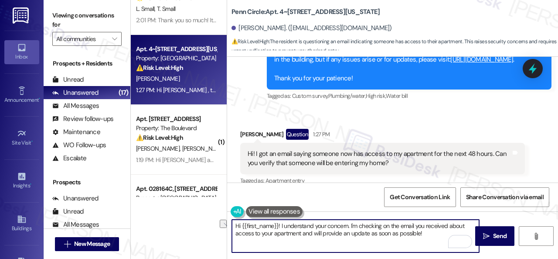
drag, startPoint x: 348, startPoint y: 226, endPoint x: 389, endPoint y: 225, distance: 40.6
click at [389, 225] on textarea "Hi {{first_name}}! I understand your concern. I'm checking on the email you rec…" at bounding box center [355, 235] width 247 height 33
click at [431, 225] on textarea "Hi {{first_name}}! I understand your concern about the email you received about…" at bounding box center [355, 235] width 247 height 33
drag, startPoint x: 282, startPoint y: 233, endPoint x: 404, endPoint y: 232, distance: 122.2
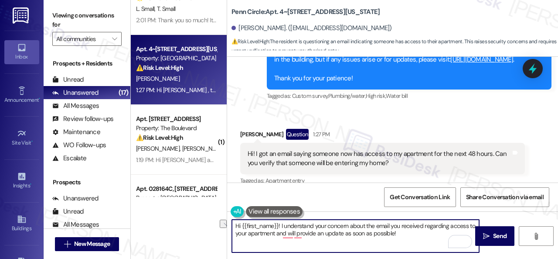
click at [404, 232] on textarea "Hi {{first_name}}! I understand your concern about the email you received regar…" at bounding box center [355, 235] width 247 height 33
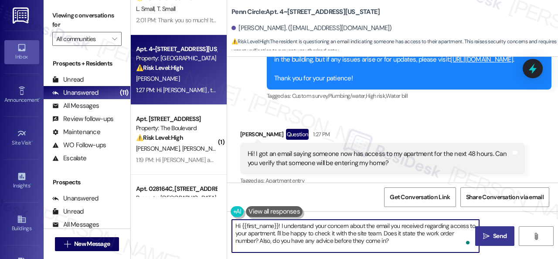
type textarea "Hi {{first_name}}! I understand your concern about the email you received regar…"
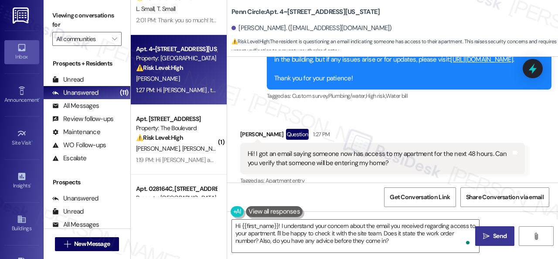
click at [498, 239] on span "Send" at bounding box center [500, 235] width 14 height 9
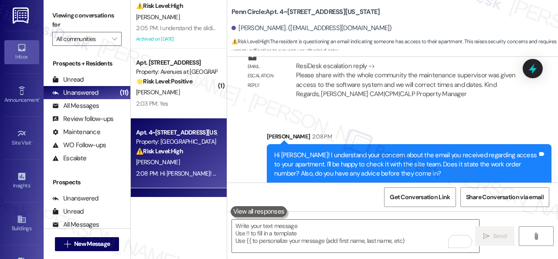
scroll to position [0, 0]
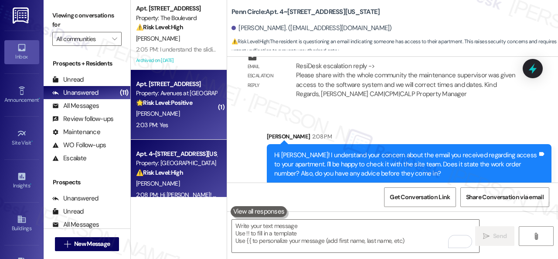
click at [201, 108] on div "Apt. 3107, 12501 Broadway St Property: Avenues at Shadow Creek 🌟 Risk Level: Po…" at bounding box center [176, 94] width 82 height 30
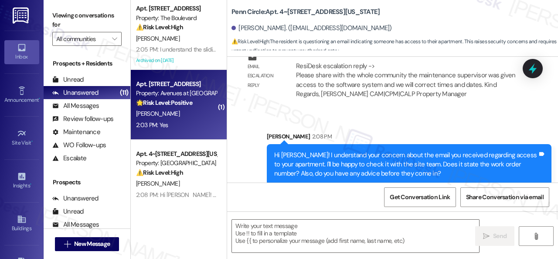
type textarea "Fetching suggested responses. Please feel free to read through the conversation…"
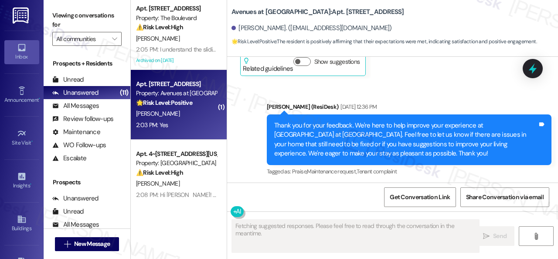
type textarea "Fetching suggested responses. Please feel free to read through the conversation…"
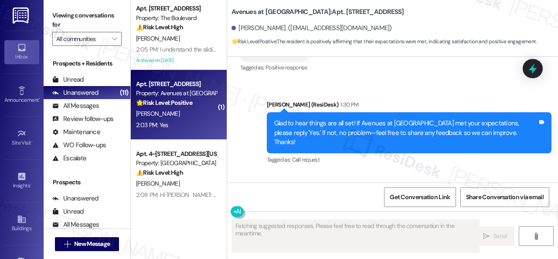
scroll to position [572, 0]
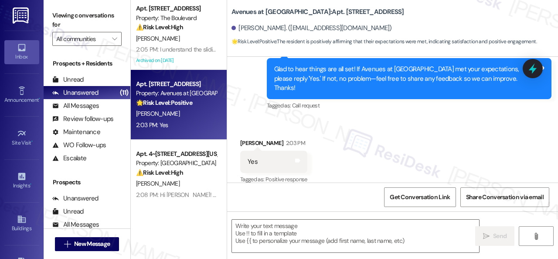
click at [274, 119] on div "Received via SMS Debora Rhodus 2:03 PM Yes Tags and notes Tagged as: Positive r…" at bounding box center [392, 156] width 331 height 74
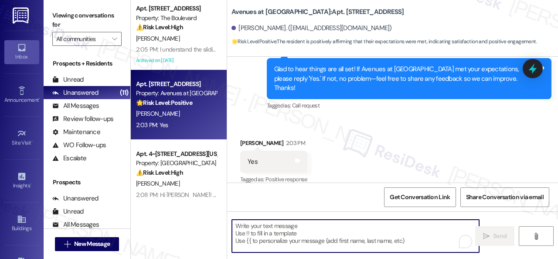
paste textarea "I'm glad you are satisfied with your home. Have you written a review for us bef…"
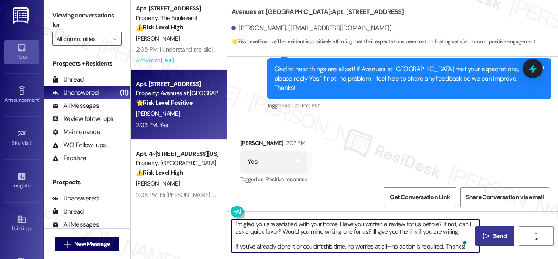
scroll to position [2, 0]
type textarea "I'm glad you are satisfied with your home. Have you written a review for us bef…"
click at [487, 236] on span " Send" at bounding box center [495, 235] width 27 height 9
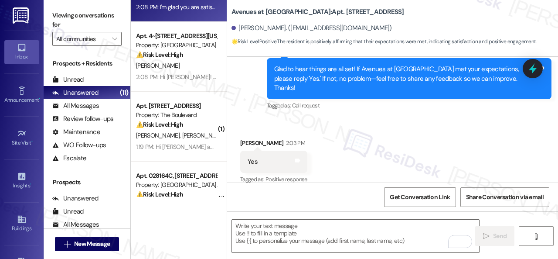
scroll to position [131, 0]
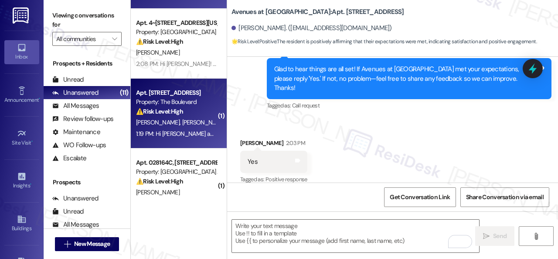
click at [203, 125] on div "K. Slowter L. Slowter" at bounding box center [176, 122] width 82 height 11
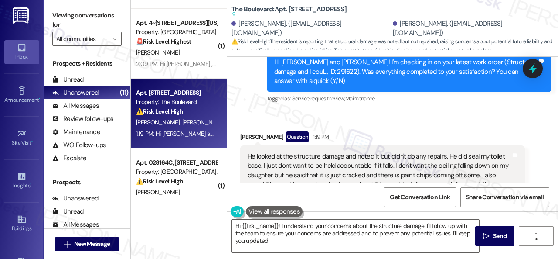
scroll to position [1578, 0]
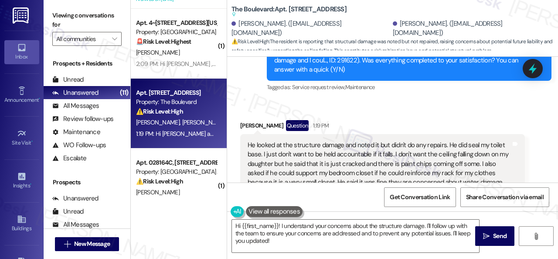
click at [272, 113] on div "Received via SMS Leah Slowter Question 1:19 PM He looked at the structure damag…" at bounding box center [383, 232] width 298 height 238
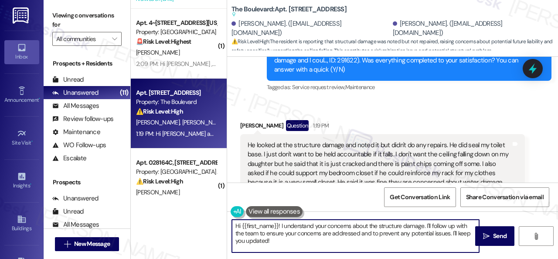
drag, startPoint x: 278, startPoint y: 248, endPoint x: 202, endPoint y: 218, distance: 81.7
click at [202, 218] on div "Apt. 3107, 12501 Broadway St Property: Avenues at Shadow Creek 🌟 Risk Level: Po…" at bounding box center [345, 129] width 428 height 259
paste textarea "I'm sorry to hear the issues haven't been resolved yet. We apologize for the de…"
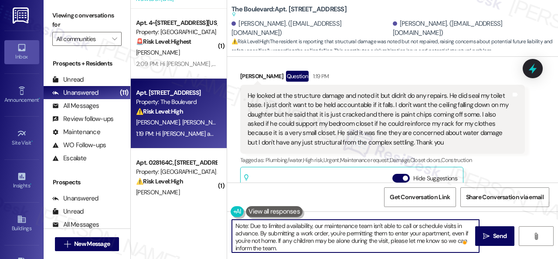
scroll to position [1613, 0]
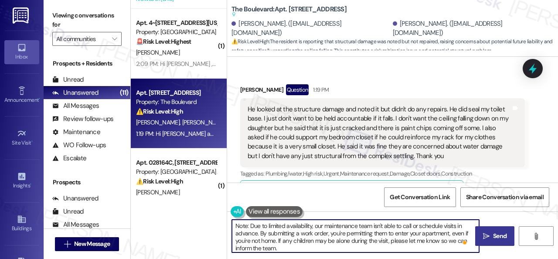
type textarea "I'm sorry to hear the issues haven't been resolved yet. We apologize for the de…"
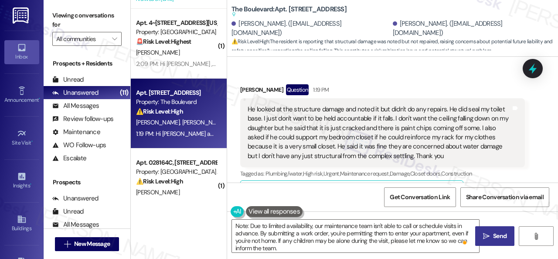
click at [488, 240] on span " Send" at bounding box center [495, 235] width 27 height 9
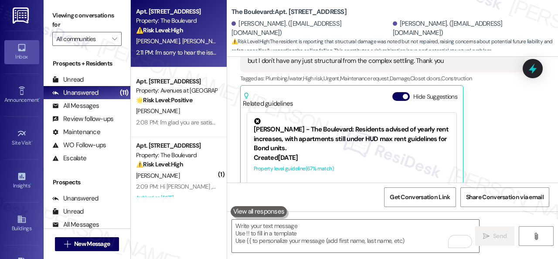
scroll to position [0, 0]
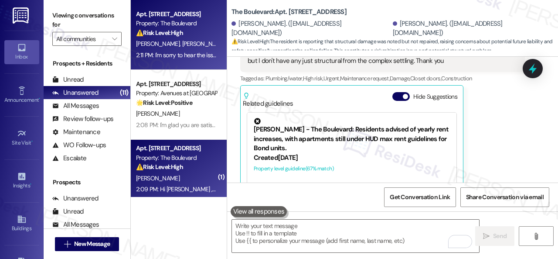
click at [200, 173] on div "K. Edwards" at bounding box center [176, 178] width 82 height 11
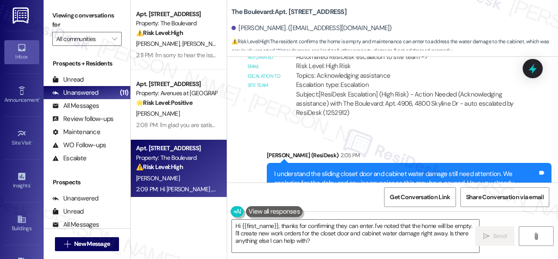
scroll to position [5758, 0]
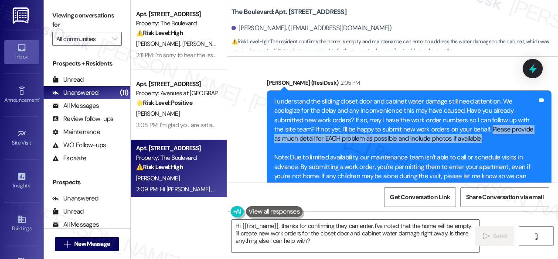
drag, startPoint x: 488, startPoint y: 89, endPoint x: 492, endPoint y: 98, distance: 9.8
click at [492, 98] on div "I understand the sliding closet door and cabinet water damage still need attent…" at bounding box center [406, 143] width 264 height 93
copy div "Please provide as much detail for EACH problem as possible and include photos i…"
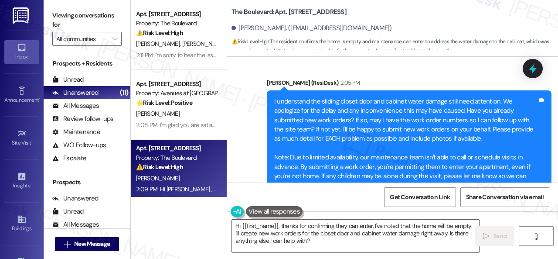
click at [246, 144] on div "Sent via SMS Sarah (ResiDesk) 2:05 PM I understand the sliding closet door and …" at bounding box center [392, 137] width 331 height 158
drag, startPoint x: 321, startPoint y: 240, endPoint x: 158, endPoint y: 216, distance: 164.4
click at [164, 219] on div "Apt. 4932, 4800 Skyline Dr Property: The Boulevard ⚠️ Risk Level: High The resi…" at bounding box center [345, 129] width 428 height 259
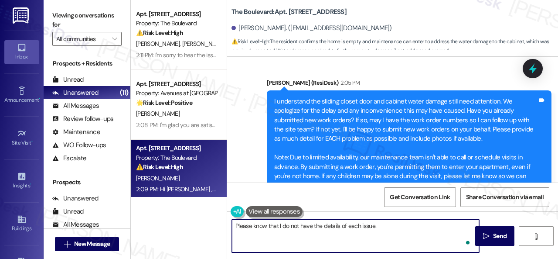
paste textarea "Please provide as much detail for EACH problem as possible and include photos i…"
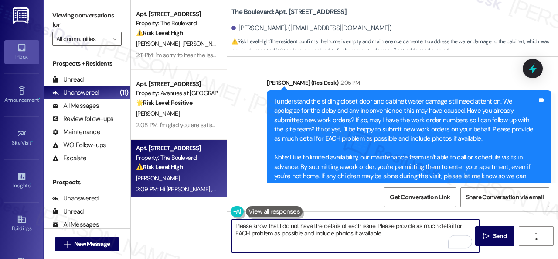
click at [243, 234] on textarea "Please know that I do not have the details of each issue. Please provide as muc…" at bounding box center [355, 235] width 247 height 33
click at [243, 233] on textarea "Please know that I do not have the details of each issue. Please provide as muc…" at bounding box center [355, 235] width 247 height 33
click at [374, 229] on textarea "Please know that I do not have the details of each issue. Please provide as muc…" at bounding box center [355, 235] width 247 height 33
click at [463, 233] on textarea "Please know that I do not have the details of each issue or know the history of…" at bounding box center [355, 235] width 247 height 33
click at [275, 243] on textarea "Please know that I do not have the details of each issue or know the history of…" at bounding box center [355, 235] width 247 height 33
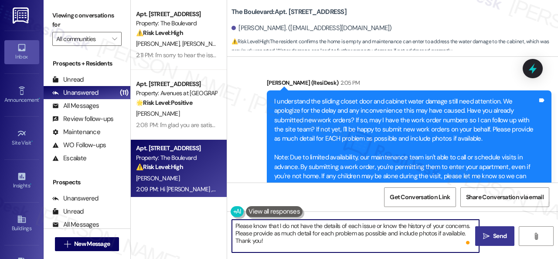
type textarea "Please know that I do not have the details of each issue or know the history of…"
click at [484, 238] on icon "" at bounding box center [486, 236] width 7 height 7
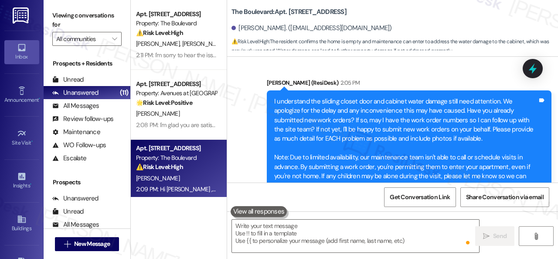
scroll to position [5846, 0]
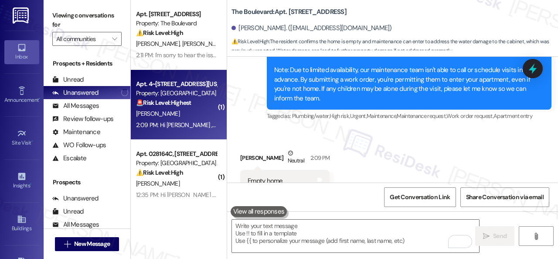
click at [203, 115] on div "M. Erwin" at bounding box center [176, 113] width 82 height 11
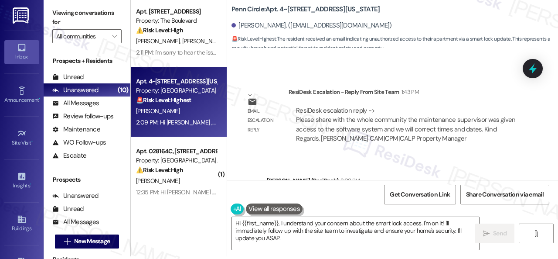
scroll to position [1725, 0]
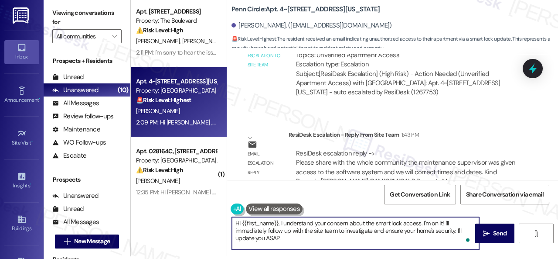
drag, startPoint x: 304, startPoint y: 239, endPoint x: 195, endPoint y: 214, distance: 110.9
click at [195, 214] on div "Apt. 4932, 4800 Skyline Dr Property: The Boulevard ⚠️ Risk Level: High The resi…" at bounding box center [345, 126] width 428 height 259
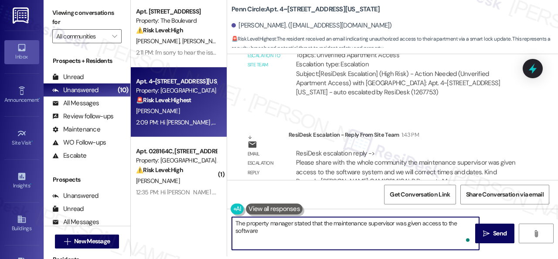
type textarea "The property manager stated that the maintenance supervisor was given access to…"
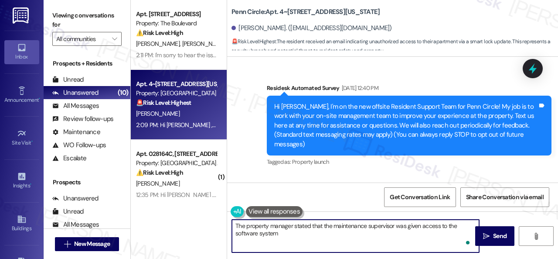
scroll to position [1725, 0]
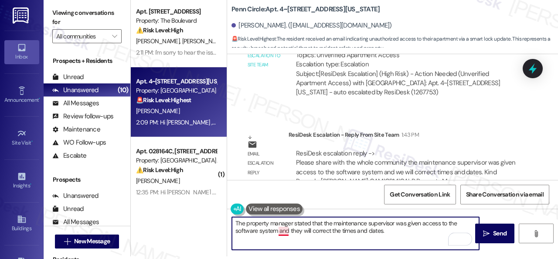
click at [286, 232] on textarea "The property manager stated that the maintenance supervisor was given access to…" at bounding box center [355, 233] width 247 height 33
click at [406, 232] on textarea "The property manager stated that the maintenance supervisor was given access to…" at bounding box center [355, 233] width 247 height 33
type textarea "The property manager stated that the maintenance supervisor was given access to…"
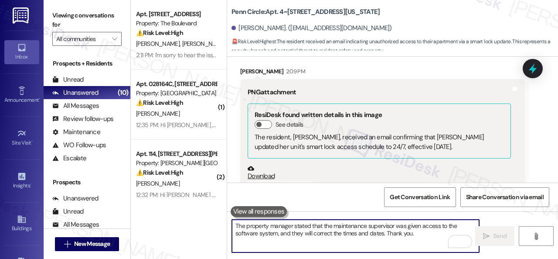
scroll to position [1952, 0]
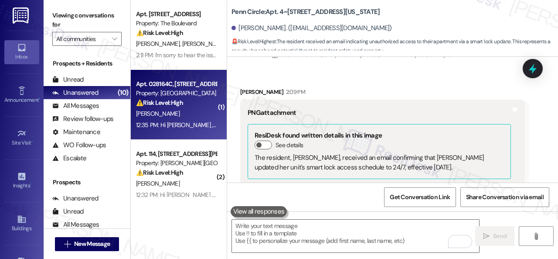
click at [202, 109] on div "A. Easterwood" at bounding box center [176, 113] width 82 height 11
type textarea "Fetching suggested responses. Please feel free to read through the conversation…"
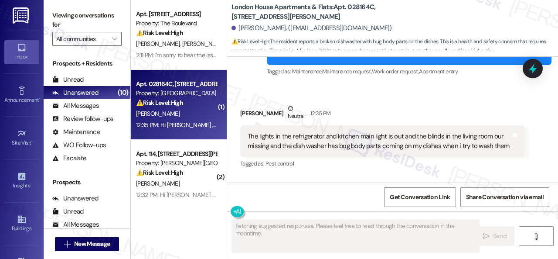
scroll to position [3068, 0]
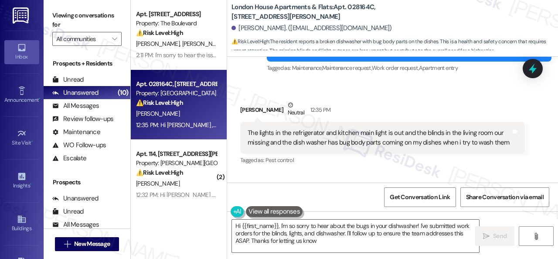
type textarea "Hi {{first_name}}, I'm so sorry to hear about the bugs in your dishwasher! I've…"
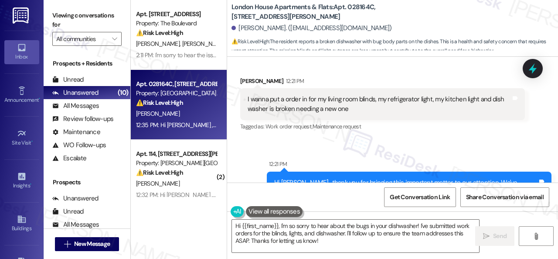
scroll to position [2508, 0]
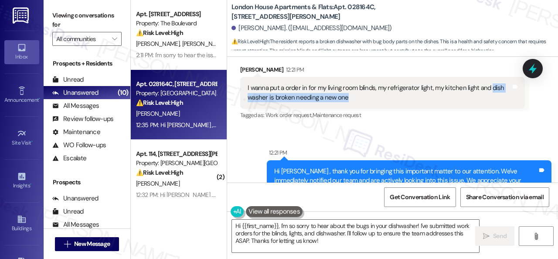
drag, startPoint x: 488, startPoint y: 97, endPoint x: 485, endPoint y: 104, distance: 7.2
click at [485, 102] on div "I wanna put a order in for my living room blinds, my refrigerator light, my kit…" at bounding box center [380, 92] width 264 height 19
copy div "dish washer is broken needing a new one"
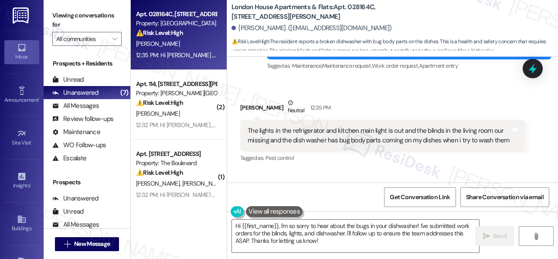
scroll to position [3075, 0]
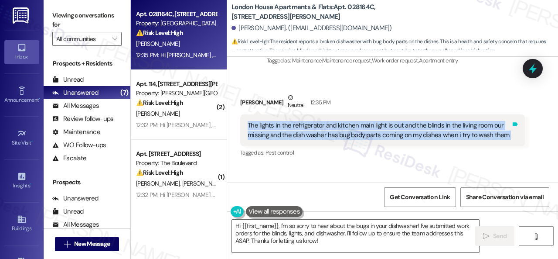
drag, startPoint x: 247, startPoint y: 137, endPoint x: 510, endPoint y: 145, distance: 263.7
click at [510, 145] on div "The lights in the refrigerator and kitchen main light is out and the blinds in …" at bounding box center [382, 130] width 285 height 32
copy div "The lights in the refrigerator and kitchen main light is out and the blinds in …"
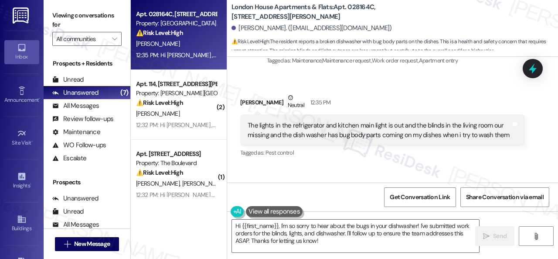
click at [362, 89] on div "Received via SMS Autumn Easterwood Neutral 12:35 PM The lights in the refrigera…" at bounding box center [392, 119] width 331 height 92
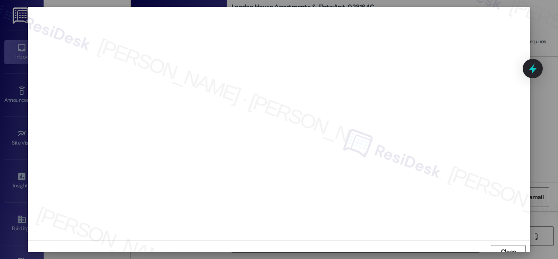
scroll to position [7, 0]
click at [514, 250] on span "Close" at bounding box center [509, 245] width 19 height 13
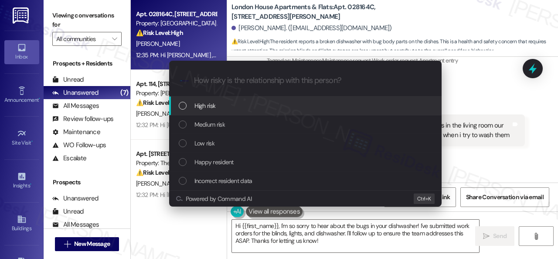
click at [492, 99] on div "Escalate Conversation How risky is the relationship with this person? Topics (e…" at bounding box center [279, 129] width 558 height 259
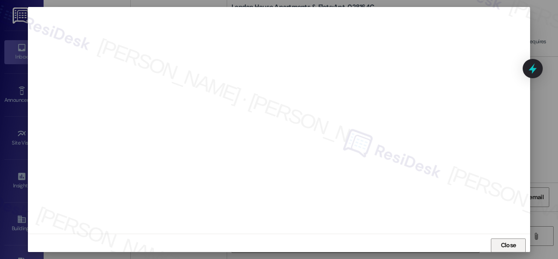
click at [514, 241] on span "Close" at bounding box center [508, 244] width 15 height 9
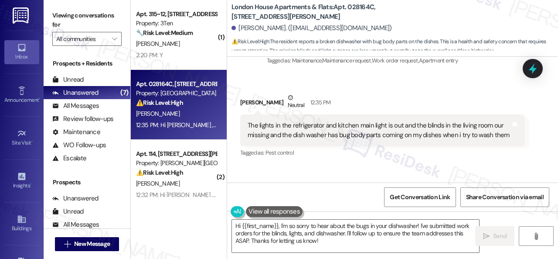
click at [389, 159] on div "Tagged as: Pest control Click to highlight conversations about Pest control" at bounding box center [382, 152] width 285 height 13
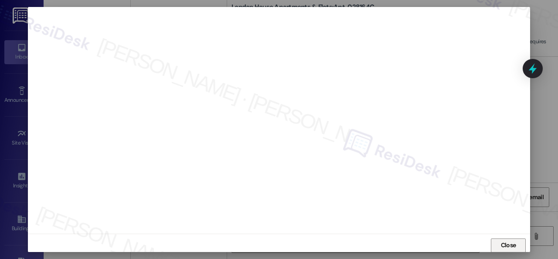
click at [507, 243] on span "Close" at bounding box center [508, 244] width 15 height 9
click at [513, 247] on span "Close" at bounding box center [508, 244] width 15 height 9
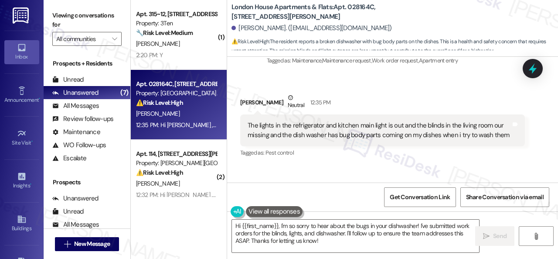
click at [325, 92] on div "Received via SMS Autumn Easterwood Neutral 12:35 PM The lights in the refrigera…" at bounding box center [392, 119] width 331 height 92
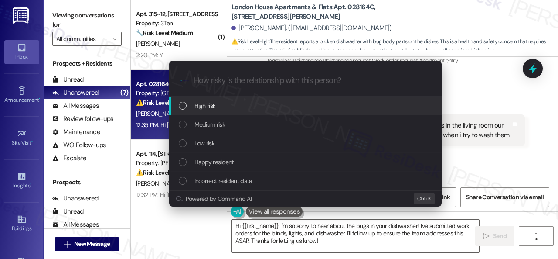
click at [209, 107] on span "High risk" at bounding box center [205, 106] width 21 height 10
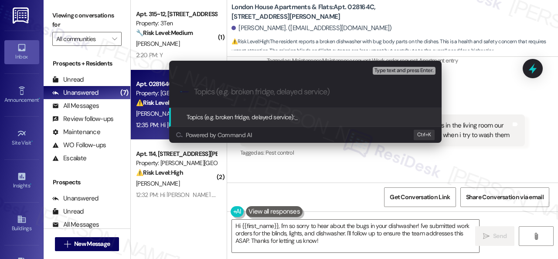
paste input "Work Orders filed by ResiDesk 293852, 293853, 293854 & 293855"
type input "Work Orders filed by ResiDesk 293852, 293853, 293854 & 293855"
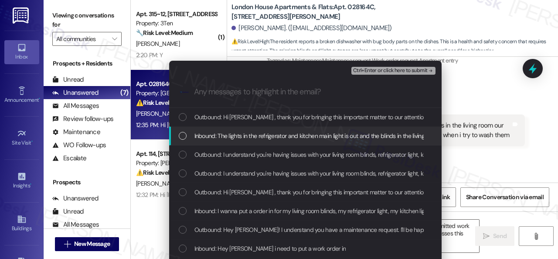
click at [208, 134] on span "Inbound: The lights in the refrigerator and kitchen main light is out and the b…" at bounding box center [444, 136] width 498 height 10
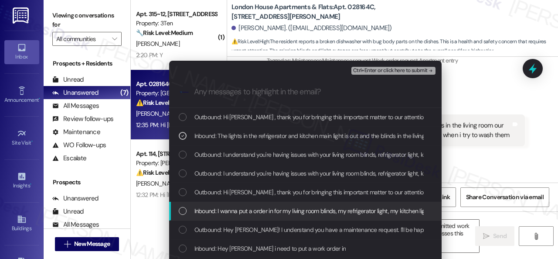
click at [198, 208] on span "Inbound: I wanna put a order in for my living room blinds, my refrigerator ligh…" at bounding box center [371, 211] width 353 height 10
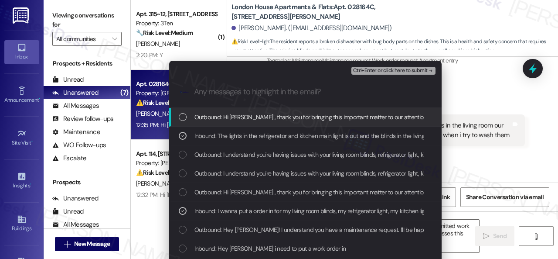
click at [359, 70] on span "Ctrl+Enter or click here to submit" at bounding box center [390, 71] width 75 height 6
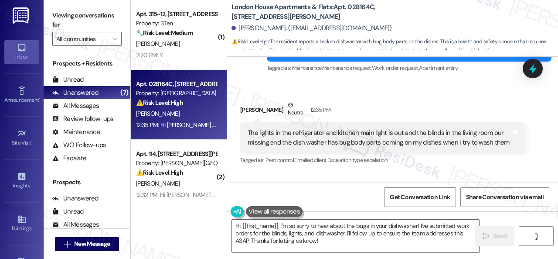
scroll to position [3068, 0]
click at [393, 104] on div "Received via SMS Autumn Easterwood Neutral 12:35 PM The lights in the refrigera…" at bounding box center [383, 133] width 298 height 79
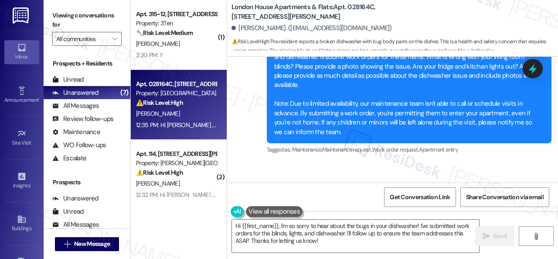
scroll to position [2980, 0]
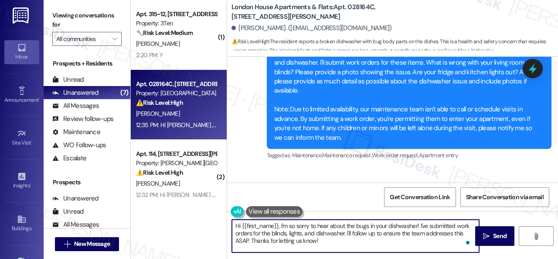
drag, startPoint x: 325, startPoint y: 242, endPoint x: 211, endPoint y: 215, distance: 117.0
click at [211, 215] on div "( 1 ) Apt. 315~12, 310 Dickinson Rd Property: 3Ten 🔧 Risk Level: Medium The res…" at bounding box center [345, 129] width 428 height 259
paste textarea "Thank you. I've submitted work orders on your behalf and notified the site team…"
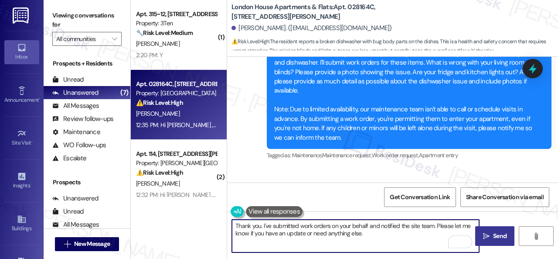
type textarea "Thank you. I've submitted work orders on your behalf and notified the site team…"
click at [493, 239] on span "Send" at bounding box center [500, 235] width 14 height 9
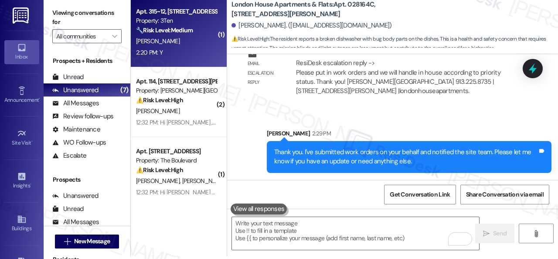
scroll to position [0, 0]
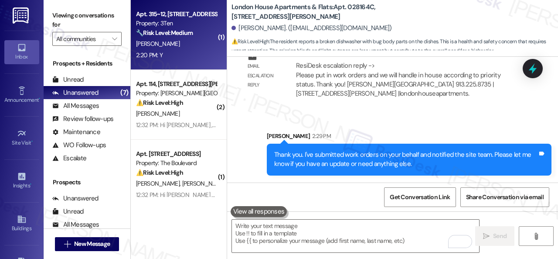
click at [189, 60] on div "2:20 PM: Y 2:20 PM: Y" at bounding box center [176, 55] width 82 height 11
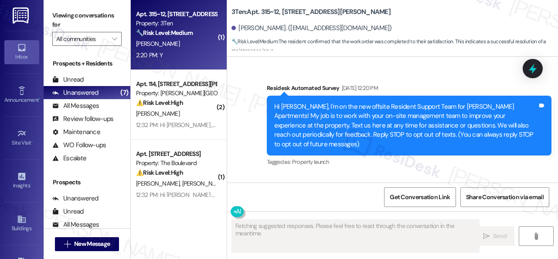
scroll to position [10451, 0]
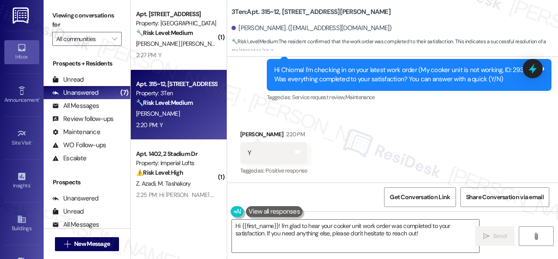
click at [275, 115] on div "Received via SMS Chioma Nwachukwu 2:20 PM Y Tags and notes Tagged as: Positive …" at bounding box center [392, 147] width 331 height 74
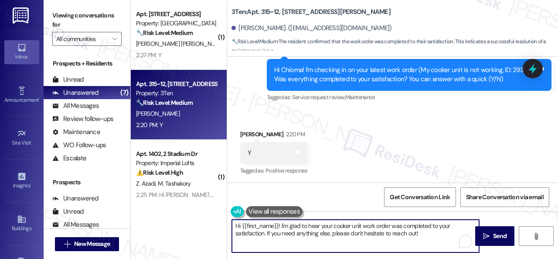
drag, startPoint x: 428, startPoint y: 236, endPoint x: 193, endPoint y: 225, distance: 235.4
click at [192, 225] on div "( 1 ) Apt. 2124, 6565 W Foxridge Dr Property: The Falls 🔧 Risk Level: Medium Th…" at bounding box center [345, 129] width 428 height 259
paste textarea "Glad to hear that everything is all set! If {{property}} met your expectations,…"
type textarea "Glad to hear that everything is all set! If {{property}} met your expectations,…"
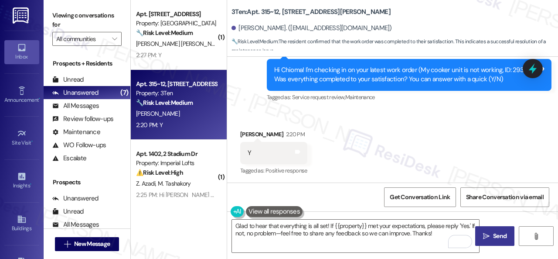
click at [492, 234] on span "Send" at bounding box center [500, 235] width 17 height 9
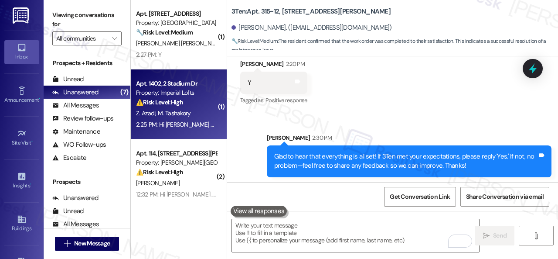
scroll to position [0, 0]
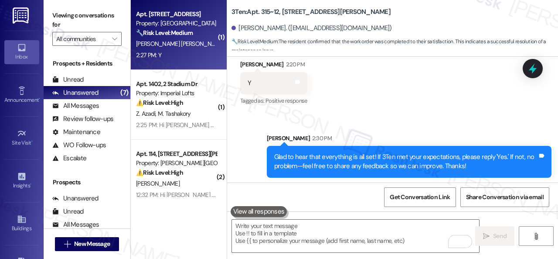
click at [195, 52] on div "2:27 PM: Y 2:27 PM: Y" at bounding box center [176, 55] width 82 height 11
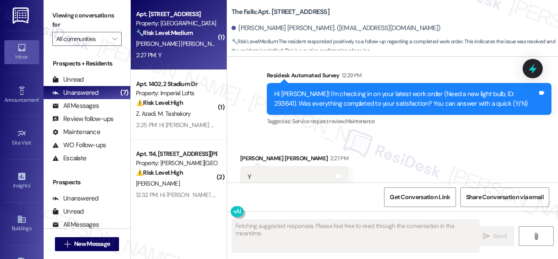
scroll to position [1563, 0]
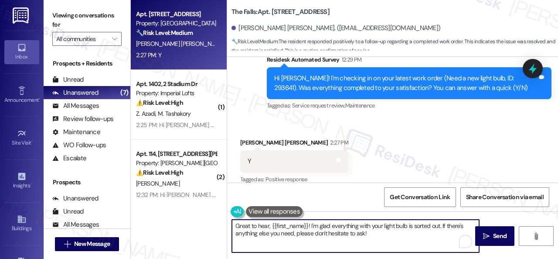
drag, startPoint x: 386, startPoint y: 236, endPoint x: 212, endPoint y: 221, distance: 174.7
click at [212, 221] on div "Apt. 2124, 6565 W Foxridge Dr Property: The Falls 🔧 Risk Level: Medium The resi…" at bounding box center [345, 129] width 428 height 259
paste textarea "lad to hear that everything is all set! If {{property}} met your expectations, …"
type textarea "Glad to hear that everything is all set! If {{property}} met your expectations,…"
click at [495, 236] on span "Send" at bounding box center [500, 235] width 14 height 9
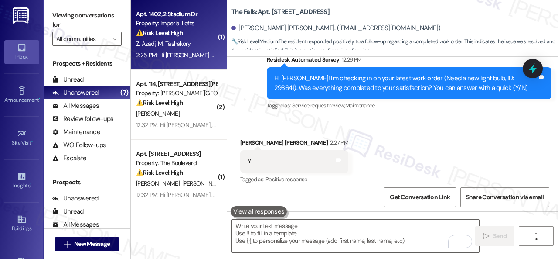
click at [196, 48] on div "Z. Azadi M. Tashakory" at bounding box center [176, 43] width 82 height 11
type textarea "Fetching suggested responses. Please feel free to read through the conversation…"
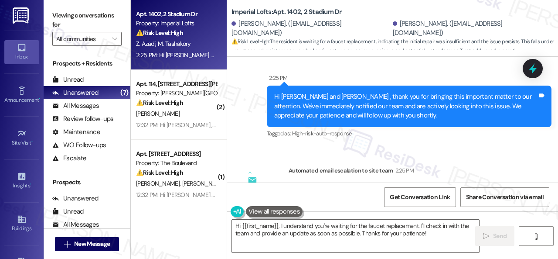
scroll to position [1966, 0]
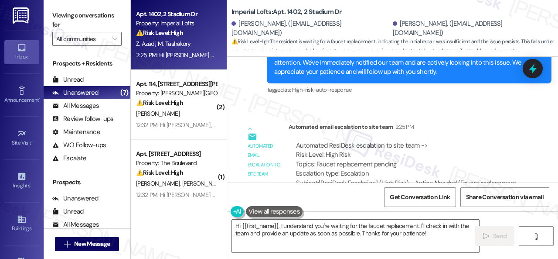
click at [442, 122] on div "Automated email escalation to site team 2:25 PM" at bounding box center [407, 128] width 236 height 12
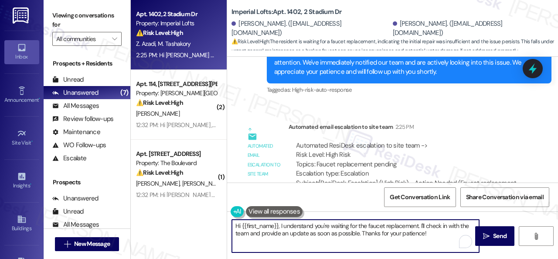
drag, startPoint x: 439, startPoint y: 234, endPoint x: 162, endPoint y: 220, distance: 277.4
click at [162, 220] on div "Apt. 1402, 2 Stadium Dr Property: Imperial Lofts ⚠️ Risk Level: High The reside…" at bounding box center [345, 129] width 428 height 259
paste textarea "The site team has been informed about your inquiry or concern. I'll get back to…"
click at [356, 225] on textarea "The site team has been informed about your inquiry or concern. I'll get back to…" at bounding box center [355, 235] width 247 height 33
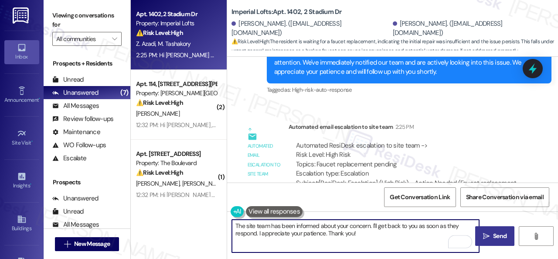
type textarea "The site team has been informed about your concern. I'll get back to you as soo…"
click at [493, 233] on span "Send" at bounding box center [500, 235] width 14 height 9
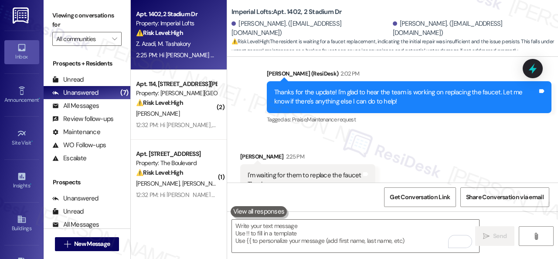
scroll to position [1757, 0]
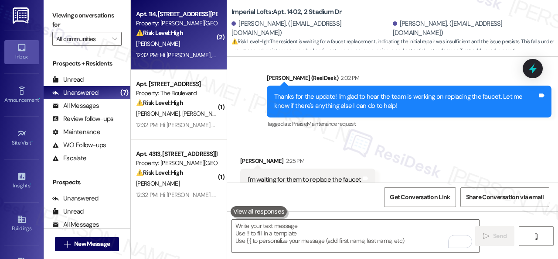
click at [173, 45] on div "D. Davis" at bounding box center [176, 43] width 82 height 11
type textarea "Fetching suggested responses. Please feel free to read through the conversation…"
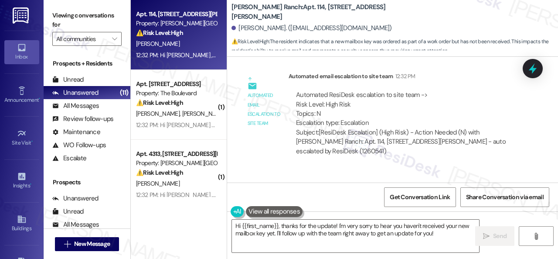
scroll to position [2168, 0]
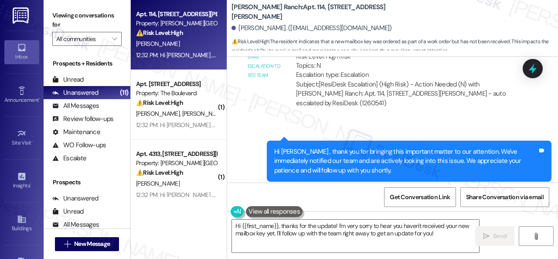
click at [280, 121] on div "Sent via SMS 12:32 PM 12:32 PM Hi Douglas , thank you for bringing this importa…" at bounding box center [392, 161] width 331 height 80
click at [421, 121] on div "Sent via SMS 12:32 PM 12:32 PM Hi Douglas , thank you for bringing this importa…" at bounding box center [392, 161] width 331 height 80
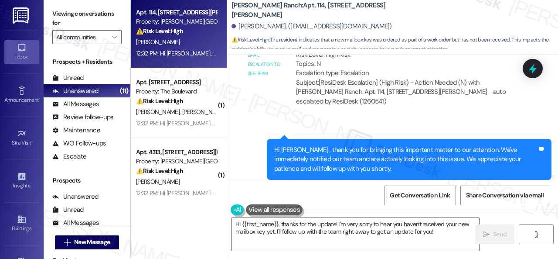
scroll to position [3, 0]
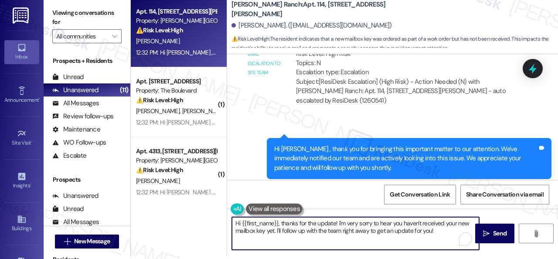
drag, startPoint x: 284, startPoint y: 223, endPoint x: 206, endPoint y: 219, distance: 77.8
click at [206, 219] on div "Apt. 114, 4101 S Custer Rd Property: Craig Ranch ⚠️ Risk Level: High The reside…" at bounding box center [345, 126] width 428 height 259
drag, startPoint x: 466, startPoint y: 223, endPoint x: 469, endPoint y: 232, distance: 8.6
click at [469, 232] on textarea "Thanks for the update! I'm very sorry to hear you haven't received your new mai…" at bounding box center [355, 233] width 247 height 33
paste textarea "The site team has been informed about your inquiry or concern. I'll get back to…"
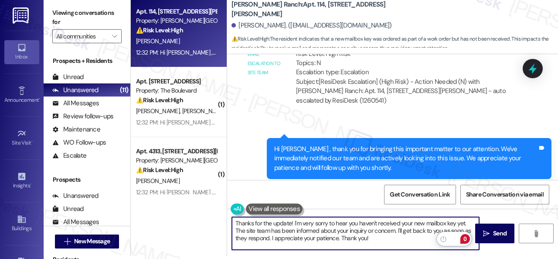
click at [359, 230] on textarea "Thanks for the update! I'm very sorry to hear you haven't received your new mai…" at bounding box center [355, 233] width 247 height 33
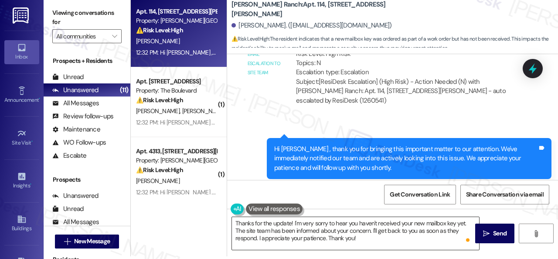
click at [257, 239] on textarea "Thanks for the update! I'm very sorry to hear you haven't received your new mai…" at bounding box center [355, 233] width 247 height 33
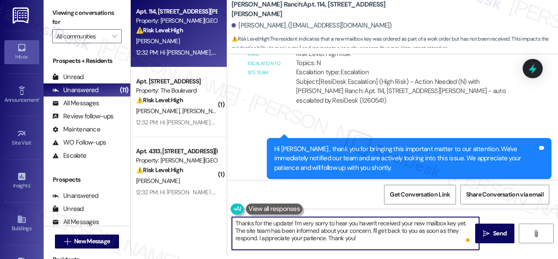
click at [257, 237] on textarea "Thanks for the update! I'm very sorry to hear you haven't received your new mai…" at bounding box center [355, 233] width 247 height 33
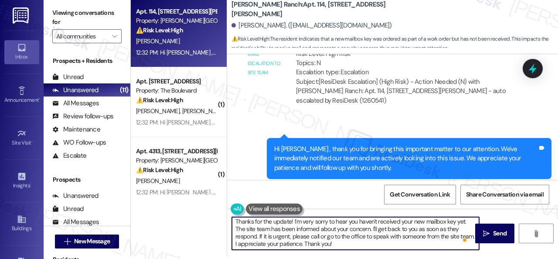
scroll to position [2, 0]
type textarea "Thanks for the update! I'm very sorry to hear you haven't received your new mai…"
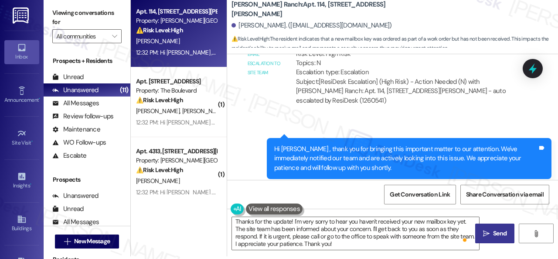
click at [499, 228] on button " Send" at bounding box center [495, 233] width 39 height 20
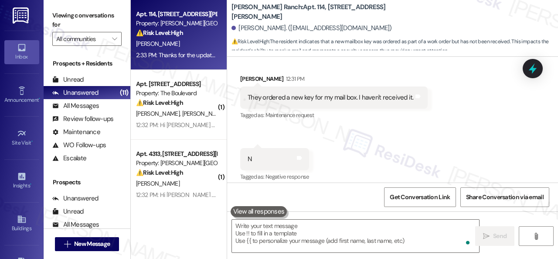
scroll to position [1771, 0]
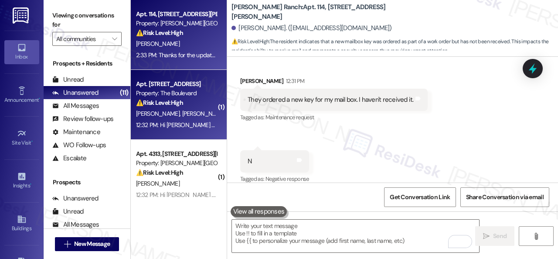
click at [198, 114] on div "G. Munoz P. Jackson" at bounding box center [176, 113] width 82 height 11
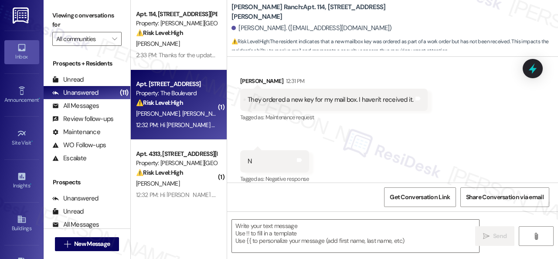
type textarea "Fetching suggested responses. Please feel free to read through the conversation…"
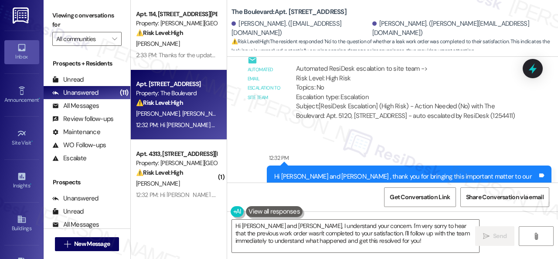
scroll to position [8346, 0]
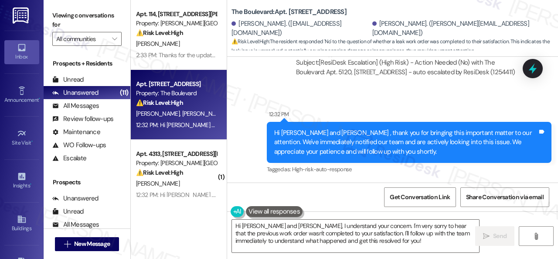
click at [255, 195] on div "Email escalation reply ResiDesk Escalation - Reply From Site Team 1:03 PM ResiD…" at bounding box center [383, 233] width 298 height 76
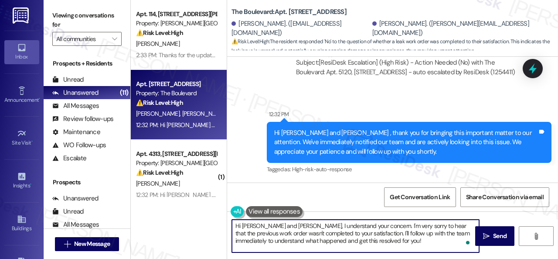
drag, startPoint x: 385, startPoint y: 243, endPoint x: 198, endPoint y: 214, distance: 188.9
click at [198, 214] on div "Apt. 114, 4101 S Custer Rd Property: Craig Ranch ⚠️ Risk Level: High The reside…" at bounding box center [345, 129] width 428 height 259
paste textarea "I'm sorry that the work order wasn't completed to your satisfaction. Can you pl…"
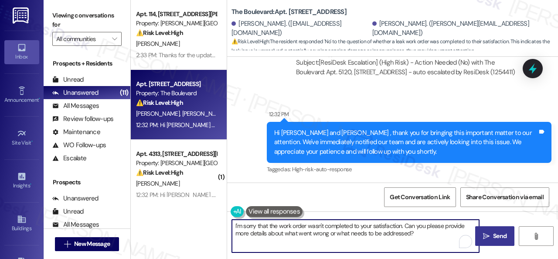
type textarea "I'm sorry that the work order wasn't completed to your satisfaction. Can you pl…"
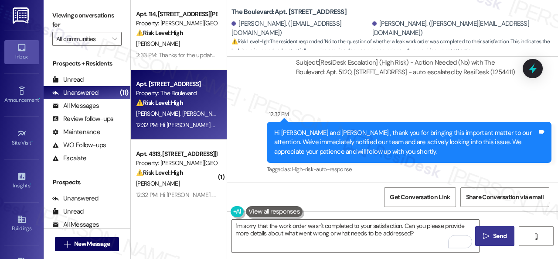
click at [493, 234] on span "Send" at bounding box center [500, 235] width 14 height 9
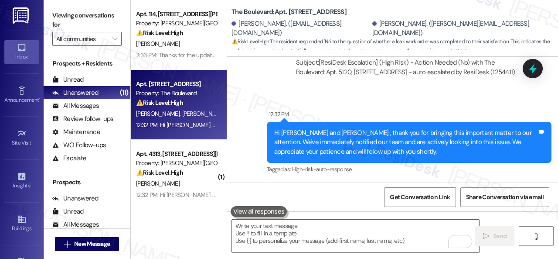
scroll to position [8057, 0]
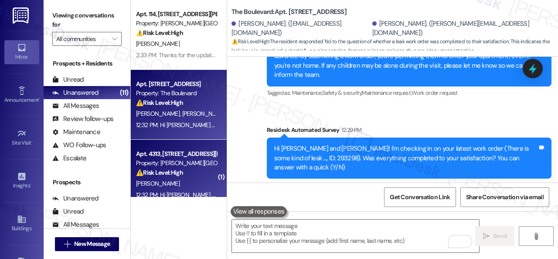
click at [195, 166] on div "Property: [PERSON_NAME][GEOGRAPHIC_DATA]" at bounding box center [176, 162] width 81 height 9
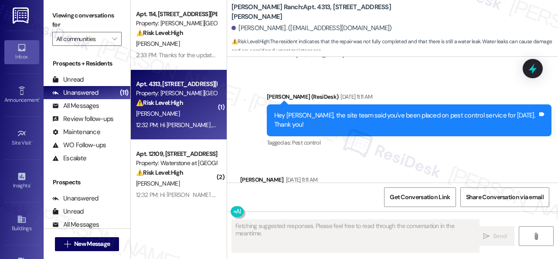
scroll to position [4835, 0]
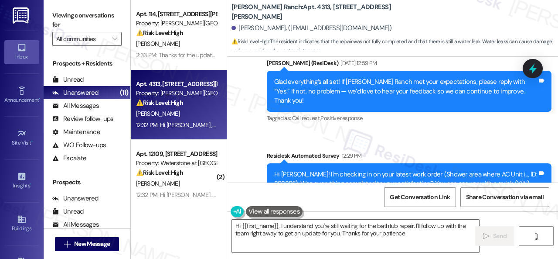
type textarea "Hi {{first_name}}, I understand you're still waiting for the bathtub repair. I'…"
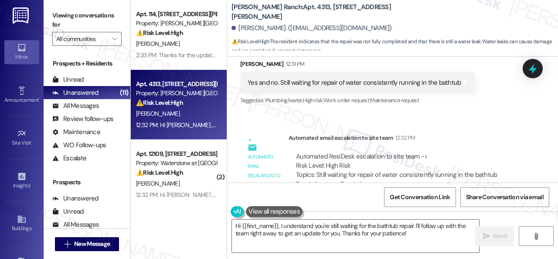
scroll to position [5045, 0]
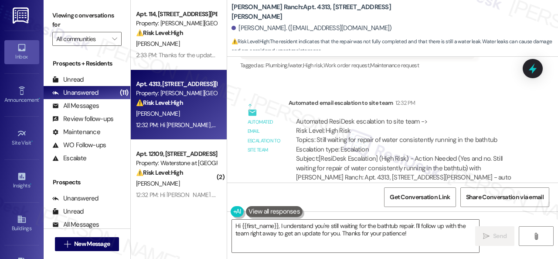
click at [416, 218] on div "Sent via SMS 12:32 PM Hi Danette , thank you for bringing this important matter…" at bounding box center [409, 257] width 298 height 79
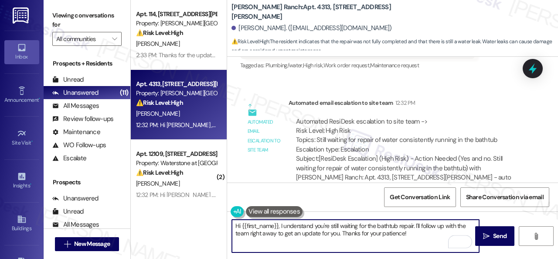
click at [416, 227] on textarea "Hi {{first_name}}, I understand you're still waiting for the bathtub repair. I'…" at bounding box center [355, 235] width 247 height 33
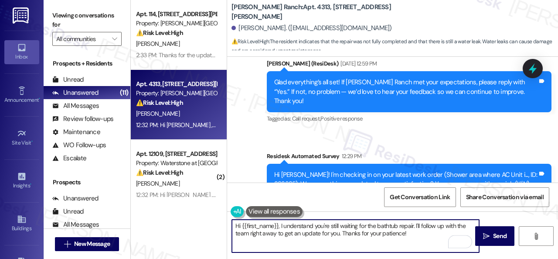
scroll to position [4826, 0]
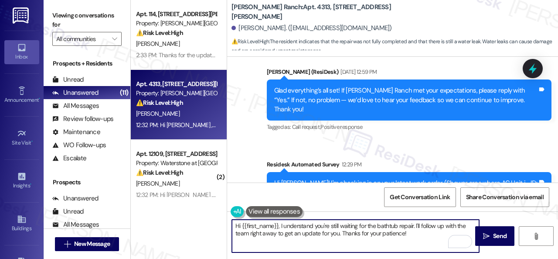
drag, startPoint x: 280, startPoint y: 224, endPoint x: 165, endPoint y: 207, distance: 116.4
click at [187, 214] on div "Apt. 114, 4101 S Custer Rd Property: Craig Ranch ⚠️ Risk Level: High The reside…" at bounding box center [345, 129] width 428 height 259
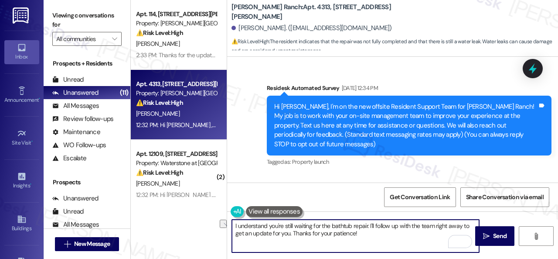
scroll to position [4826, 0]
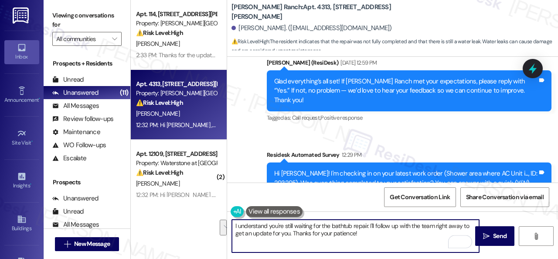
drag, startPoint x: 370, startPoint y: 225, endPoint x: 376, endPoint y: 234, distance: 11.6
click at [376, 234] on textarea "I understand you're still waiting for the bathtub repair. I'll follow up with t…" at bounding box center [355, 235] width 247 height 33
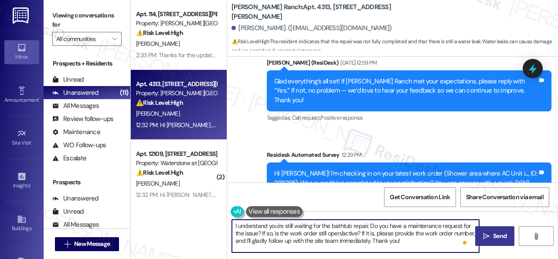
type textarea "I understand you're still waiting for the bathtub repair. Do you have a mainten…"
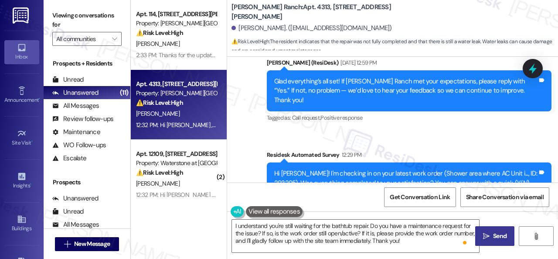
click at [495, 240] on span "Send" at bounding box center [500, 235] width 14 height 9
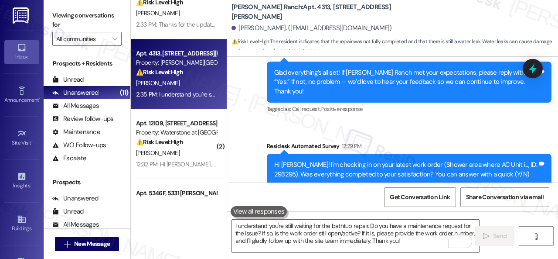
scroll to position [44, 0]
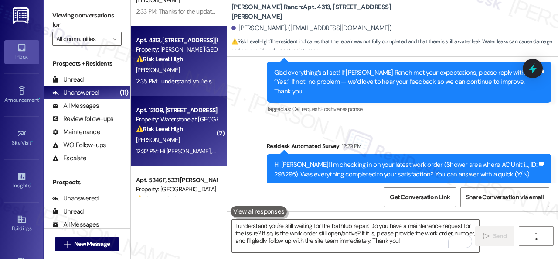
click at [194, 140] on div "[PERSON_NAME]" at bounding box center [176, 139] width 82 height 11
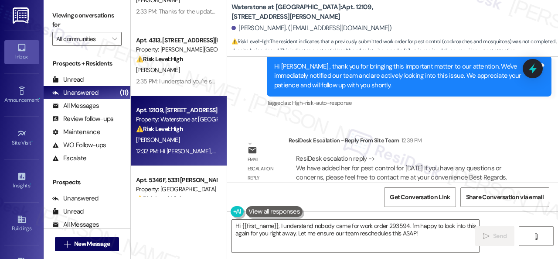
scroll to position [4906, 0]
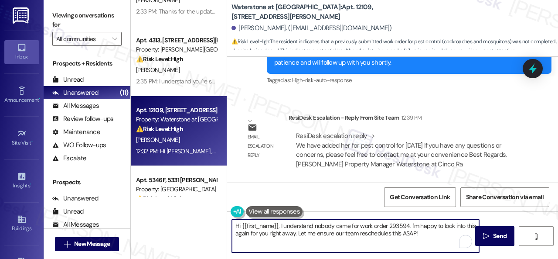
drag, startPoint x: 281, startPoint y: 227, endPoint x: 196, endPoint y: 225, distance: 84.7
click at [197, 225] on div "Apt. 114, [STREET_ADDRESS][PERSON_NAME] Property: [PERSON_NAME] Ranch ⚠️ Risk L…" at bounding box center [345, 129] width 428 height 259
drag, startPoint x: 365, startPoint y: 226, endPoint x: 399, endPoint y: 237, distance: 35.7
click at [399, 237] on textarea "I understand nobody came for work order 293594. I'm happy to look into this aga…" at bounding box center [355, 235] width 247 height 33
click at [398, 235] on textarea "I understand nobody came for work order 293594. The site team stated that you h…" at bounding box center [355, 235] width 247 height 33
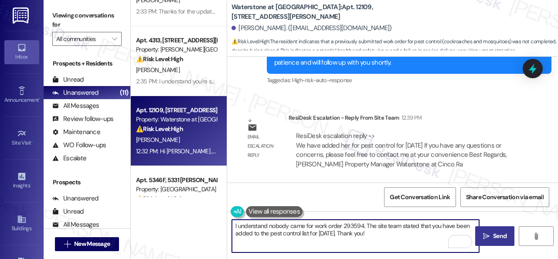
type textarea "I understand nobody came for work order 293594. The site team stated that you h…"
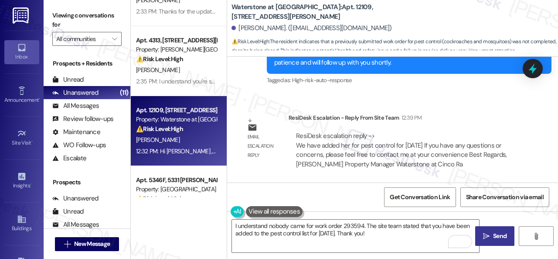
click at [497, 235] on span "Send" at bounding box center [500, 235] width 14 height 9
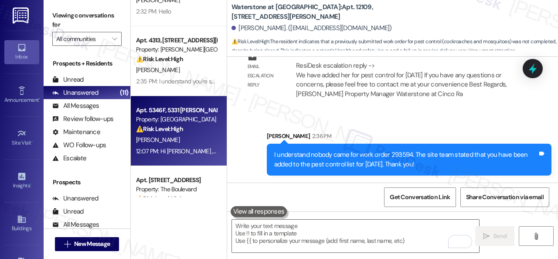
scroll to position [0, 0]
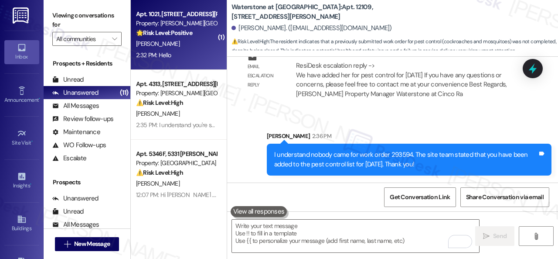
click at [183, 52] on div "2:32 PM: Hello 2:32 PM: Hello" at bounding box center [176, 55] width 82 height 11
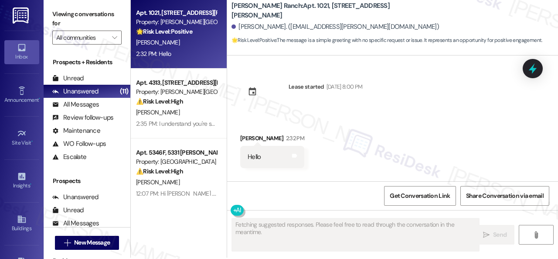
scroll to position [3, 0]
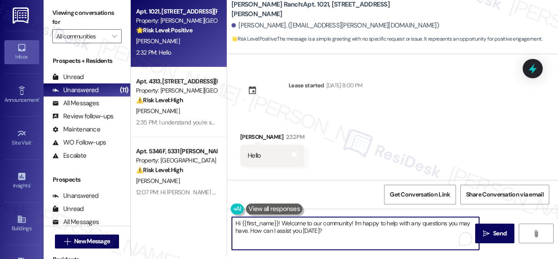
drag, startPoint x: 333, startPoint y: 222, endPoint x: 280, endPoint y: 223, distance: 53.2
click at [280, 223] on textarea "Hi {{first_name}}! Welcome to our community! I'm happy to help with any questio…" at bounding box center [355, 233] width 247 height 33
type textarea "Hi {{first_name}}! I'm happy to help with any questions you may have. How can I…"
click at [495, 239] on button " Send" at bounding box center [495, 233] width 39 height 20
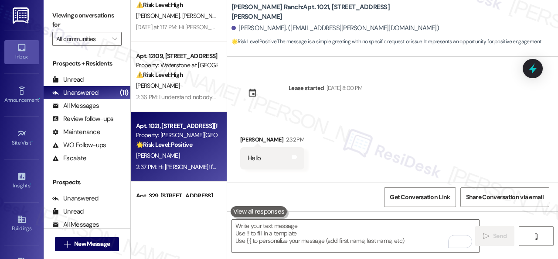
scroll to position [222, 0]
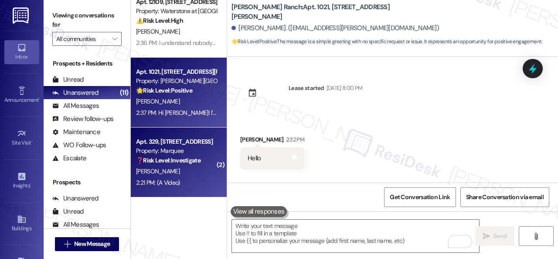
click at [187, 175] on div "[PERSON_NAME]" at bounding box center [176, 171] width 82 height 11
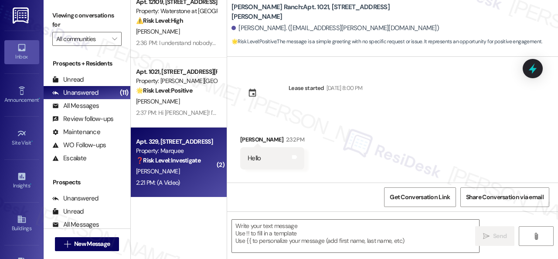
type textarea "Fetching suggested responses. Please feel free to read through the conversation…"
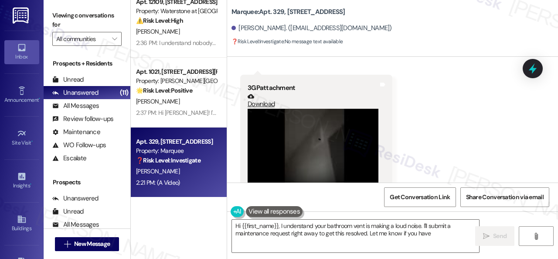
scroll to position [4322, 0]
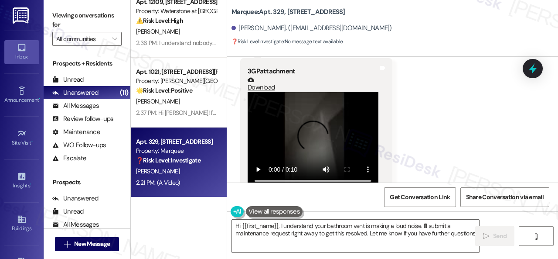
type textarea "Hi {{first_name}}, I understand your bathroom vent is making a loud noise. I'll…"
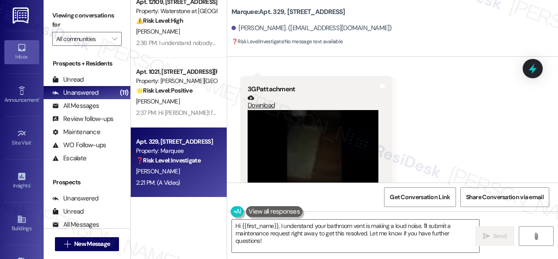
scroll to position [4324, 0]
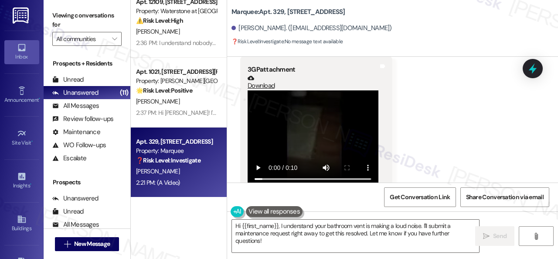
click at [438, 130] on div "Received via SMS [PERSON_NAME] 2:21 PM Hi, my bathroom vent is making an incred…" at bounding box center [392, 82] width 331 height 239
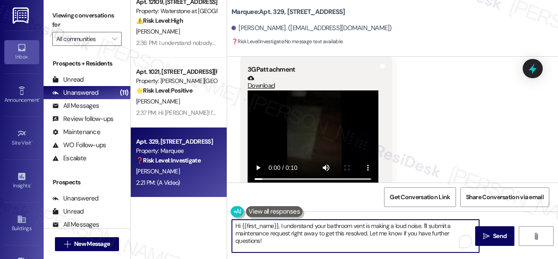
drag, startPoint x: 424, startPoint y: 227, endPoint x: 428, endPoint y: 243, distance: 15.9
click at [426, 245] on textarea "Hi {{first_name}}, I understand your bathroom vent is making a loud noise. I'll…" at bounding box center [355, 235] width 247 height 33
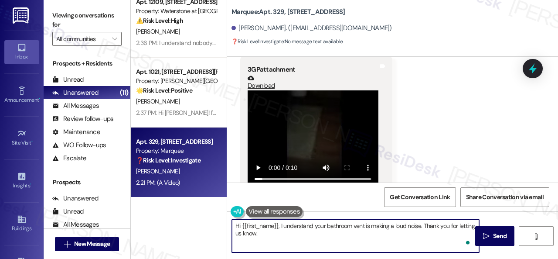
paste textarea "Is there already a work order for the issue? If so, may I have the work order n…"
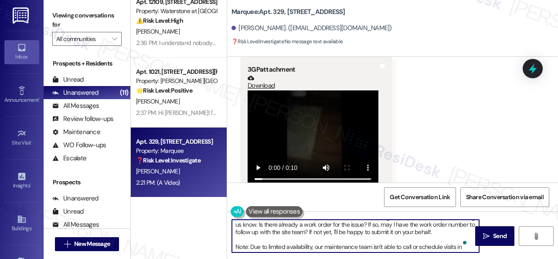
scroll to position [0, 0]
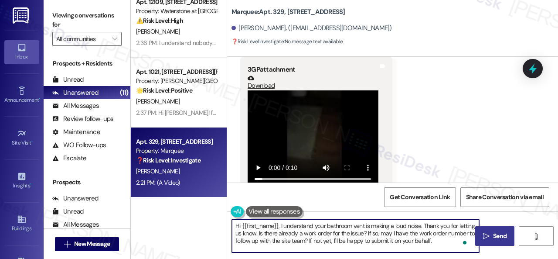
type textarea "Hi {{first_name}}, I understand your bathroom vent is making a loud noise. Than…"
click at [493, 236] on span "Send" at bounding box center [500, 235] width 14 height 9
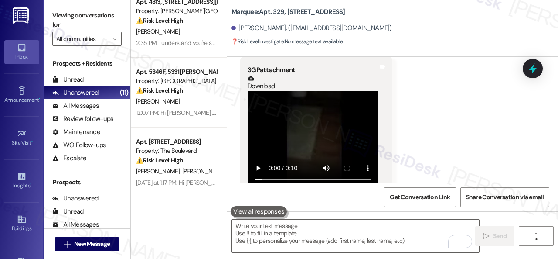
scroll to position [3, 0]
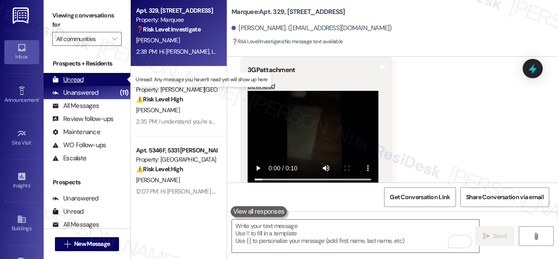
click at [77, 78] on div "Unread" at bounding box center [67, 79] width 31 height 9
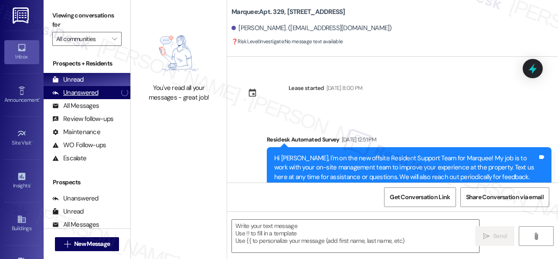
scroll to position [4323, 0]
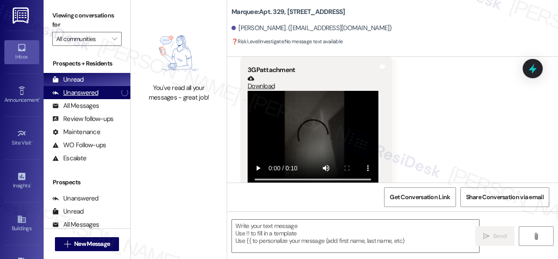
type textarea "Fetching suggested responses. Please feel free to read through the conversation…"
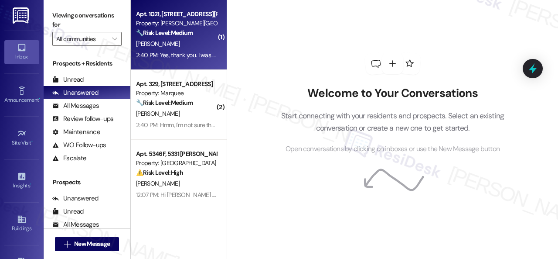
click at [202, 43] on div "[PERSON_NAME]" at bounding box center [176, 43] width 82 height 11
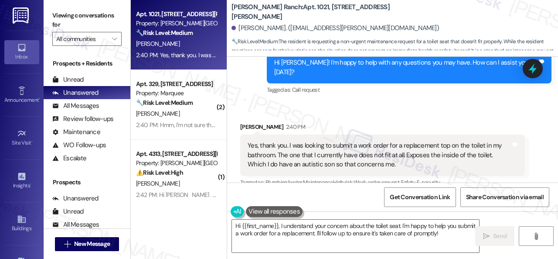
scroll to position [159, 0]
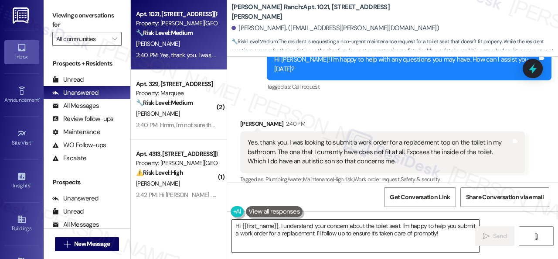
click at [400, 227] on textarea "Hi {{first_name}}, I understand your concern about the toilet seat. I'm happy t…" at bounding box center [355, 235] width 247 height 33
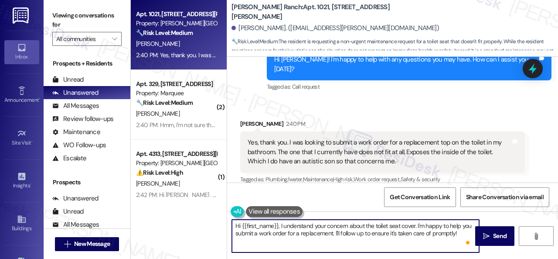
drag, startPoint x: 280, startPoint y: 223, endPoint x: 206, endPoint y: 223, distance: 74.2
click at [206, 223] on div "Apt. 1021, [STREET_ADDRESS][PERSON_NAME] Property: [PERSON_NAME] Ranch 🔧 Risk L…" at bounding box center [345, 129] width 428 height 259
drag, startPoint x: 373, startPoint y: 225, endPoint x: 422, endPoint y: 235, distance: 50.7
click at [422, 235] on textarea "I understand your concern about the toilet seat cover. I'm happy to help you su…" at bounding box center [355, 235] width 247 height 33
click at [335, 250] on textarea "I understand your concern about the toilet seat cover. Can you provide a photo …" at bounding box center [355, 235] width 247 height 33
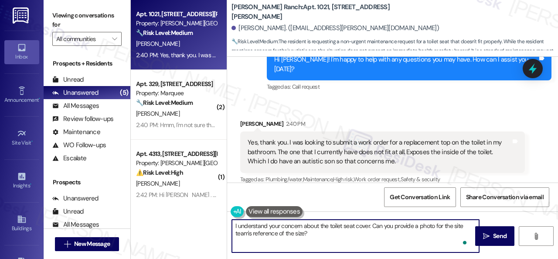
paste textarea "Note: Due to limited availability, our maintenance team isn't able to call or s…"
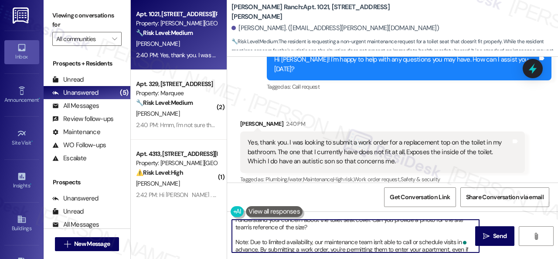
scroll to position [0, 0]
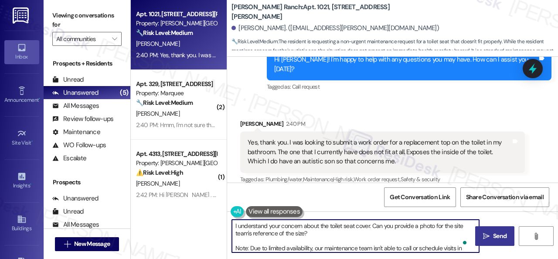
type textarea "I understand your concern about the toilet seat cover. Can you provide a photo …"
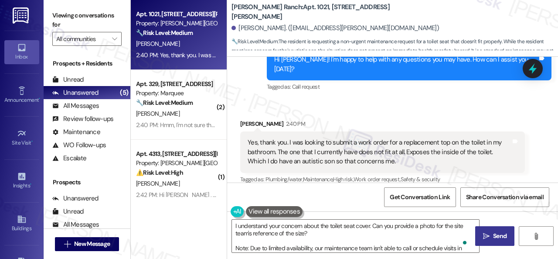
click at [488, 235] on span " Send" at bounding box center [495, 235] width 27 height 9
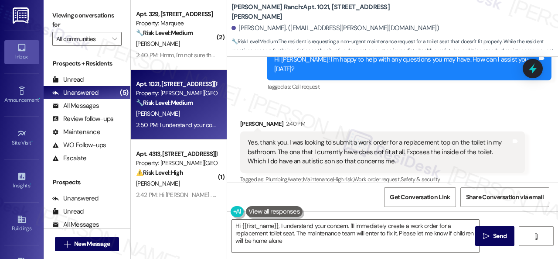
type textarea "Hi {{first_name}}, I understand your concern. I'll immediately create a work or…"
